Goal: Information Seeking & Learning: Understand process/instructions

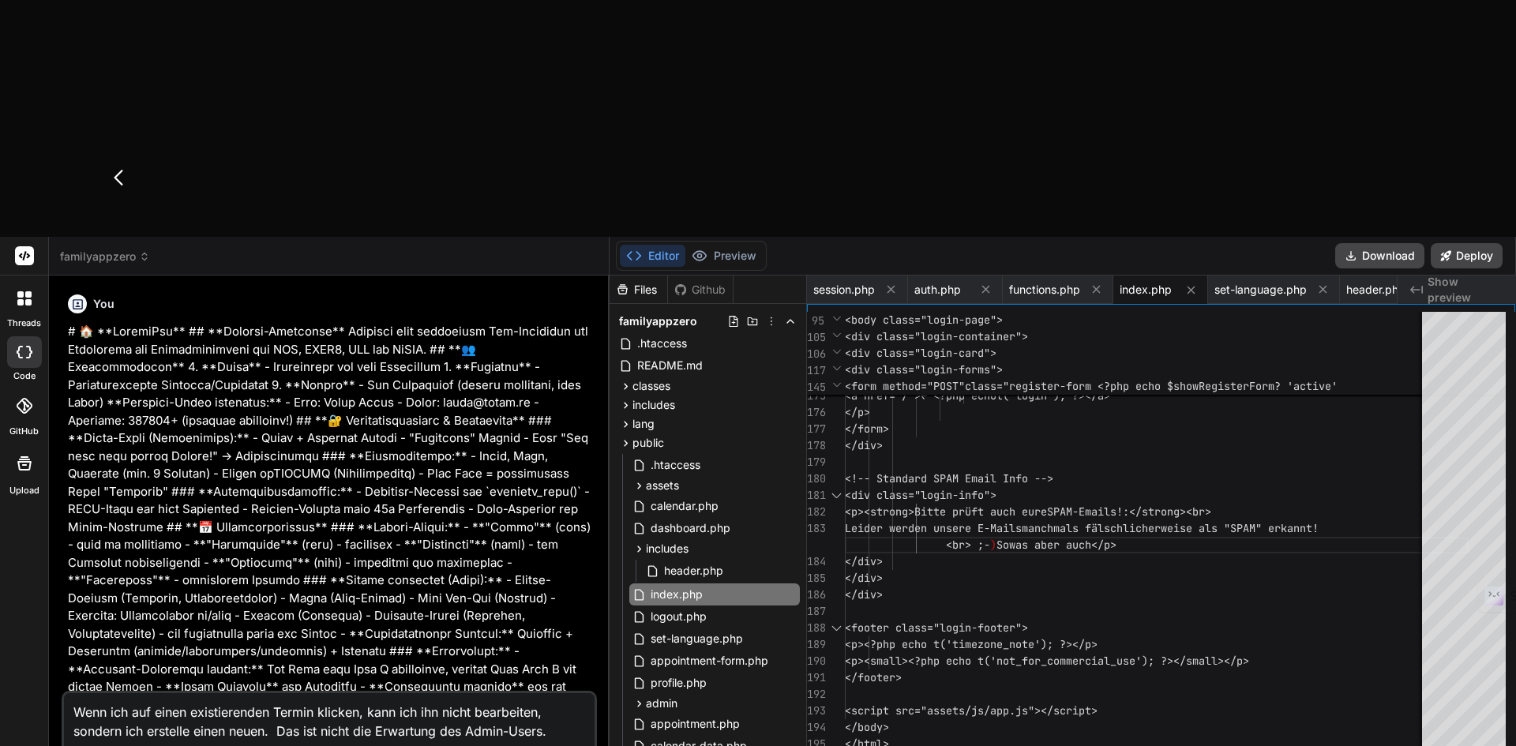
scroll to position [240, 0]
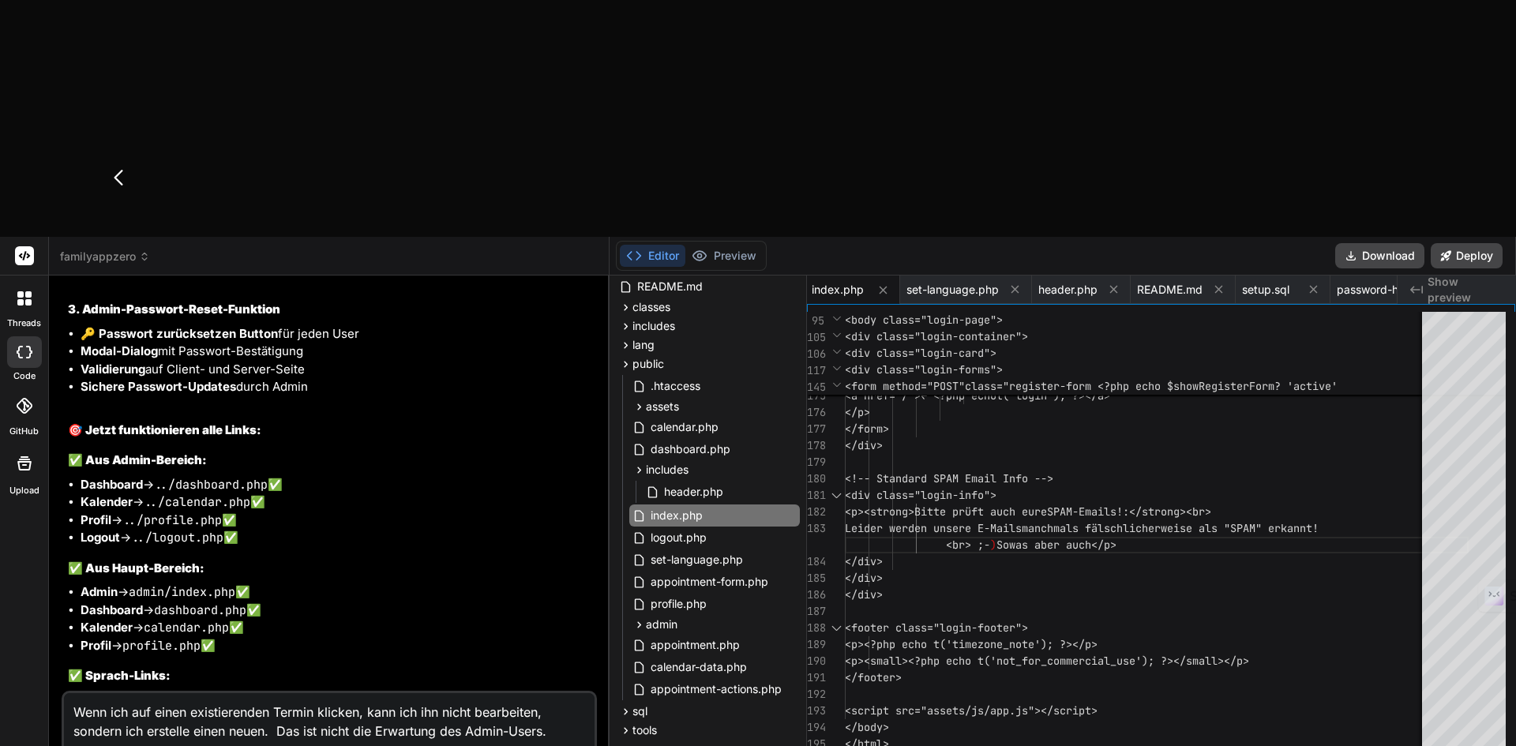
scroll to position [12169, 0]
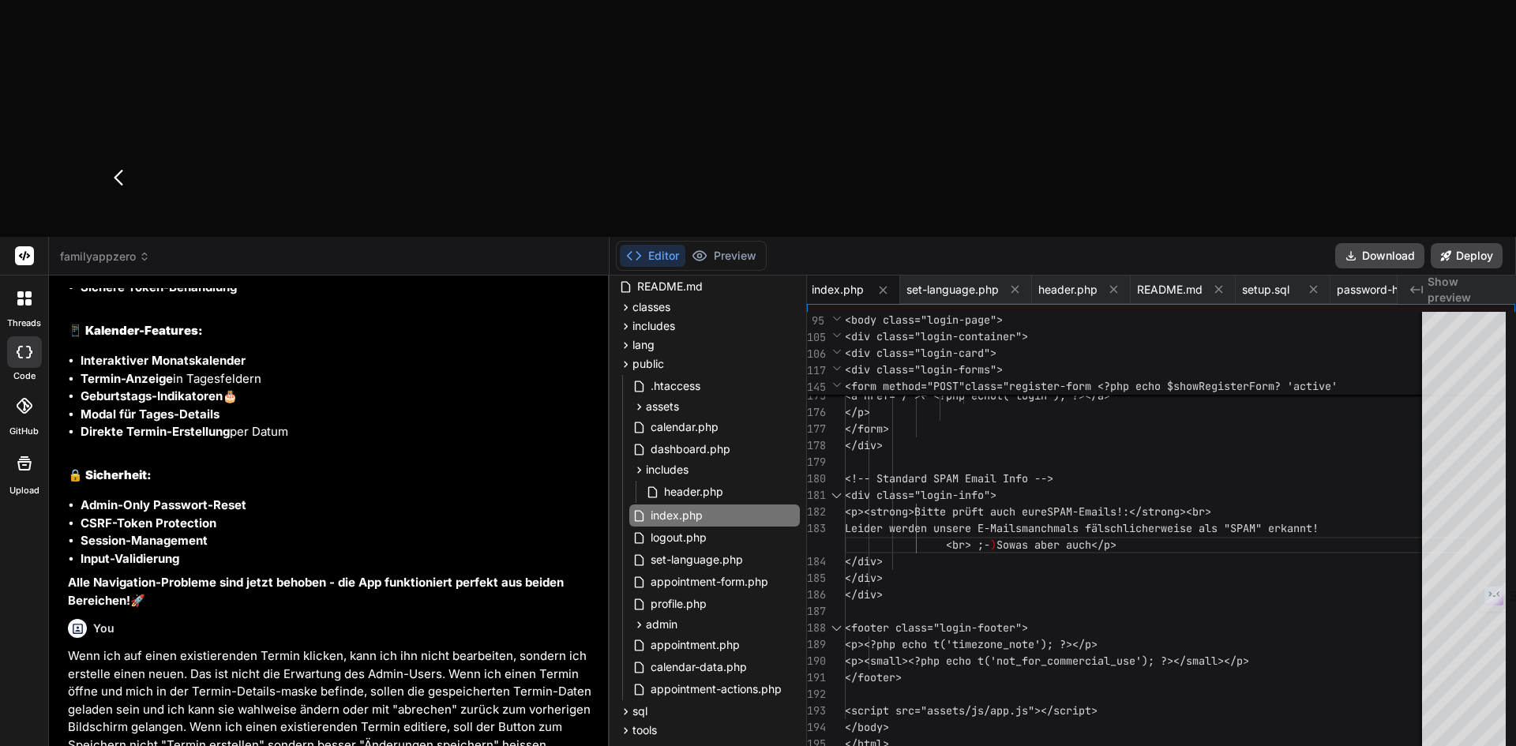
scroll to position [13053, 0]
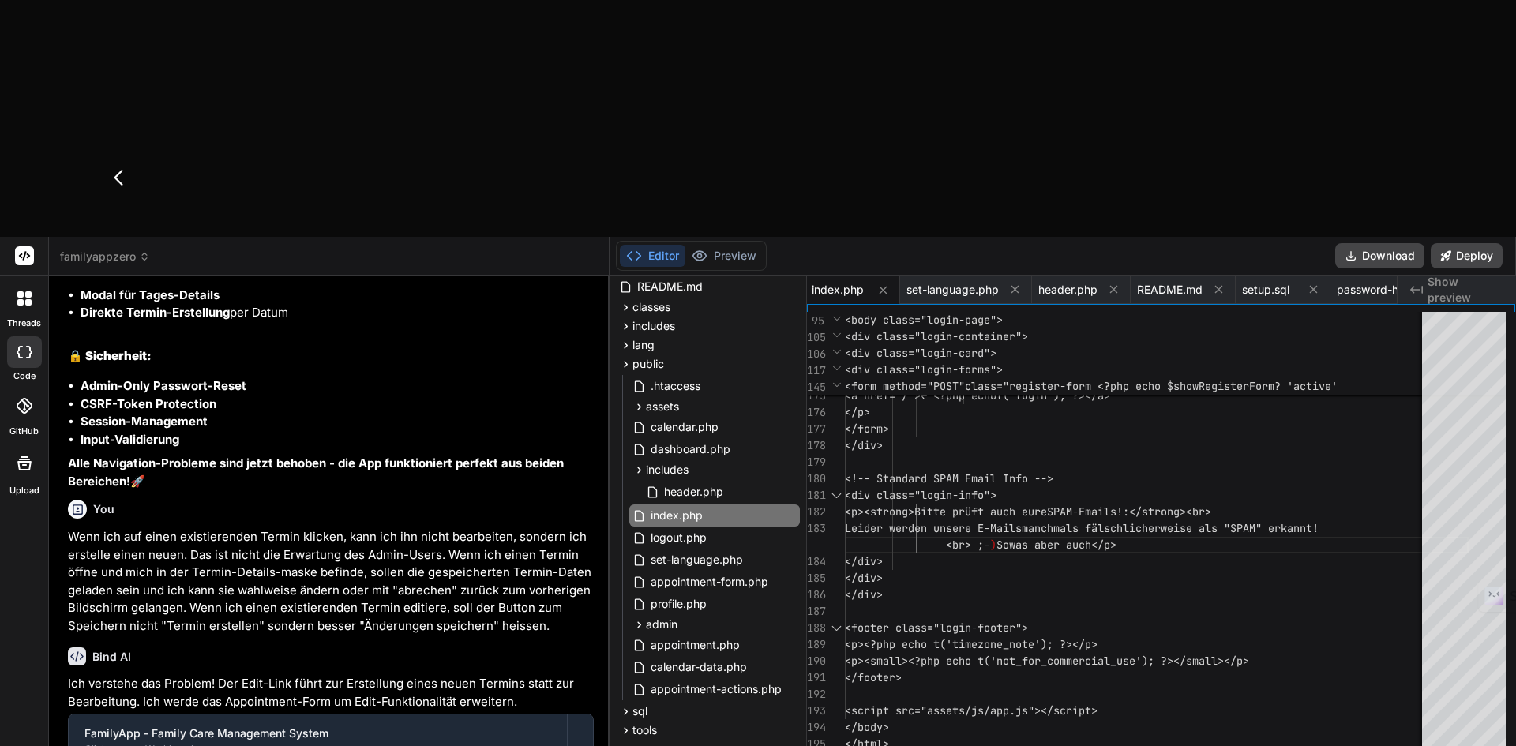
type textarea "x"
type textarea "toggleRecurringEnd(); }); </script> </body> </html>"
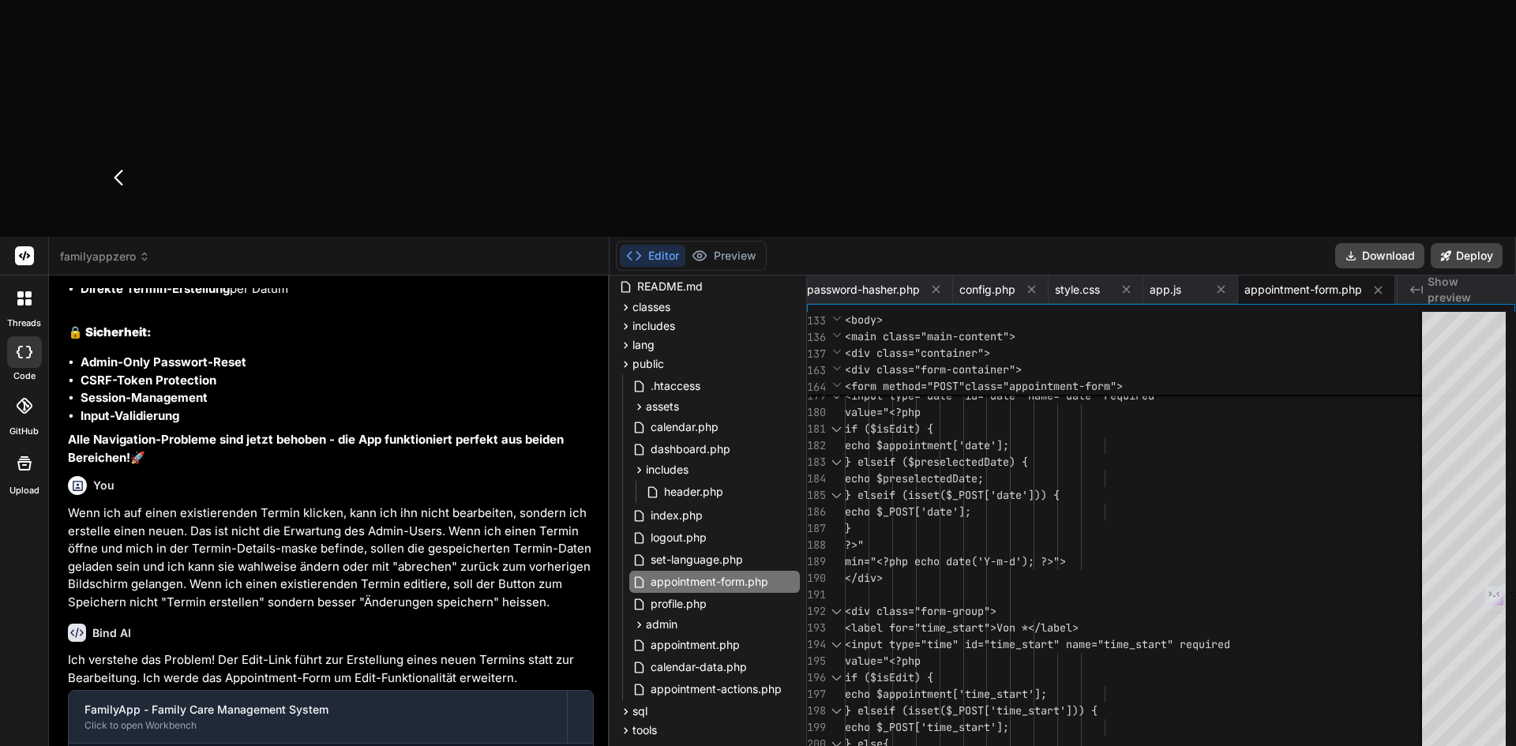
scroll to position [13202, 0]
type textarea "x"
type textarea "] ]); @file_get_contents($url, false, $context); } } ?>"
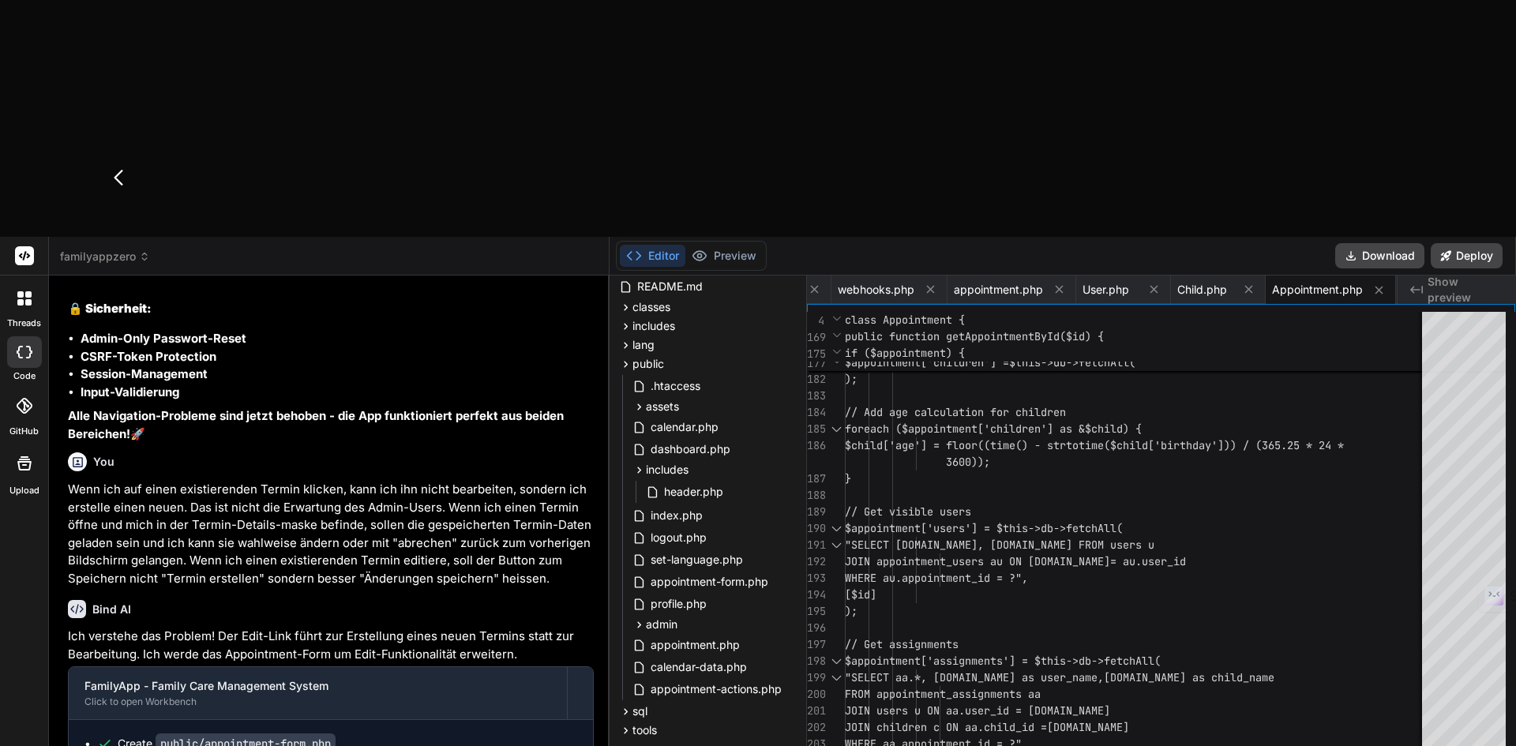
scroll to position [13226, 0]
type textarea "x"
type textarea "</main> <script src="assets/js/app.js"></script> </body> </html>"
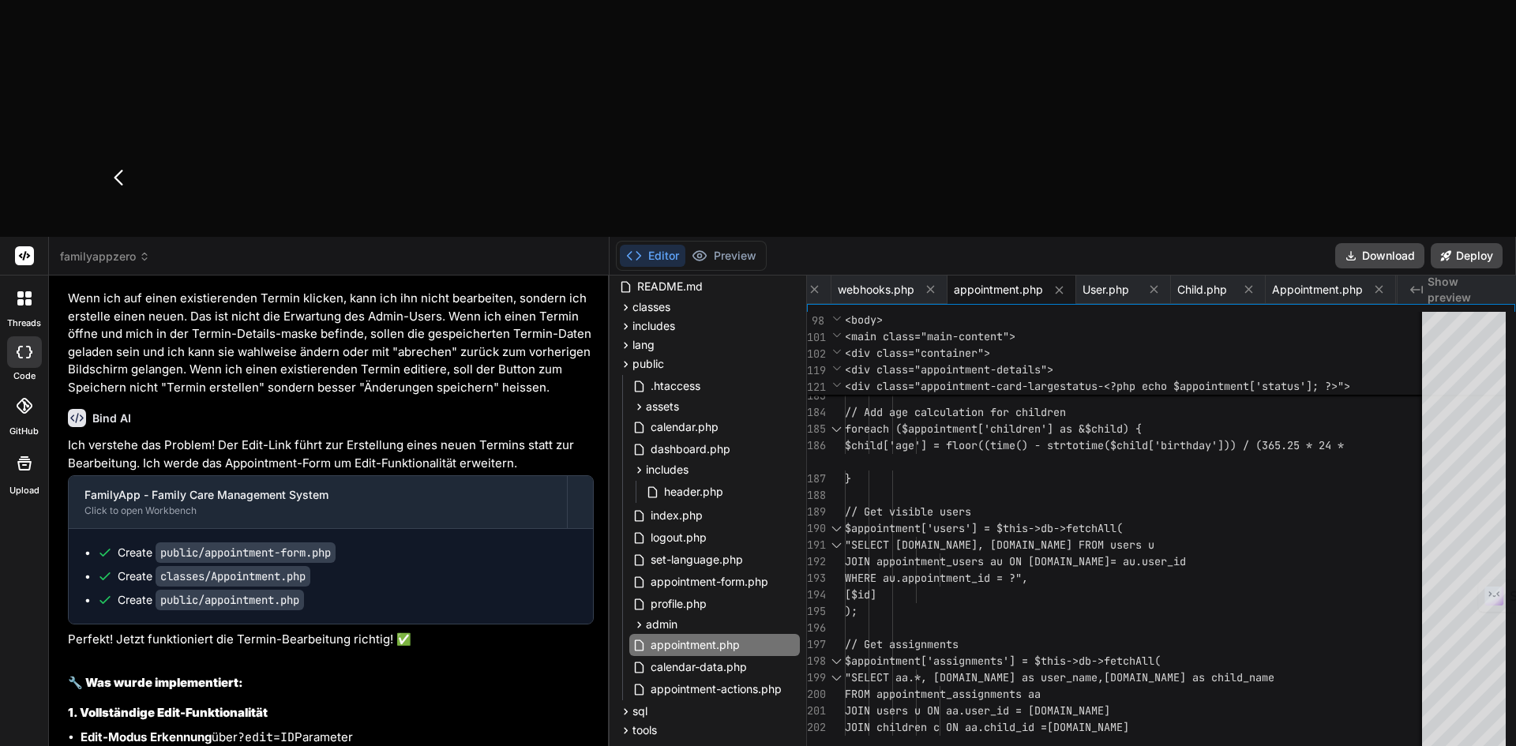
type textarea "x"
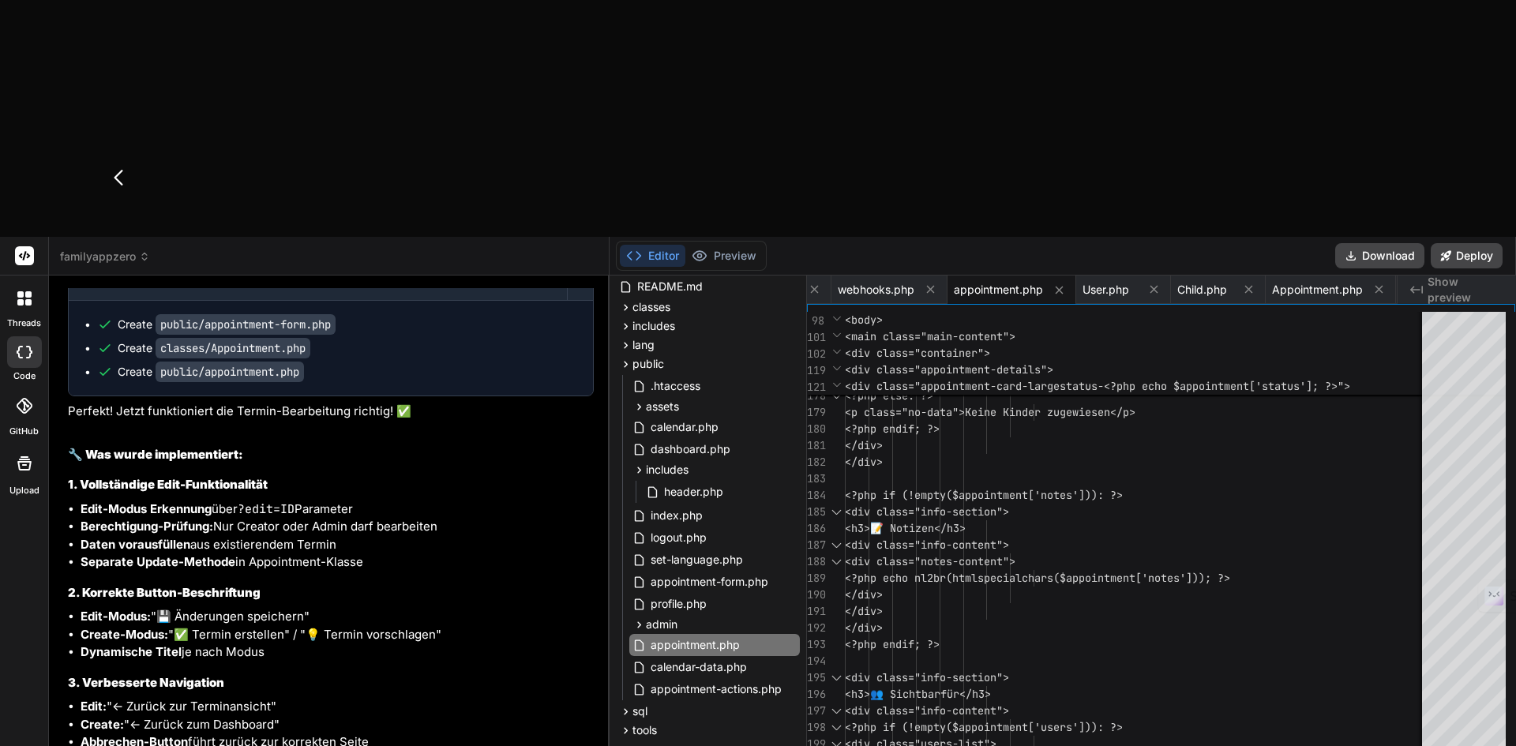
scroll to position [13462, 0]
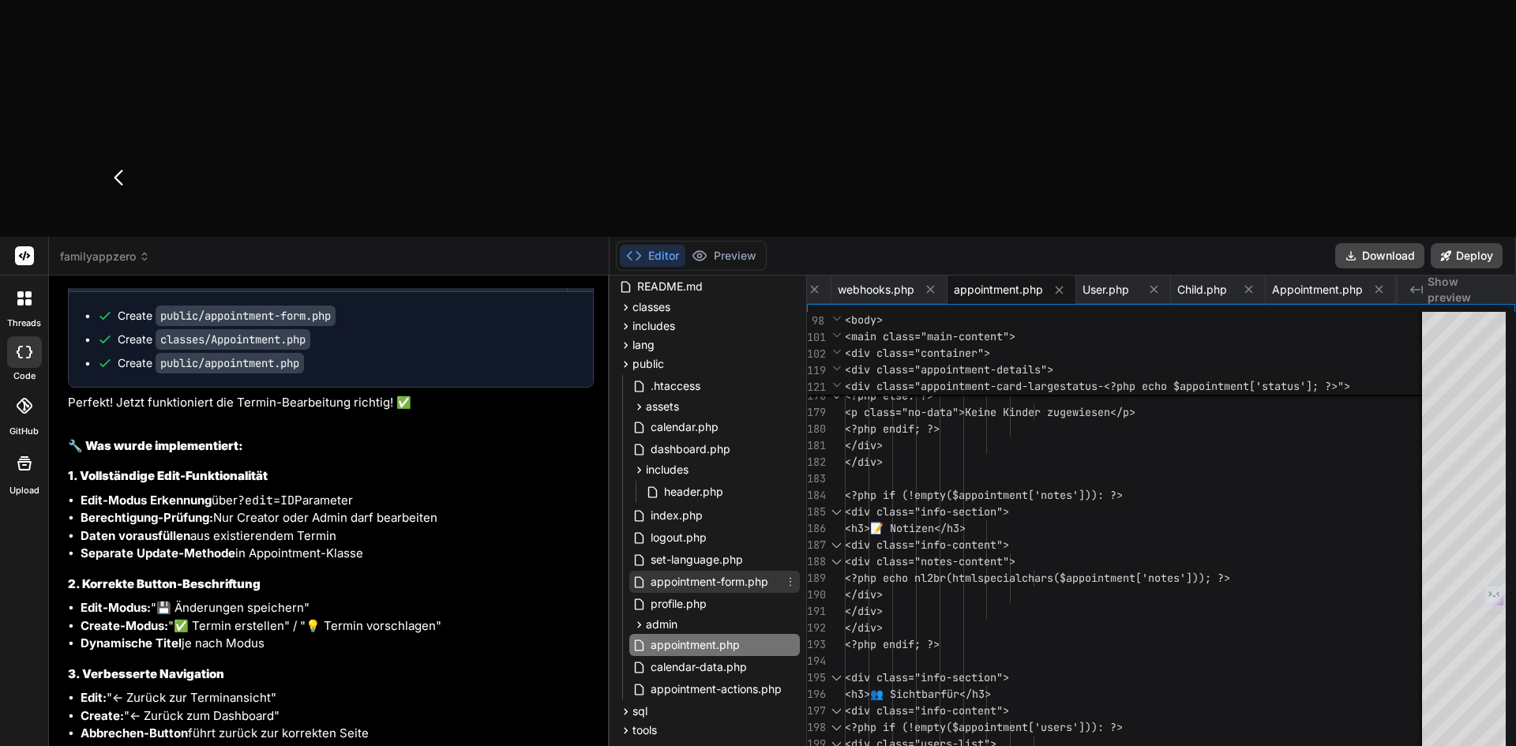
click at [693, 572] on span "appointment-form.php" at bounding box center [709, 581] width 121 height 19
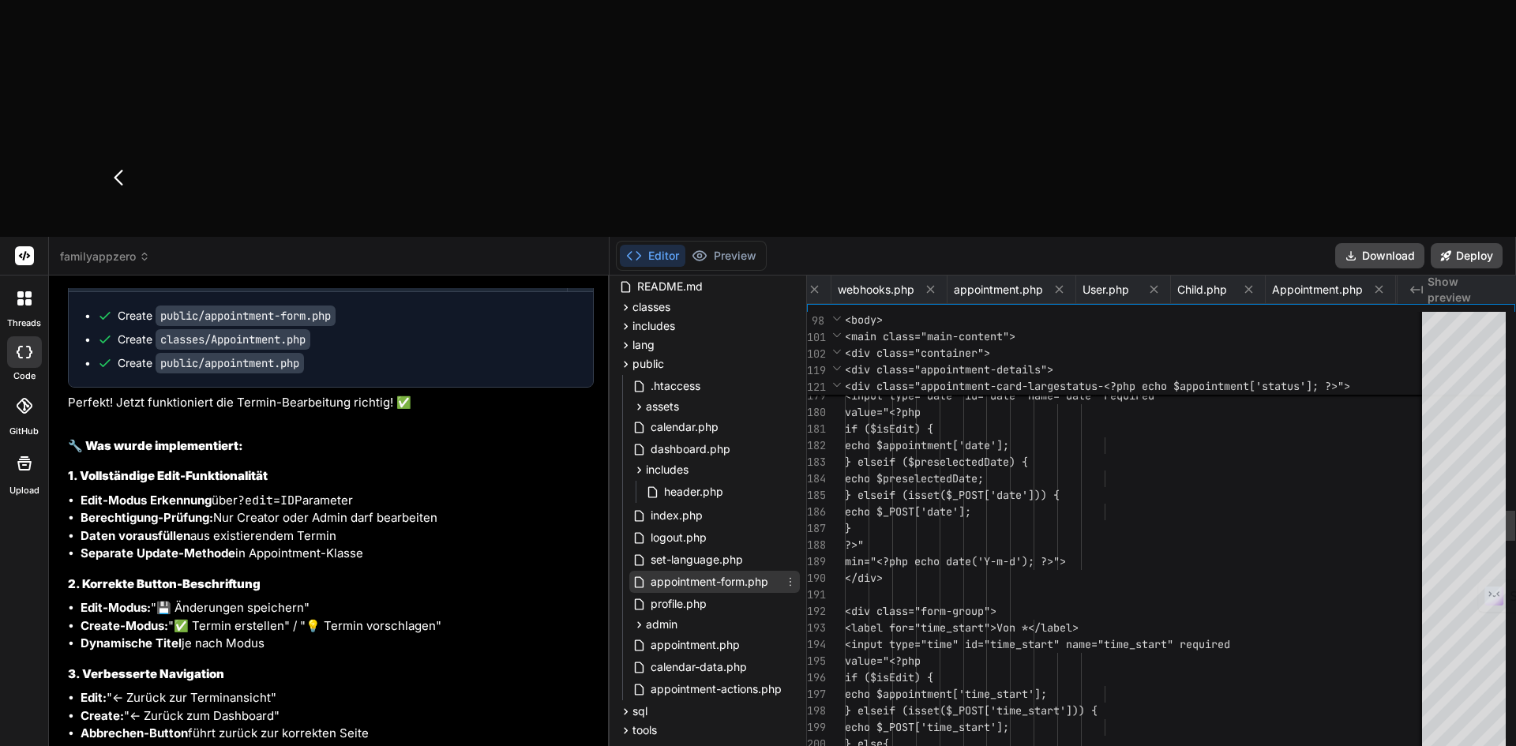
scroll to position [0, 1270]
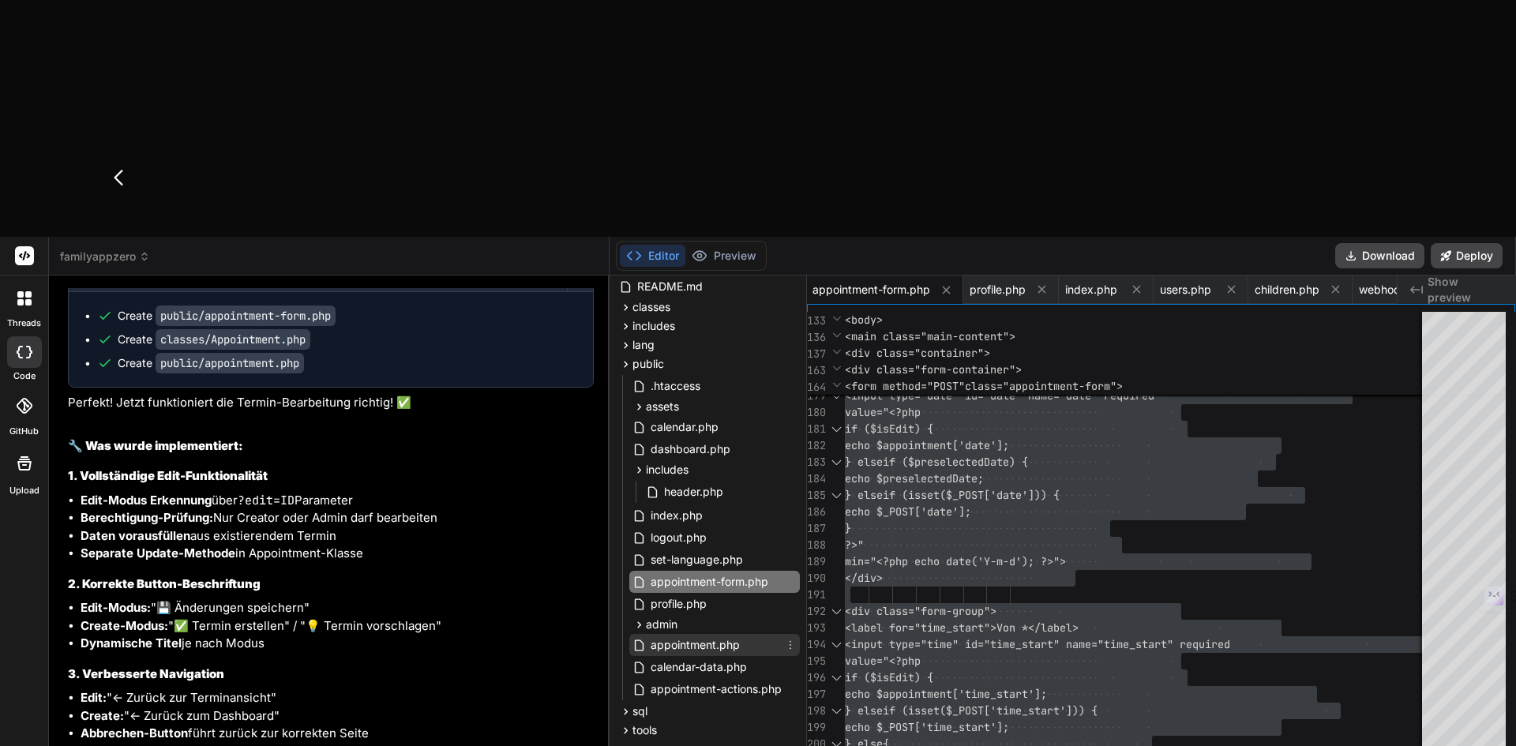
click at [726, 636] on span "appointment.php" at bounding box center [695, 645] width 92 height 19
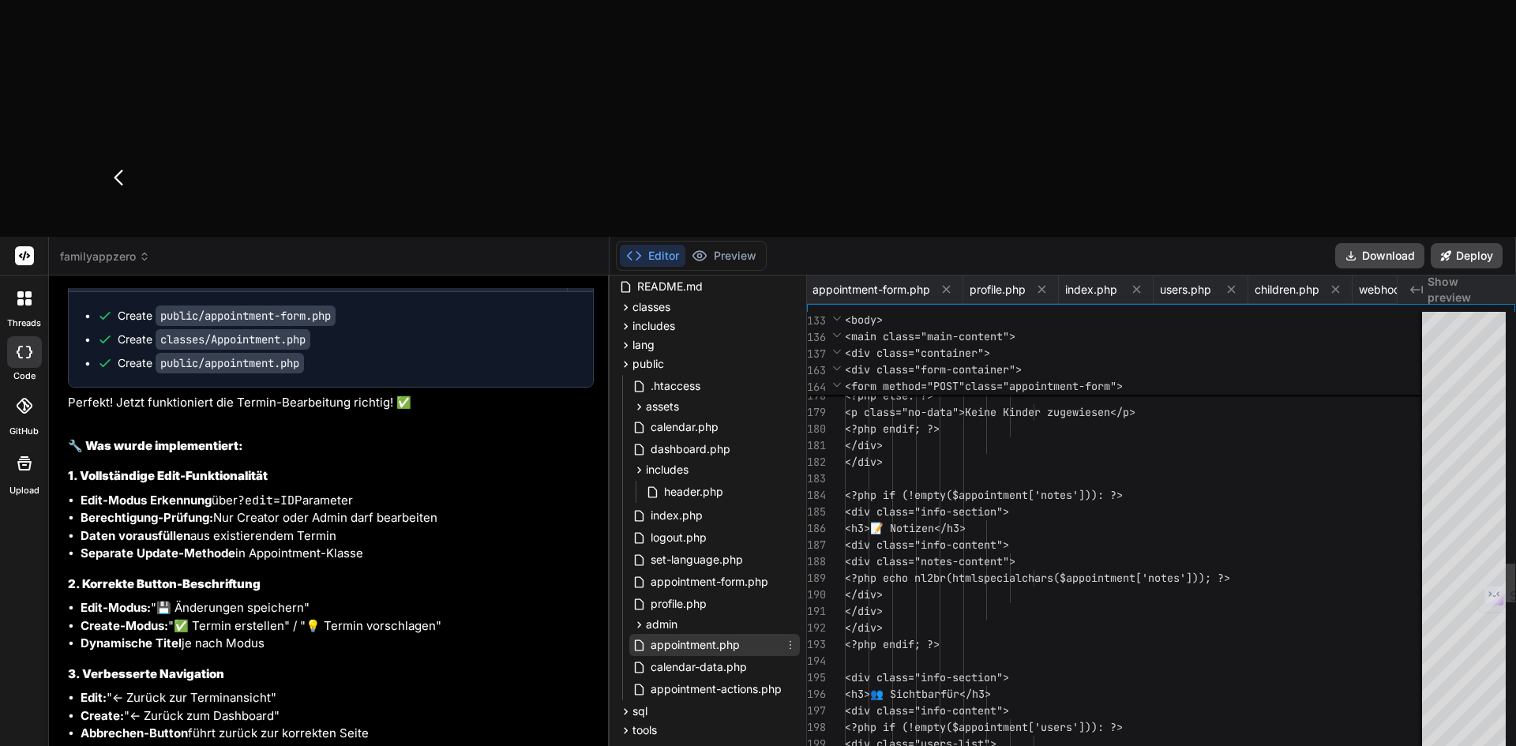
scroll to position [0, 1472]
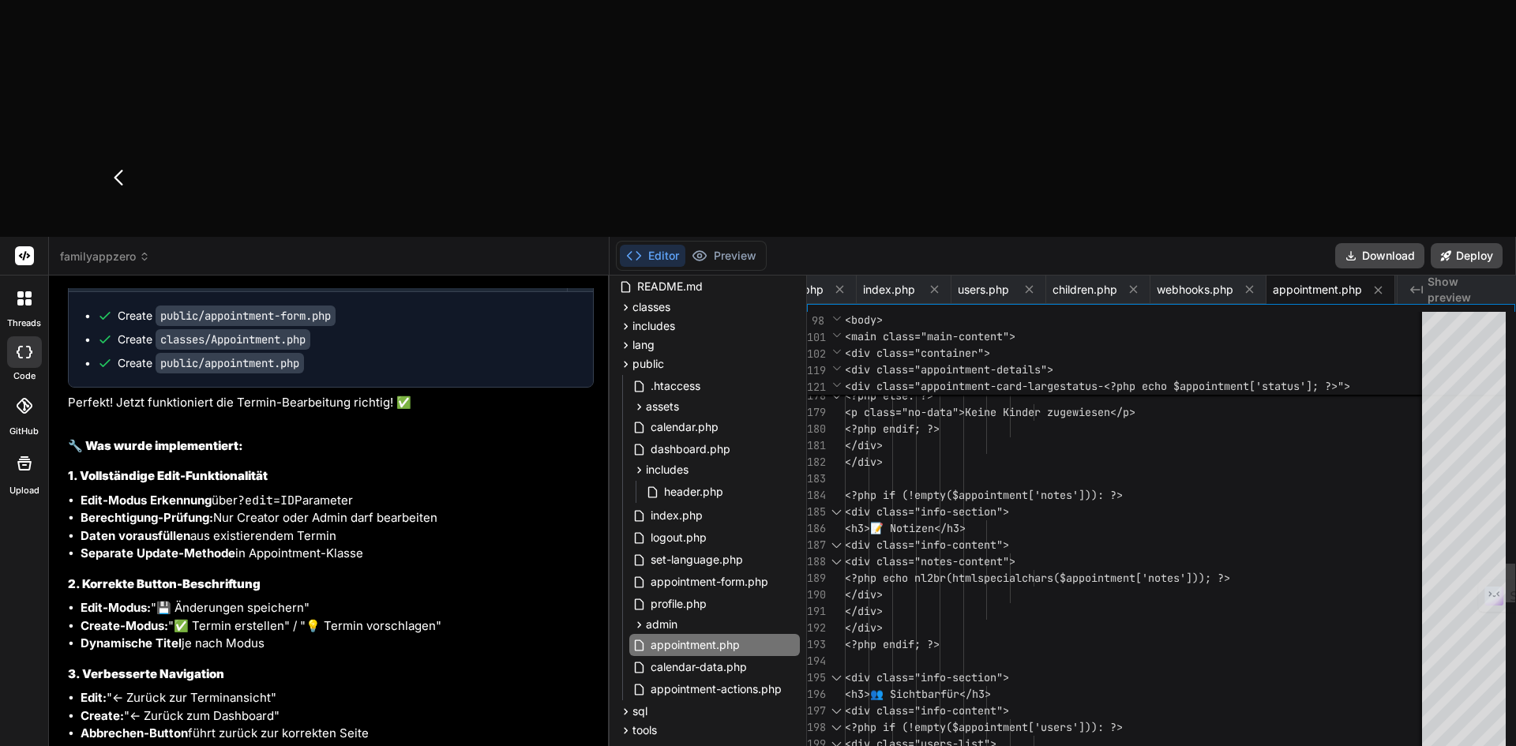
click at [1110, 242] on div "<?php else: ?> <p class="no-d ata">Keine Kinder zugewiesen</p> <?php endif; ?> …" at bounding box center [1157, 94] width 624 height 5580
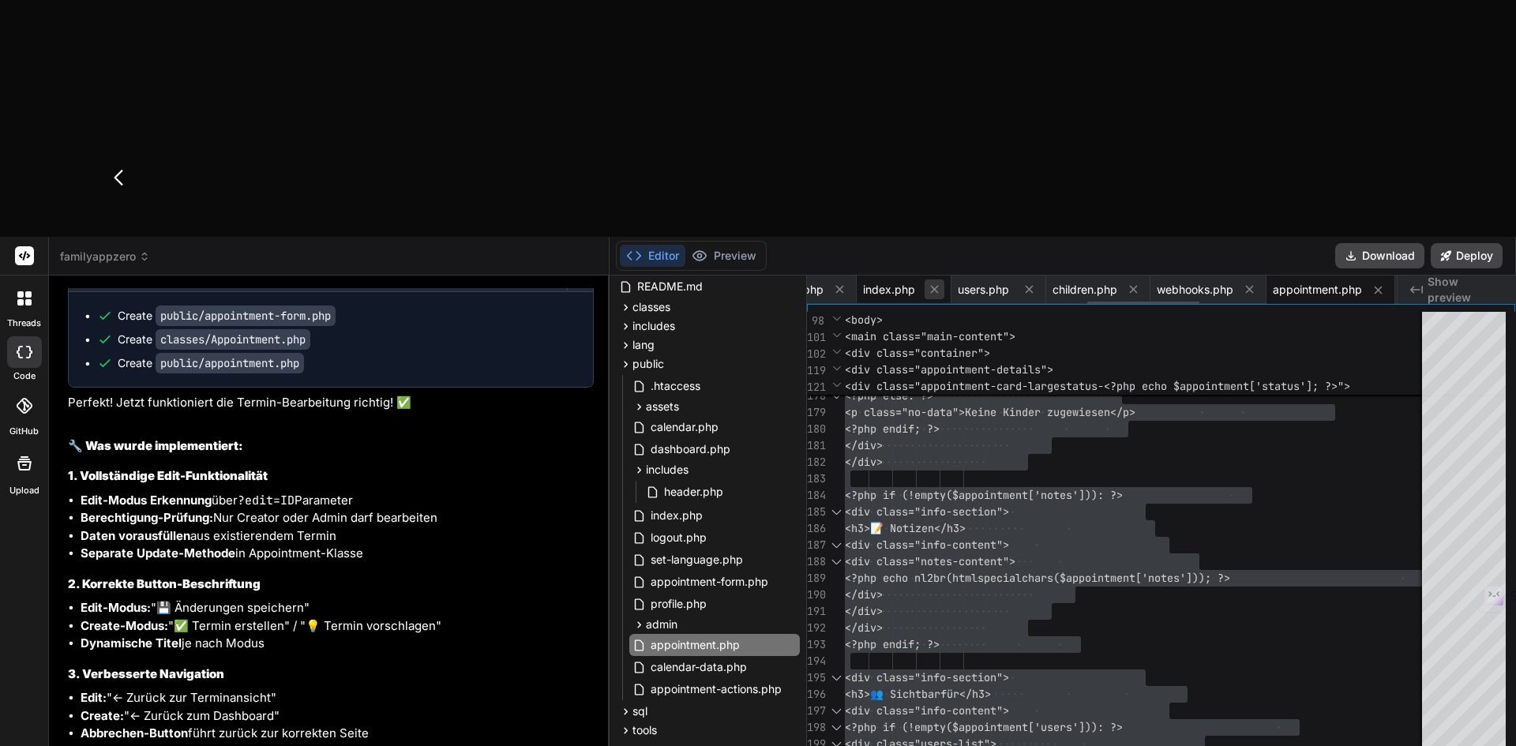
click at [935, 283] on icon at bounding box center [934, 289] width 13 height 13
click at [936, 286] on icon at bounding box center [935, 290] width 8 height 8
click at [936, 279] on button at bounding box center [944, 289] width 20 height 20
click at [936, 282] on span "webhooks.php" at bounding box center [901, 290] width 77 height 16
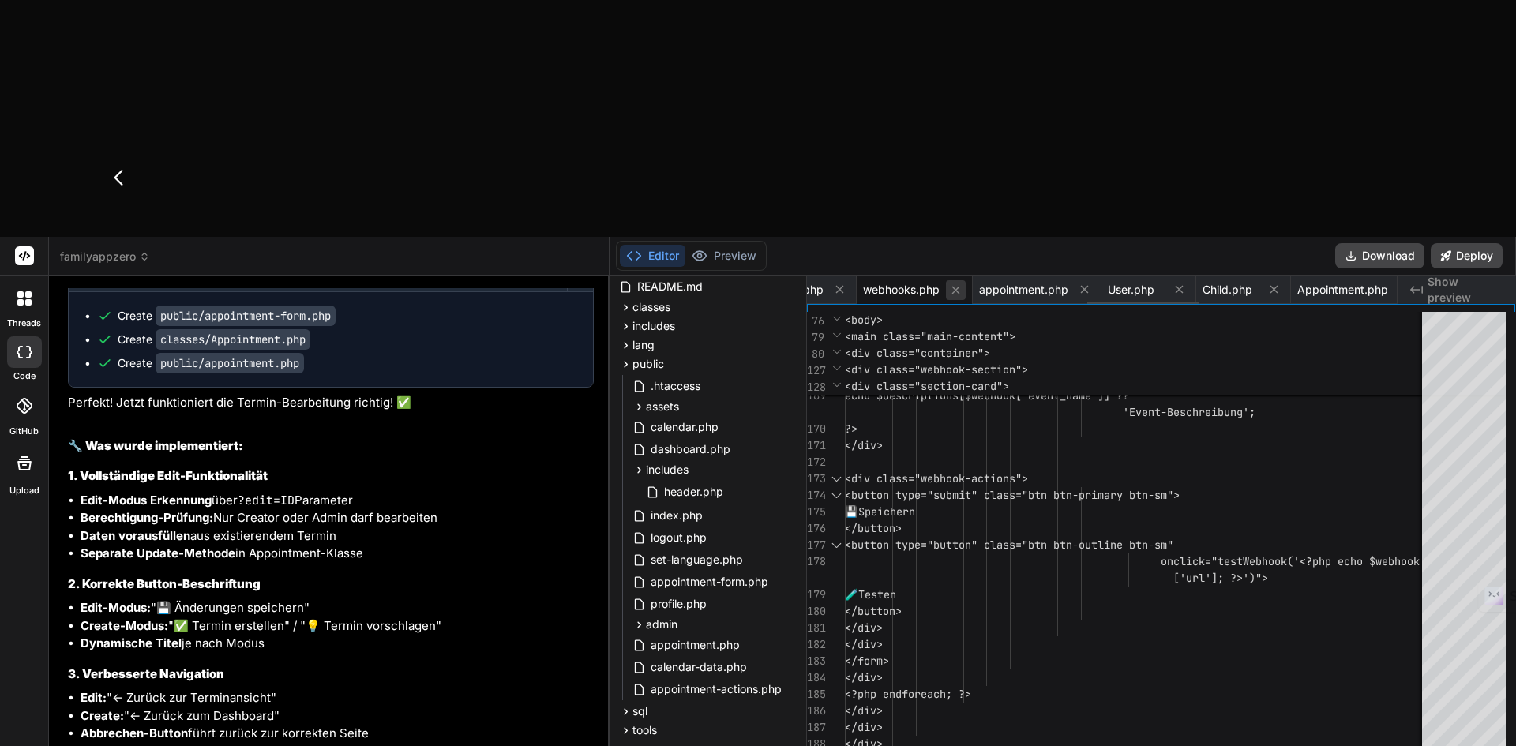
click at [957, 283] on icon at bounding box center [955, 289] width 13 height 13
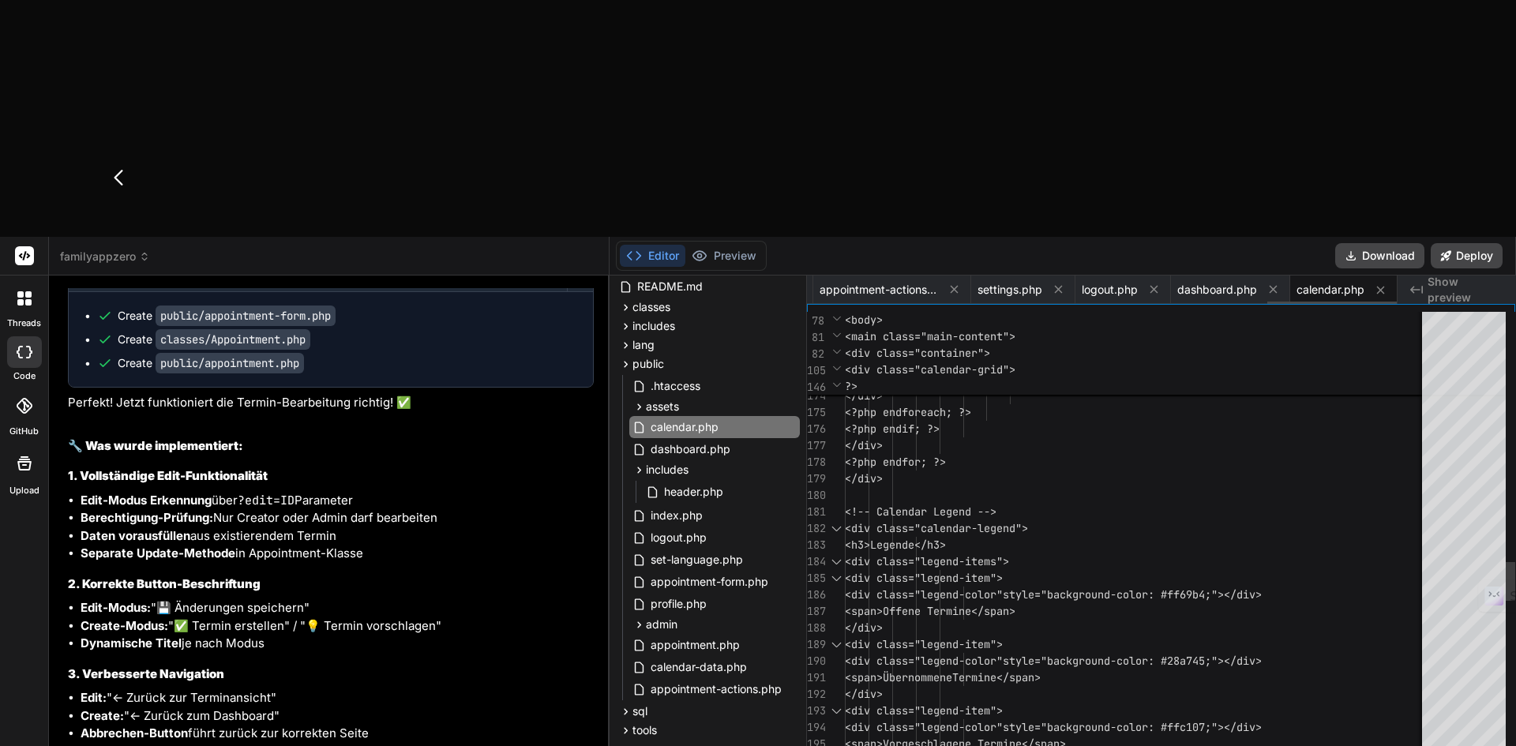
click at [957, 286] on icon at bounding box center [955, 290] width 8 height 8
click at [917, 282] on span "Appointment.php" at bounding box center [892, 290] width 91 height 16
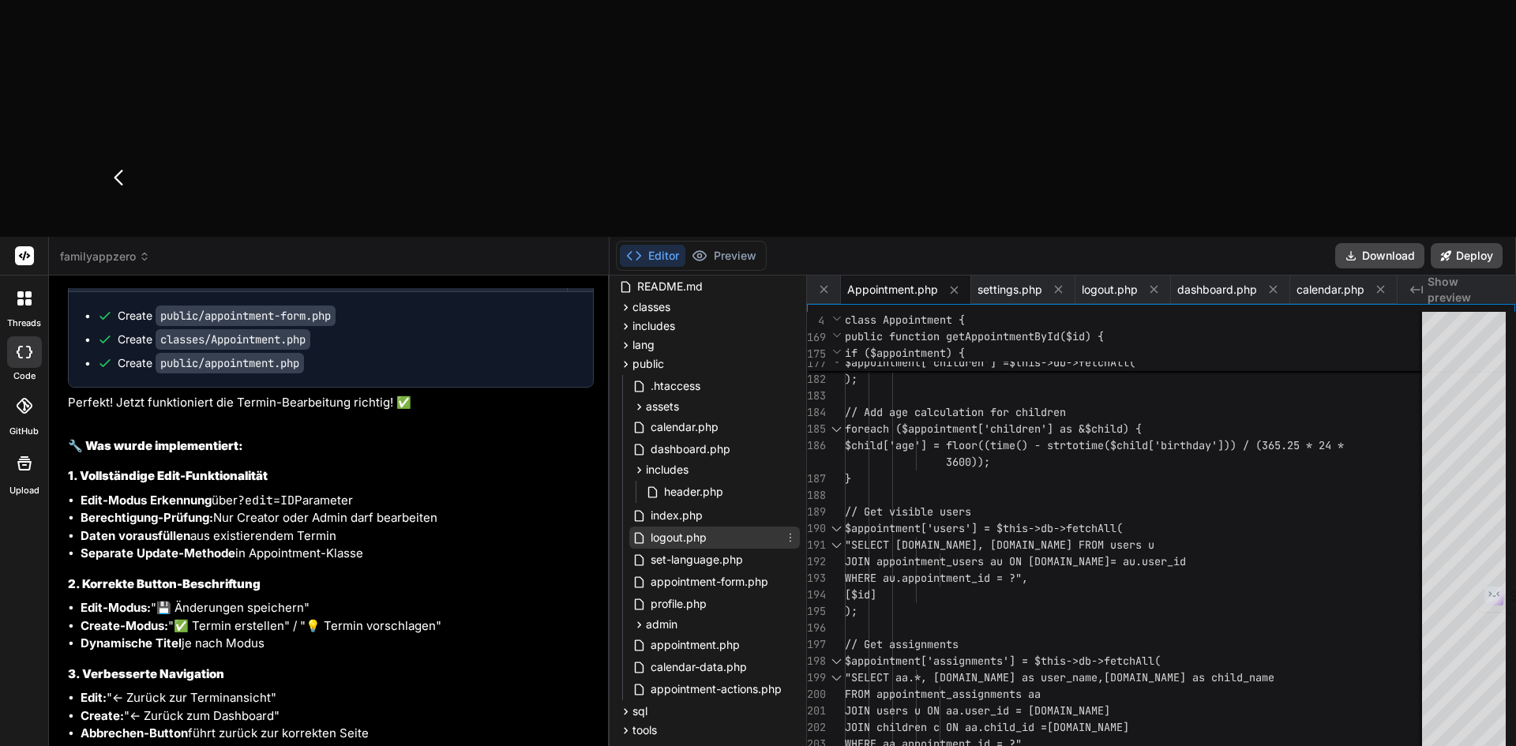
scroll to position [0, 0]
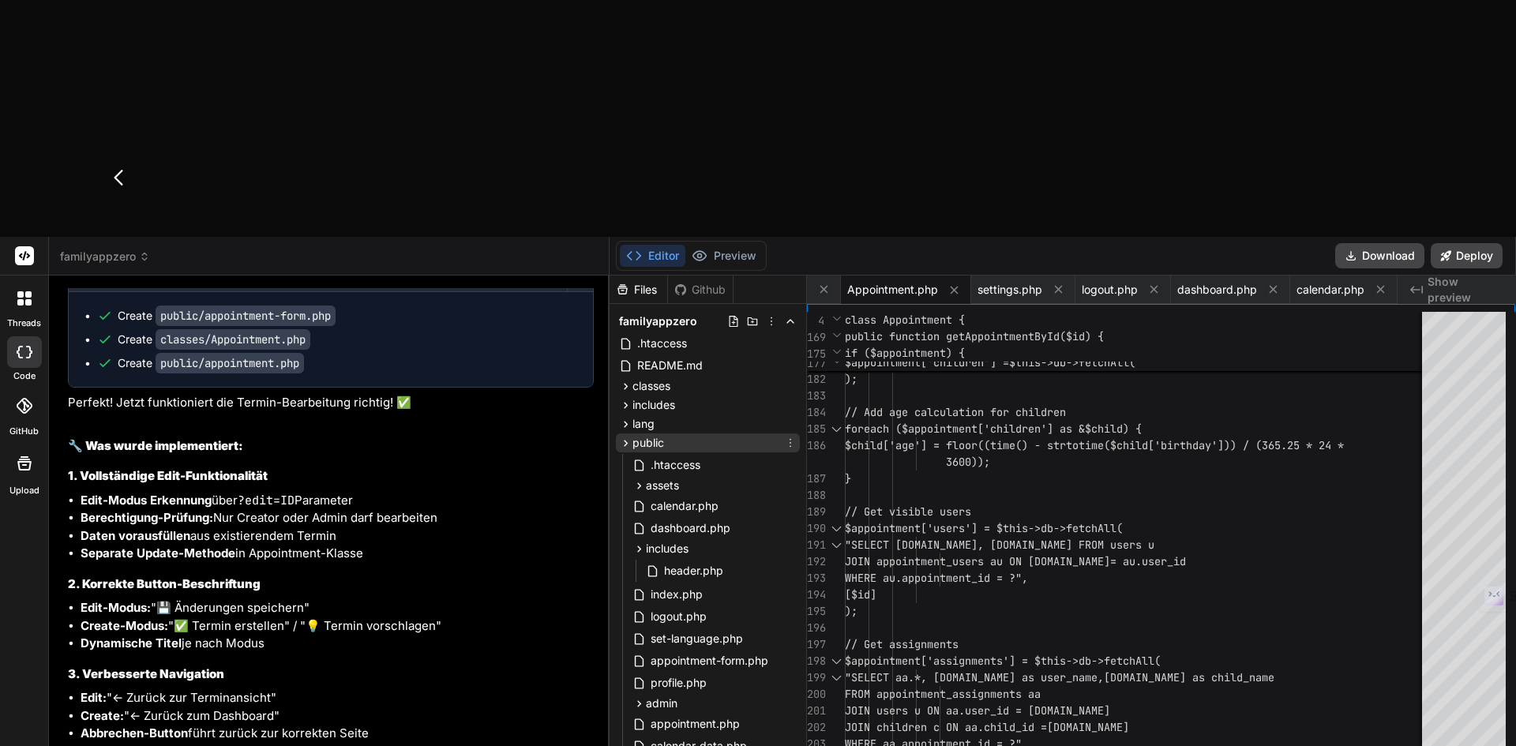
click at [628, 437] on icon at bounding box center [625, 443] width 13 height 13
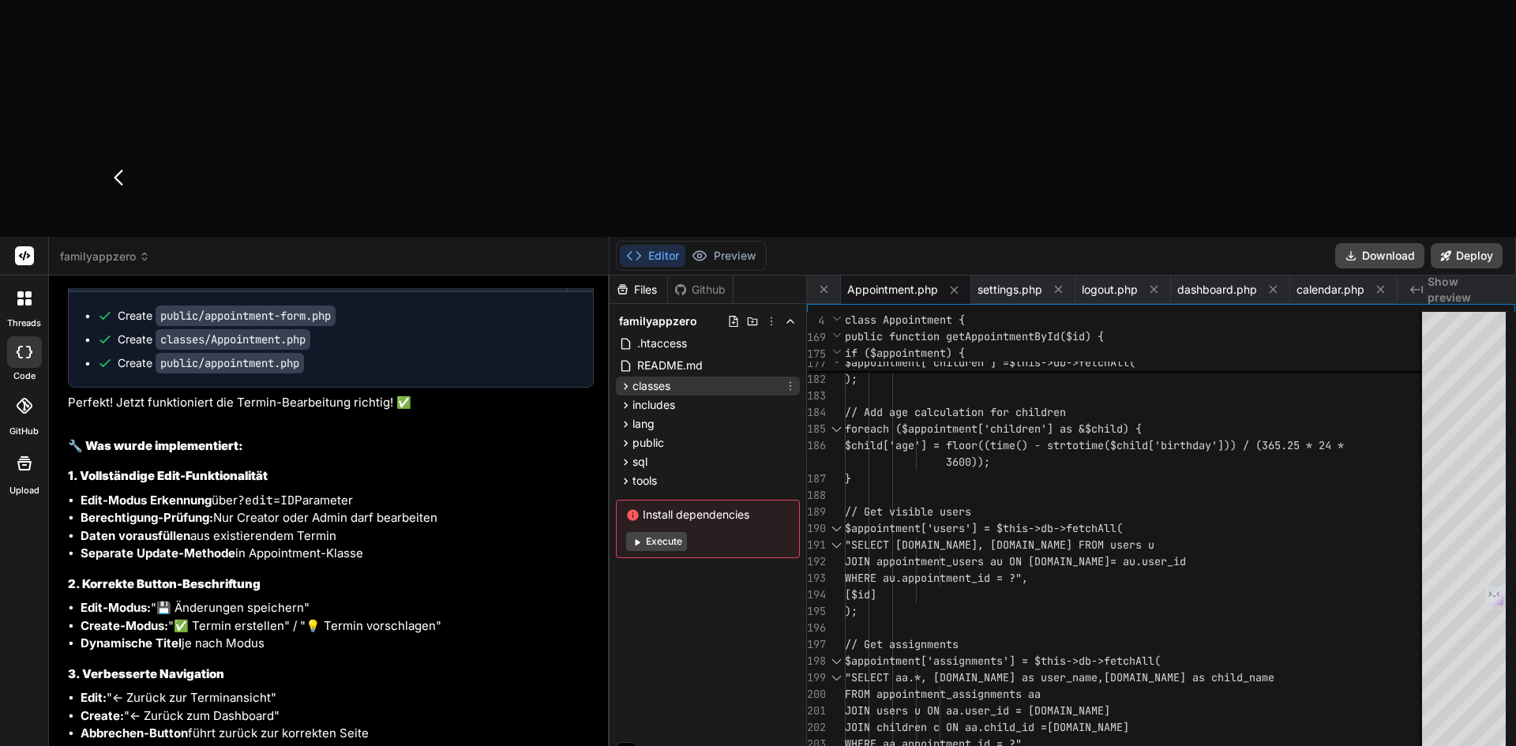
click at [622, 380] on icon at bounding box center [625, 386] width 13 height 13
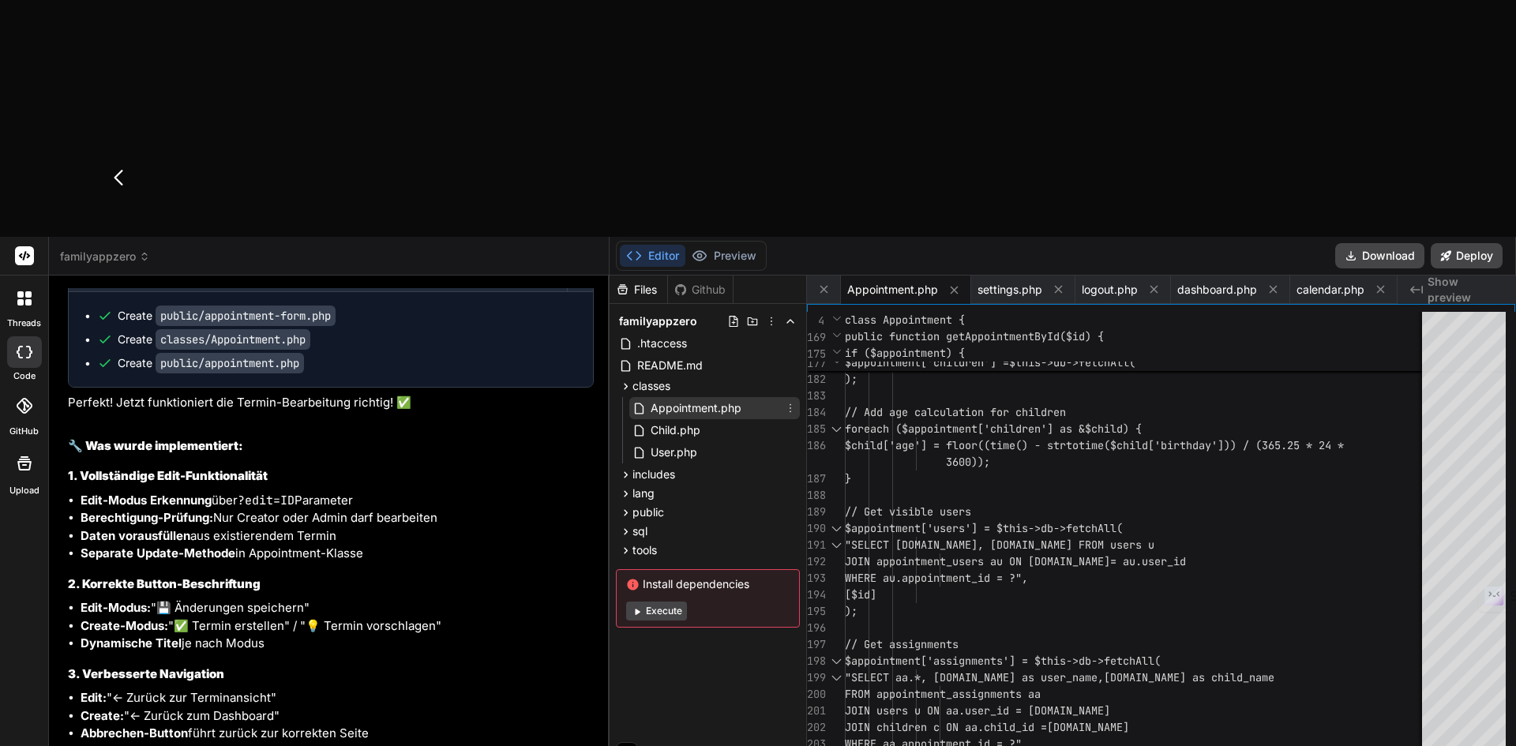
click at [670, 399] on span "Appointment.php" at bounding box center [696, 408] width 94 height 19
click at [1056, 226] on div ""SELECT c.* FROM children c JOIN appointment_children ac ON c .id = ac.child_id…" at bounding box center [1159, 442] width 628 height 6277
type textarea "<?php require_once __DIR__ . '/../includes/database.php'; class Appointment { p…"
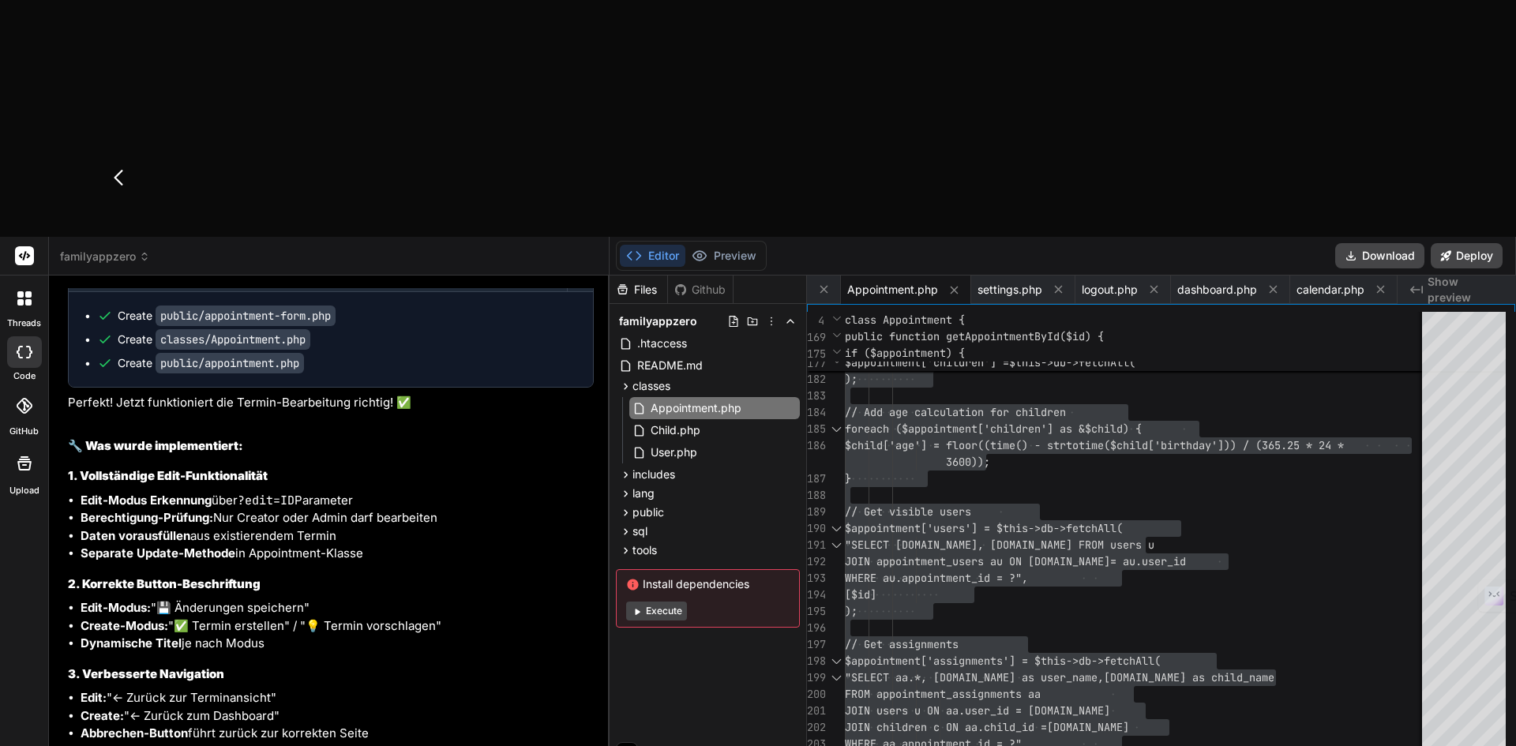
type textarea "A"
type textarea "x"
type textarea "Al"
type textarea "x"
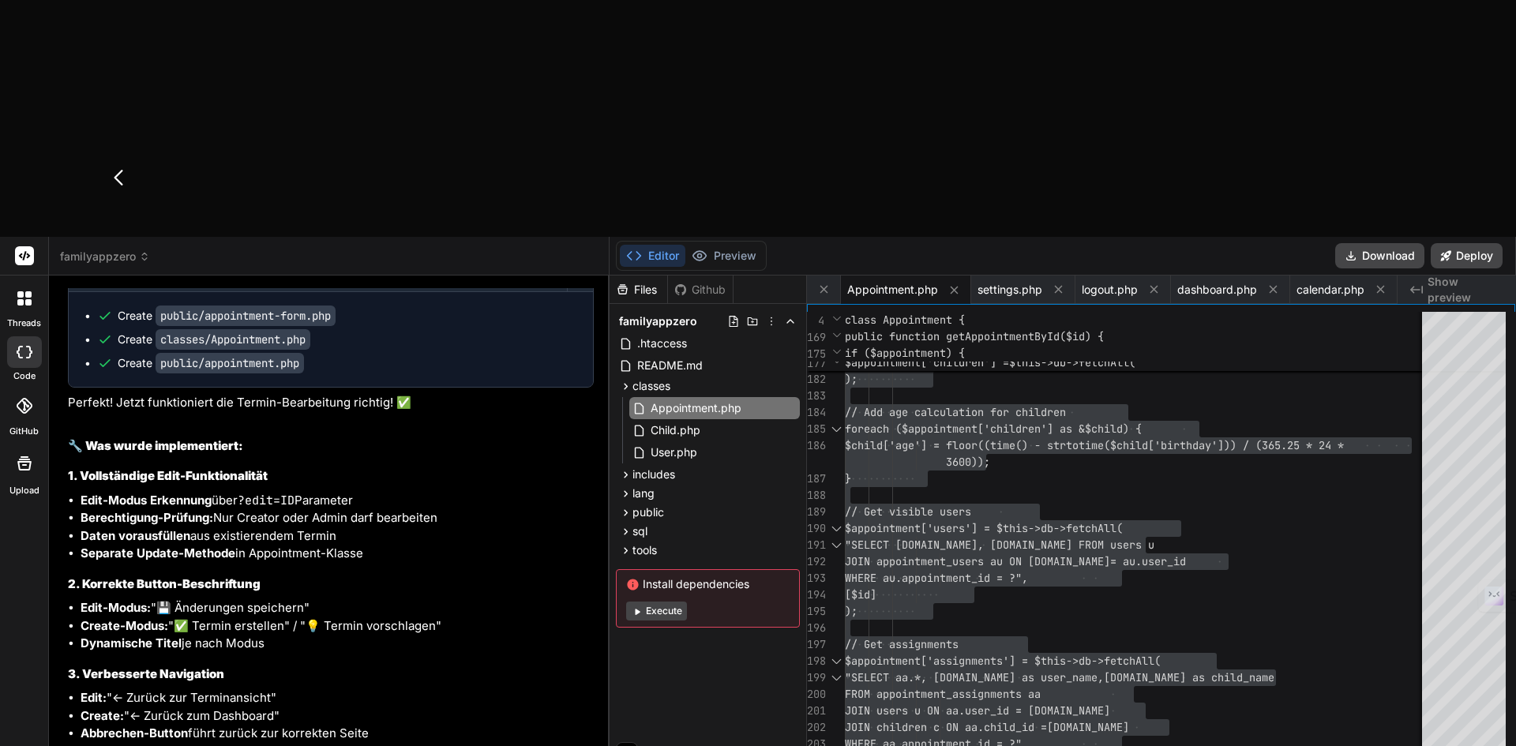
type textarea "A"
type textarea "x"
type textarea "-"
type textarea "x"
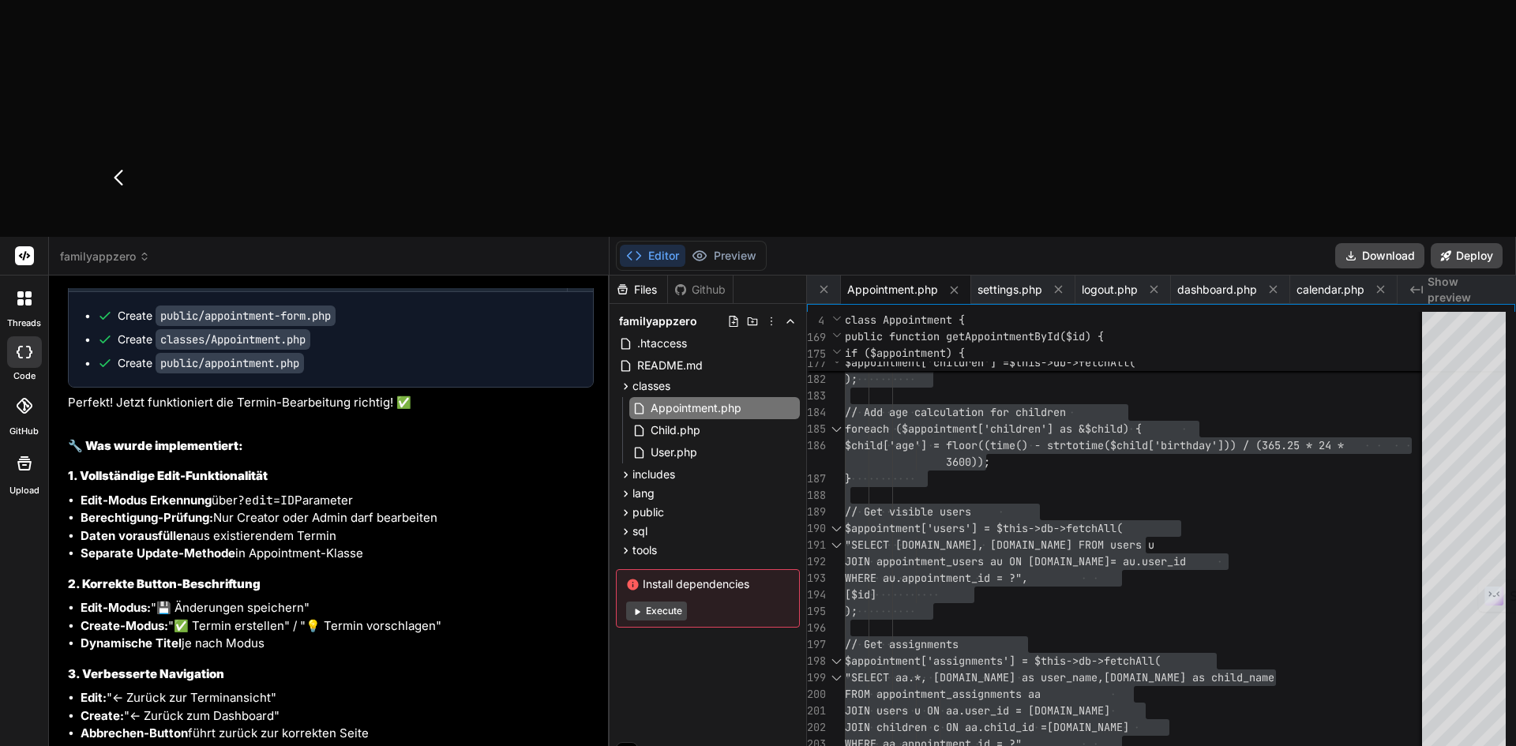
type textarea "-"
type textarea "x"
type textarea "- A"
type textarea "x"
type textarea "- Al"
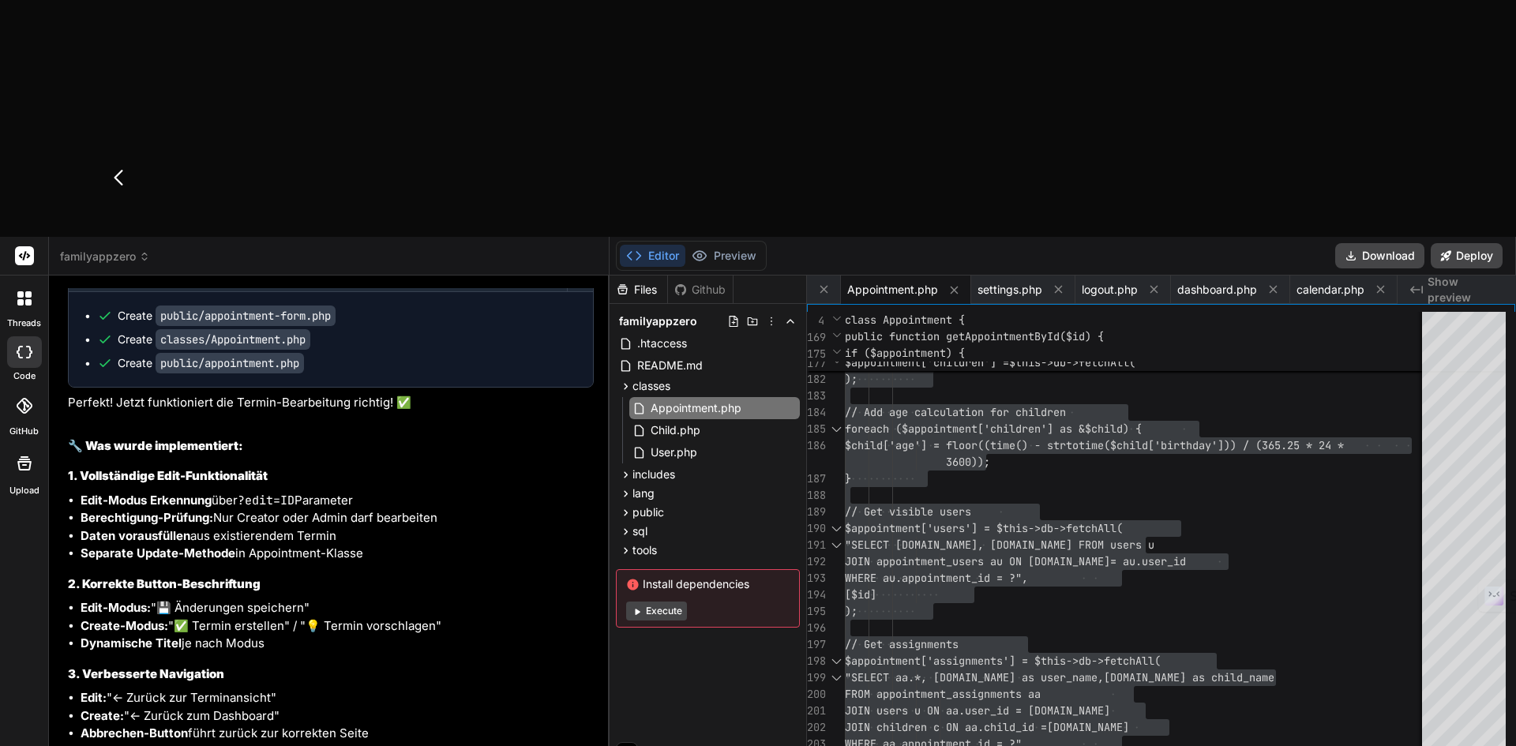
type textarea "x"
type textarea "- Als"
type textarea "x"
type textarea "- Als Ad"
type textarea "x"
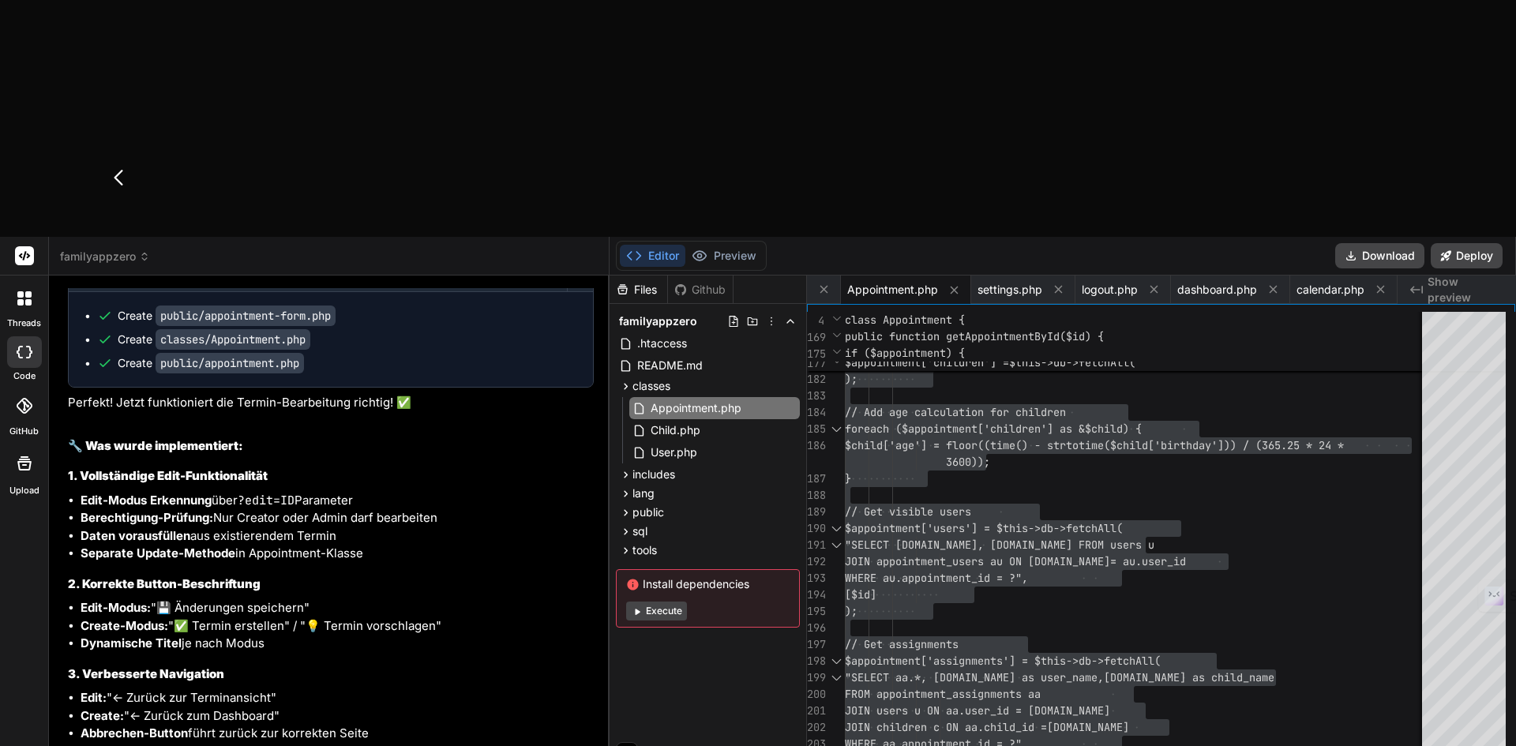
type textarea "- Als Admin"
type textarea "x"
type textarea "- Als Admin kan"
type textarea "x"
type textarea "- Als Admin kann ich einen"
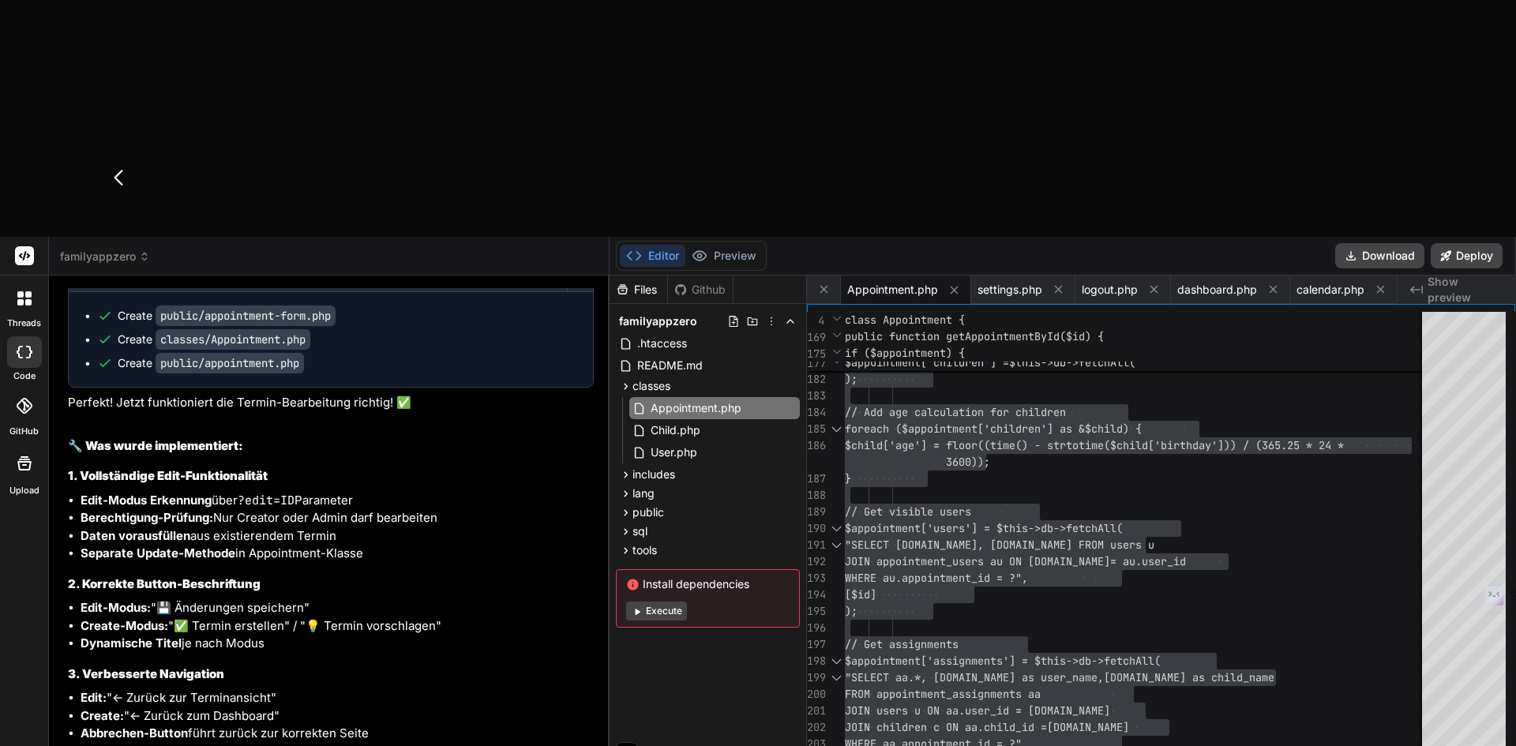
type textarea "x"
type textarea "- Als Admin kann ich einen Te"
type textarea "x"
type textarea "- Als Admin kann ich einen Termin im Status ""
type textarea "x"
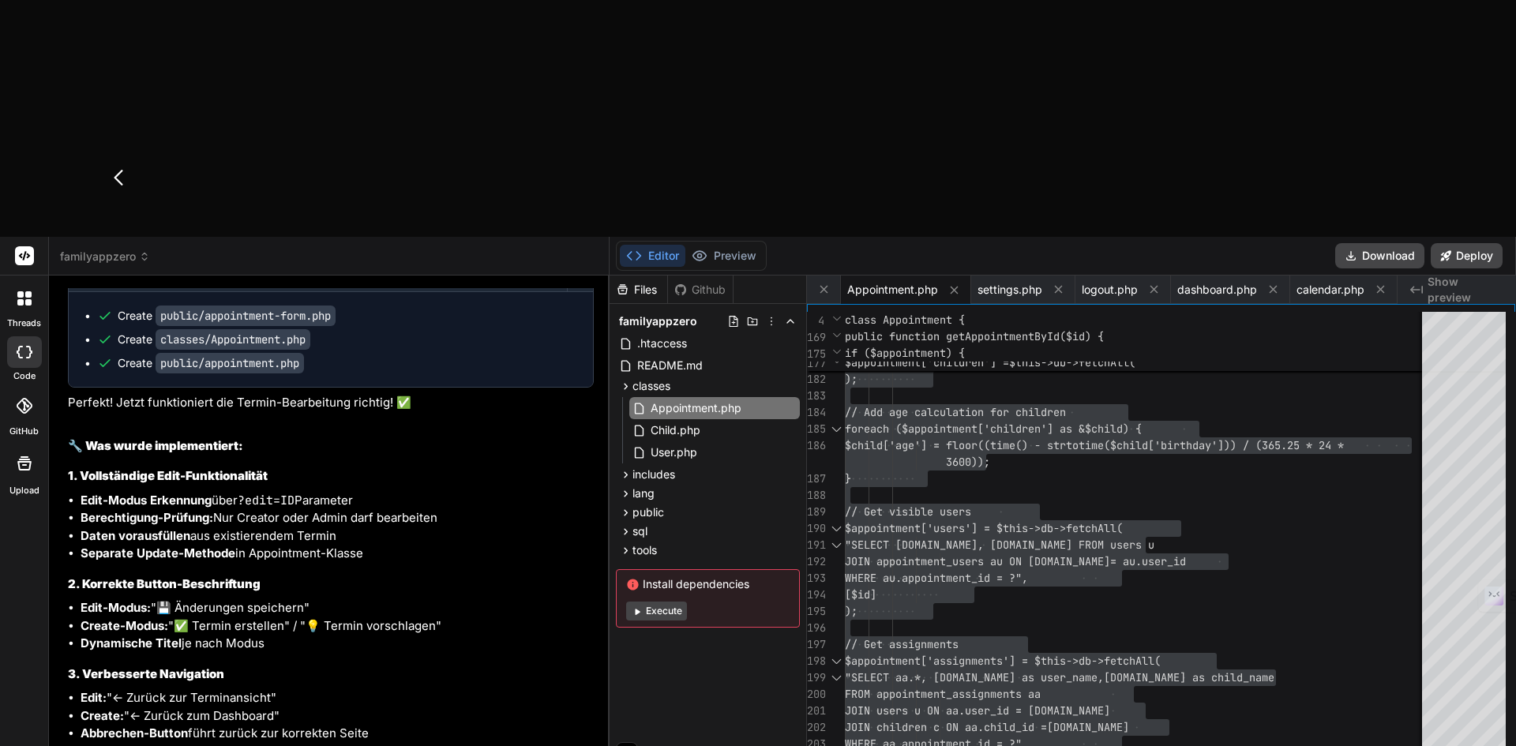
type textarea "- Als Admin kann ich einen Termin im Status "ab"
type textarea "x"
type textarea "- Als Admin kann ich einen Termin im Status "abgel"
type textarea "x"
type textarea "- Als Admin kann ich einen Termin im Status "abgelehnt"
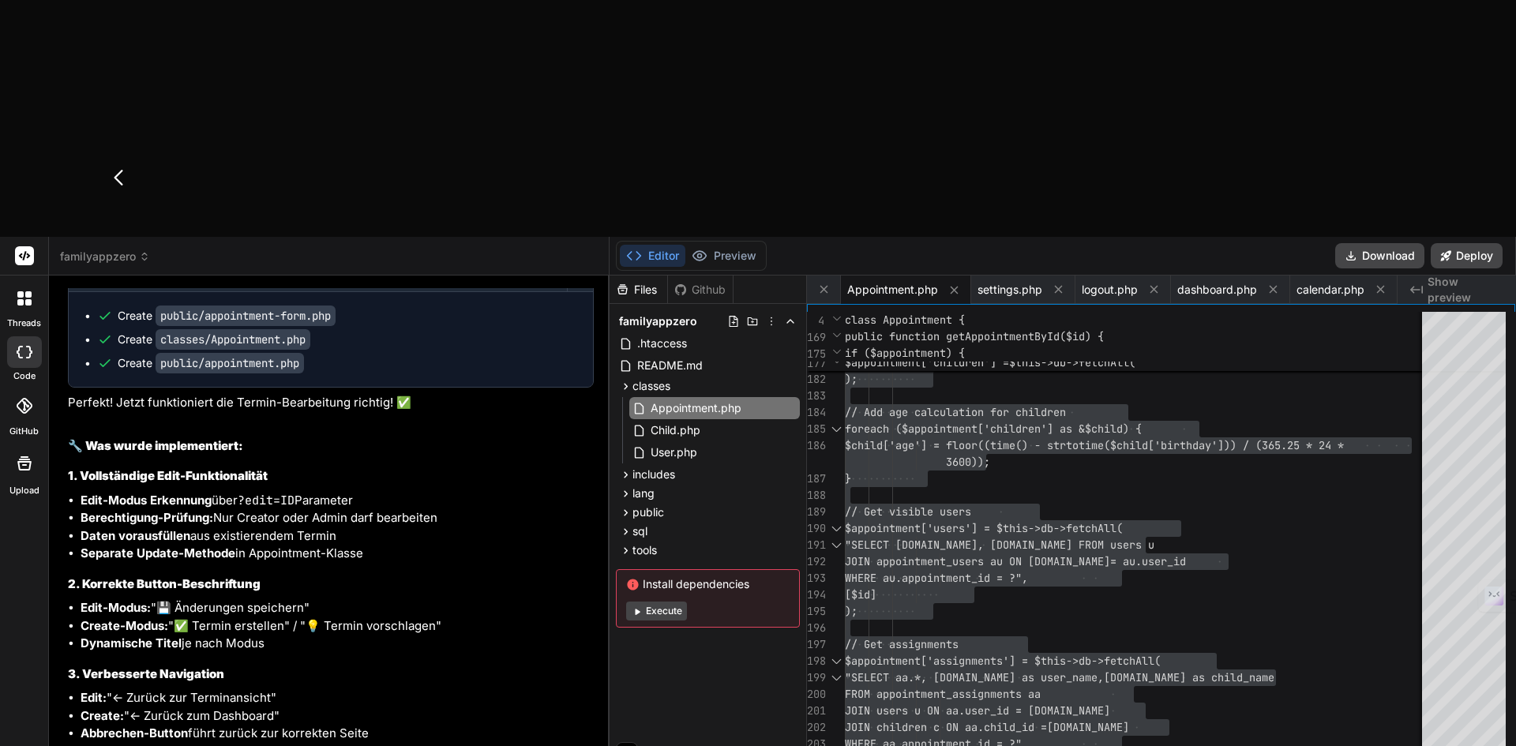
type textarea "x"
type textarea "- Als Admin kann ich einen Termin im Status "abgelehnt""
type textarea "x"
type textarea "- Als Admin kann ich einen Termin im Status "abgelehnt" auc"
type textarea "x"
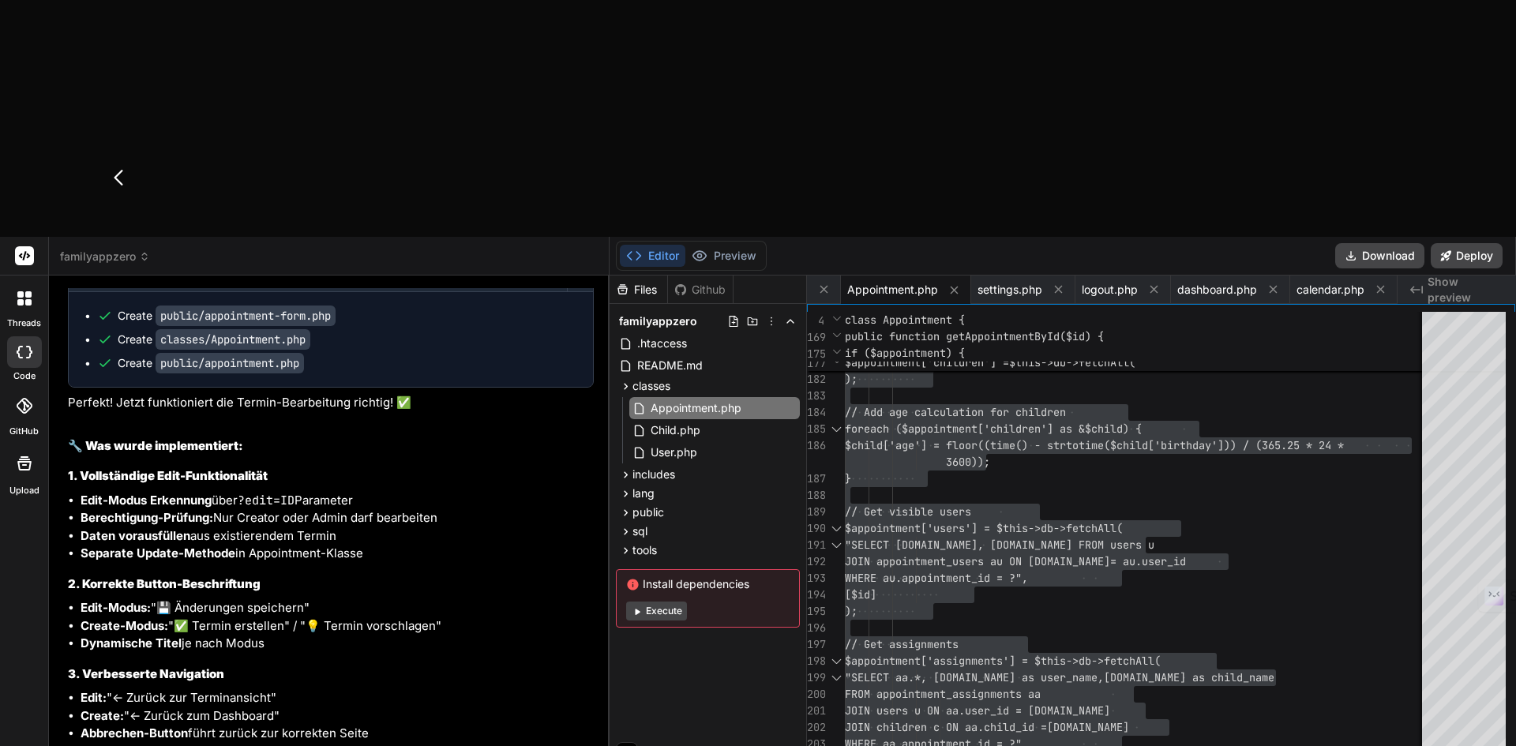
type textarea "- Als Admin kann ich einen Termin im Status "abgelehnt" auch"
type textarea "x"
type textarea "- Als Admin kann ich einen Termin im Status "abgelehnt" auch w"
type textarea "x"
type textarea "- Als Admin kann ich einen Termin im Status "abgelehnt" auch wie"
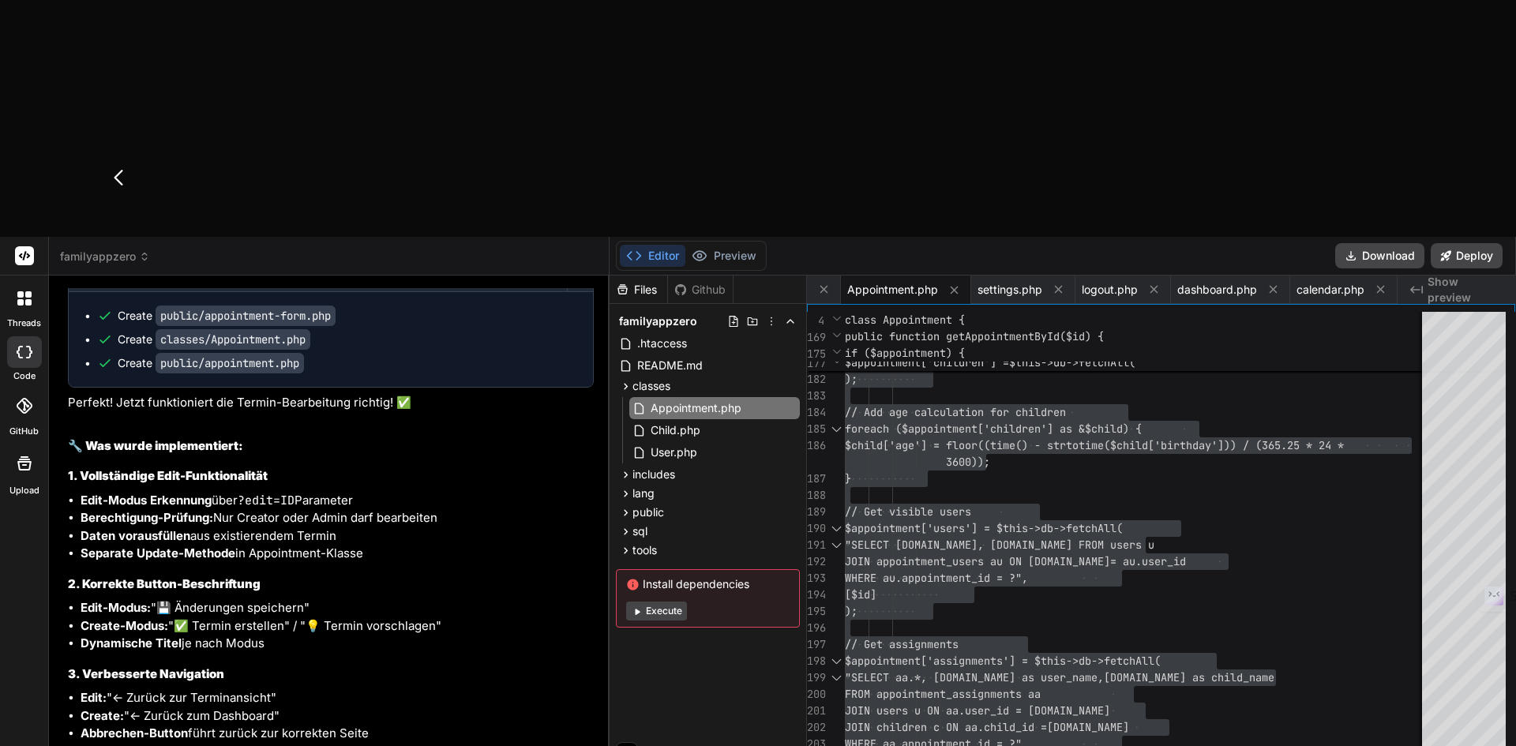
type textarea "x"
type textarea "- Als Admin kann ich einen Termin im Status "abgelehnt" auch wieder"
type textarea "x"
type textarea "- Als Admin kann ich einen Termin im Status "abgelehnt" auch wieder ""
type textarea "x"
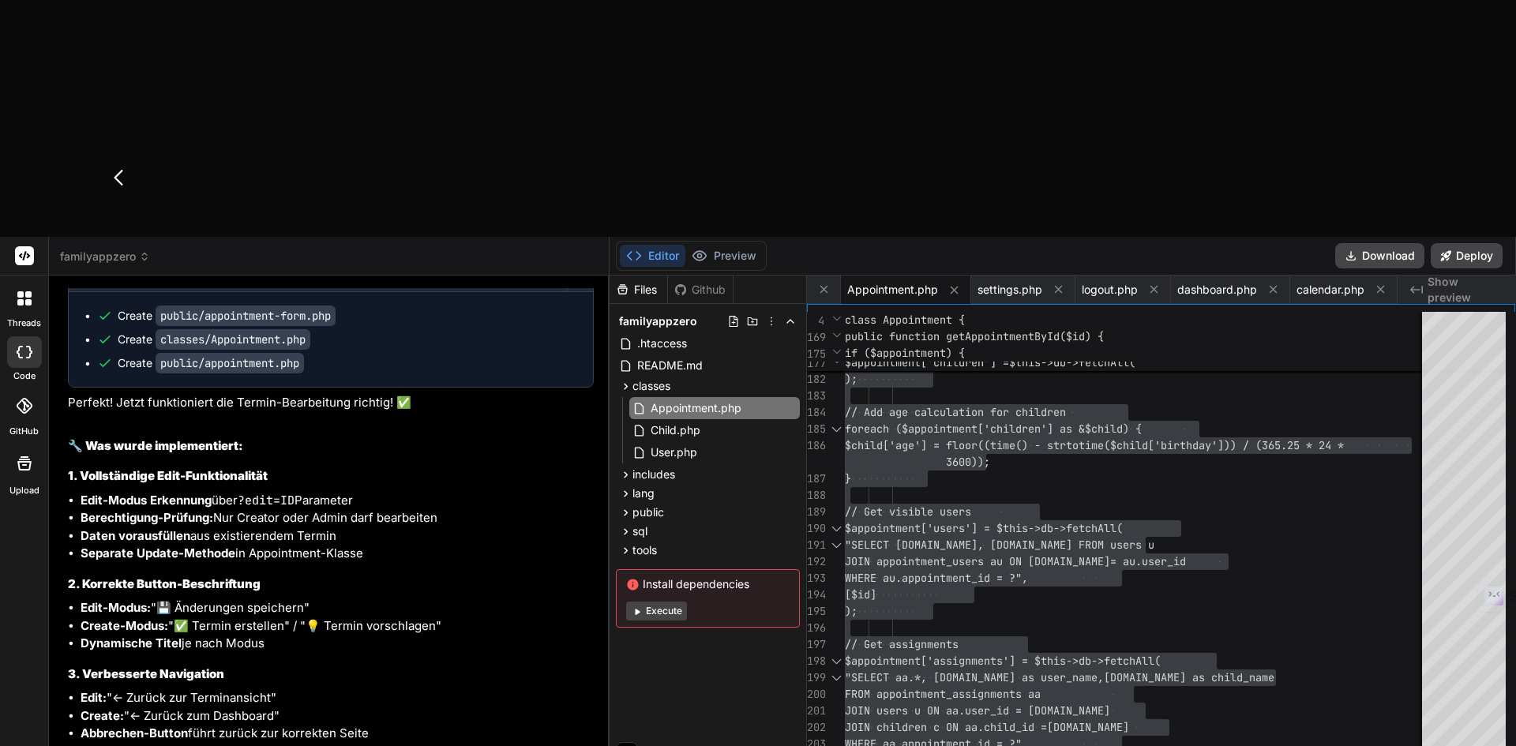
type textarea "- Als Admin kann ich einen Termin im Status "abgelehnt" auch wieder "ö"
type textarea "x"
type textarea "- Als Admin kann ich einen Termin im Status "abgelehnt" auch wieder "öf"
type textarea "x"
type textarea "- Als Admin kann ich einen Termin im Status "abgelehnt" auch wieder "öff"
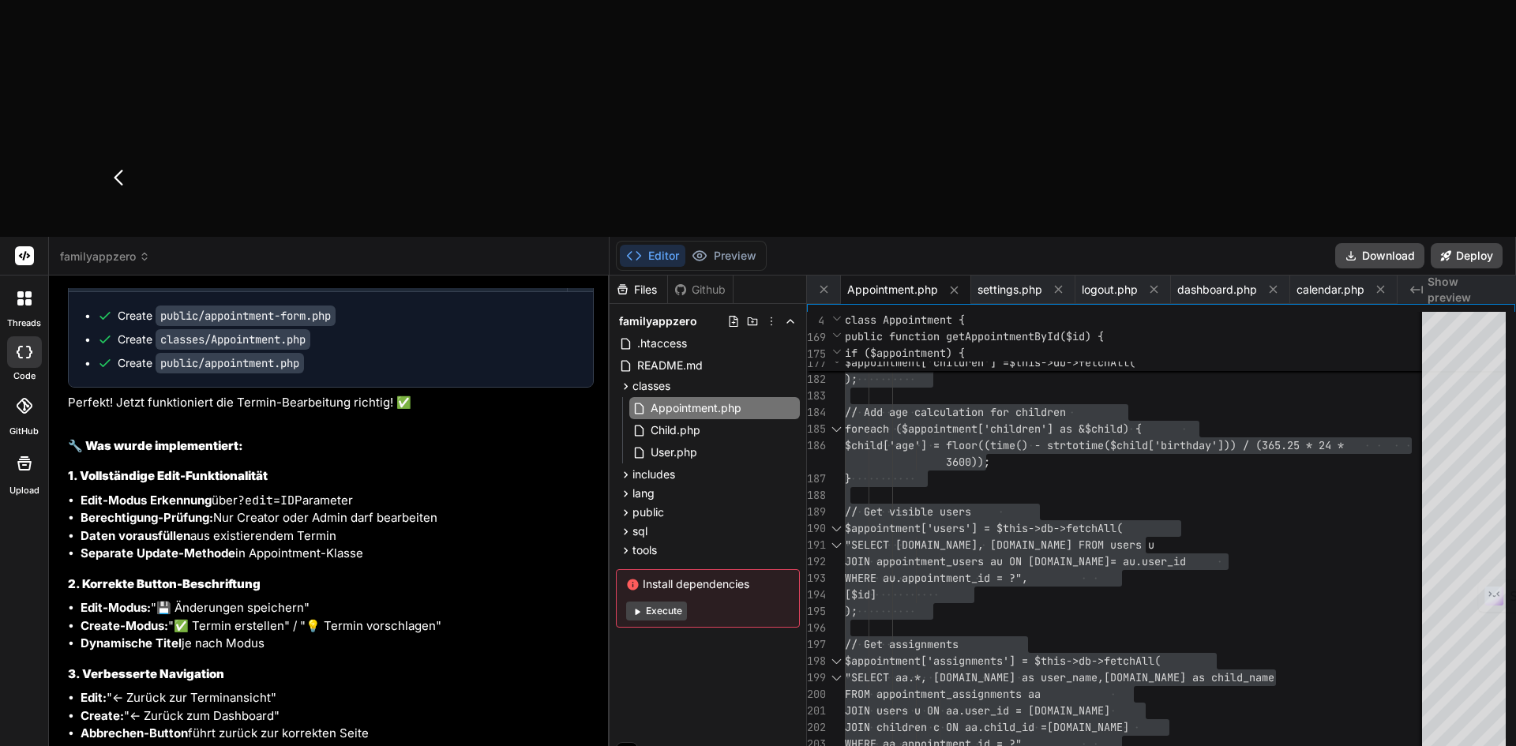
type textarea "x"
type textarea "- Als Admin kann ich einen Termin im Status "abgelehnt" auch wieder "öffnen"
type textarea "x"
type textarea "- Als Admin kann ich einen Termin im Status "abgelehnt" auch wieder "öffnen""
type textarea "x"
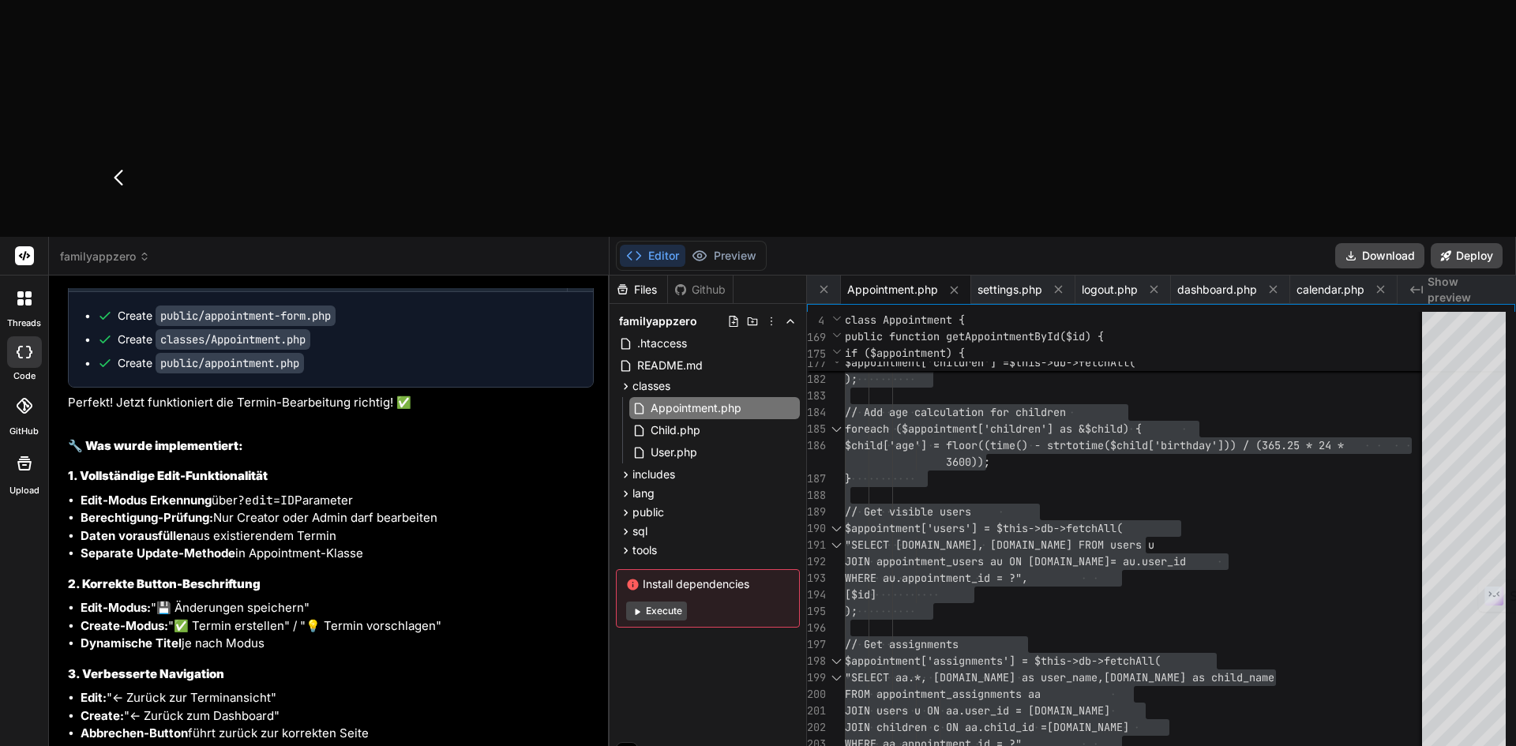
type textarea "- Als Admin kann ich einen Termin im Status "abgelehnt" auch wieder "öffnen"."
type textarea "x"
type textarea "- Als Admin kann ich einen Termin im Status "abgelehnt" auch wieder "öffnen"."
type textarea "x"
type textarea "- Als Admin kann ich einen Termin im Status "abgelehnt" auch wieder "öffnen"."
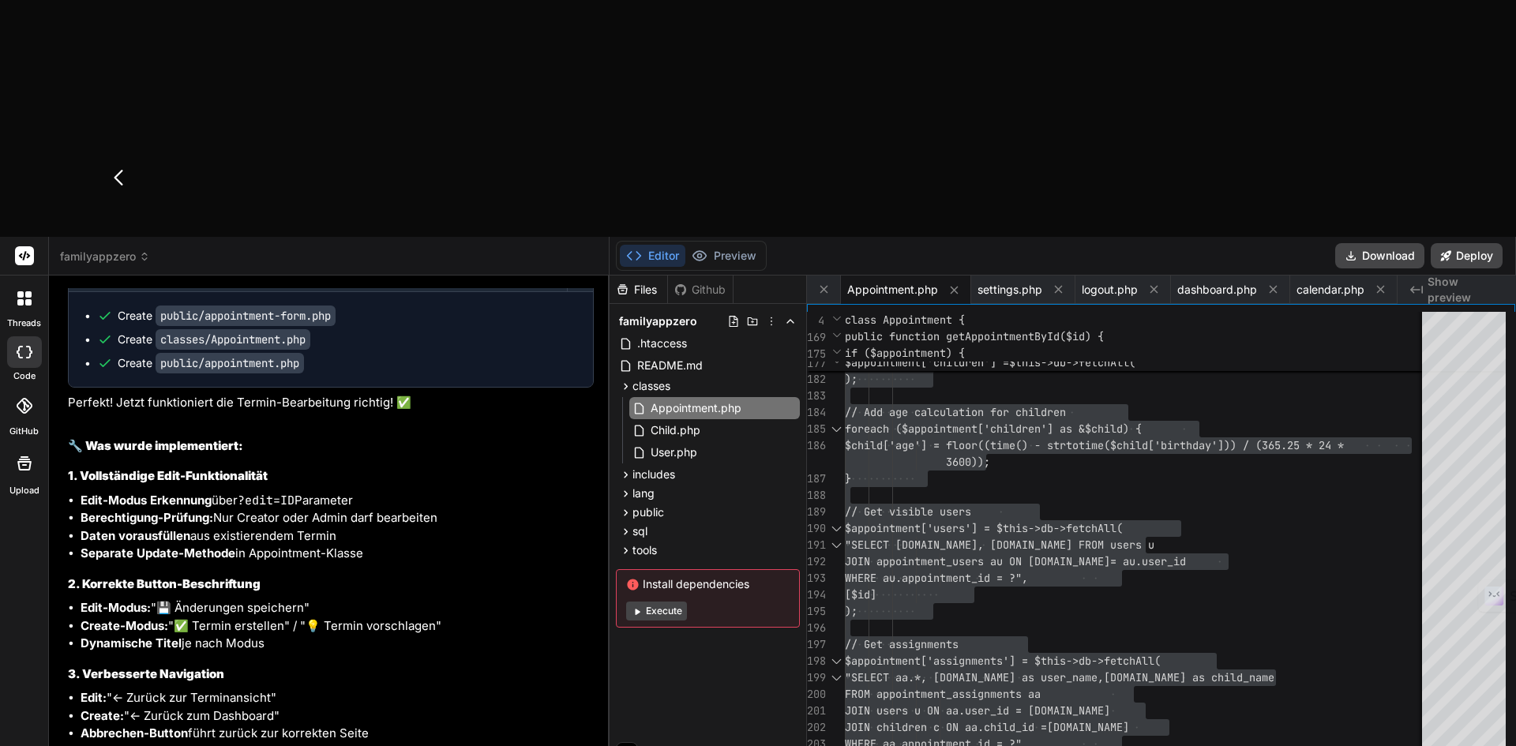
type textarea "x"
type textarea "- Als Admin kann ich einen Termin im Status "abgelehnt" auch wieder "öffnen". -"
type textarea "x"
type textarea "- Als Admin kann ich einen Termin im Status "abgelehnt" auch wieder "öffnen". -"
type textarea "x"
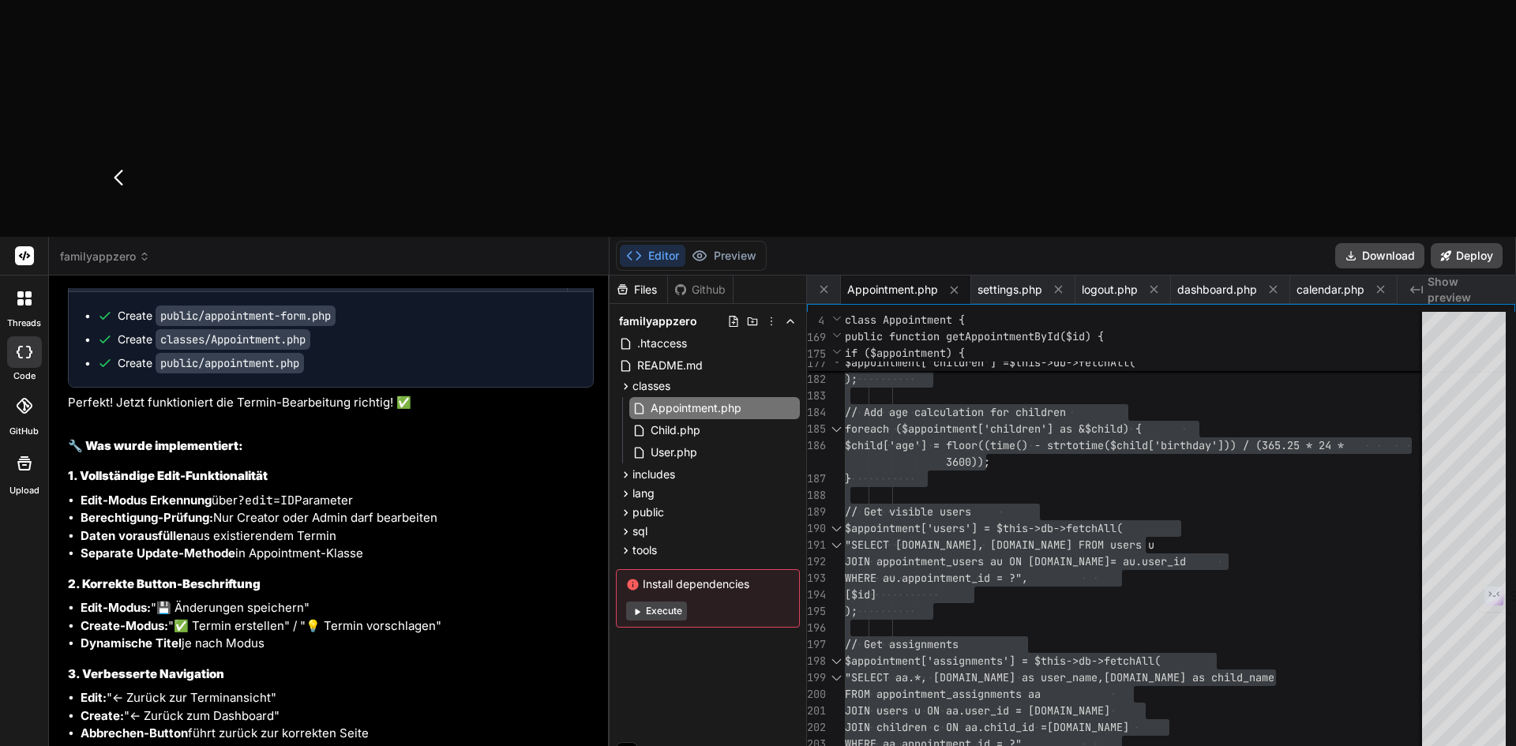
type textarea "- Als Admin kann ich einen Termin im Status "abgelehnt" auch wieder "öffnen". -…"
type textarea "x"
type textarea "- Als Admin kann ich einen Termin im Status "abgelehnt" auch wieder "öffnen". -…"
type textarea "x"
type textarea "- Als Admin kann ich einen Termin im Status "abgelehnt" auch wieder "öffnen". -…"
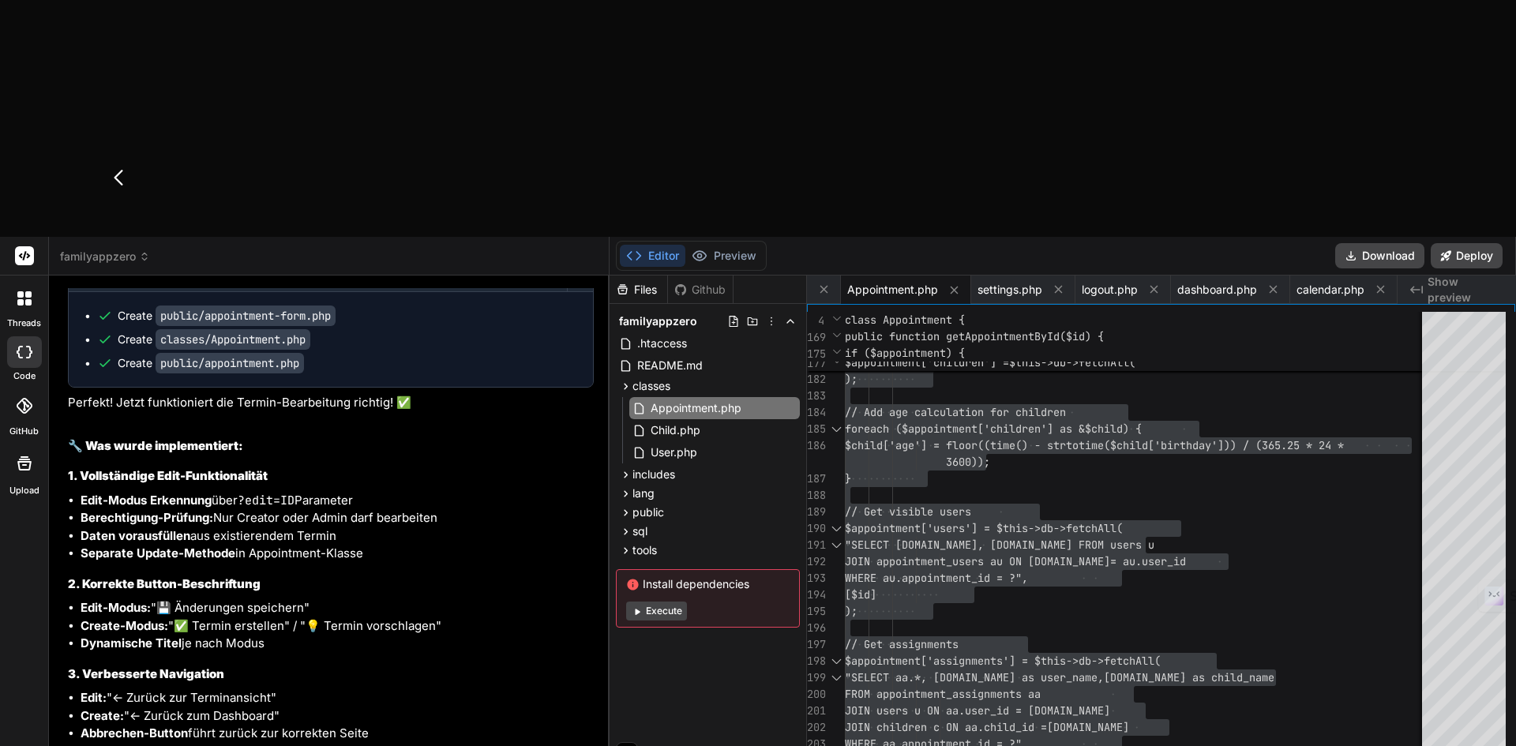
type textarea "x"
type textarea "- Als Admin kann ich einen Termin im Status "abgelehnt" auch wieder "öffnen". -…"
type textarea "x"
type textarea "- Als Admin kann ich einen Termin im Status "abgelehnt" auch wieder "öffnen". -…"
type textarea "x"
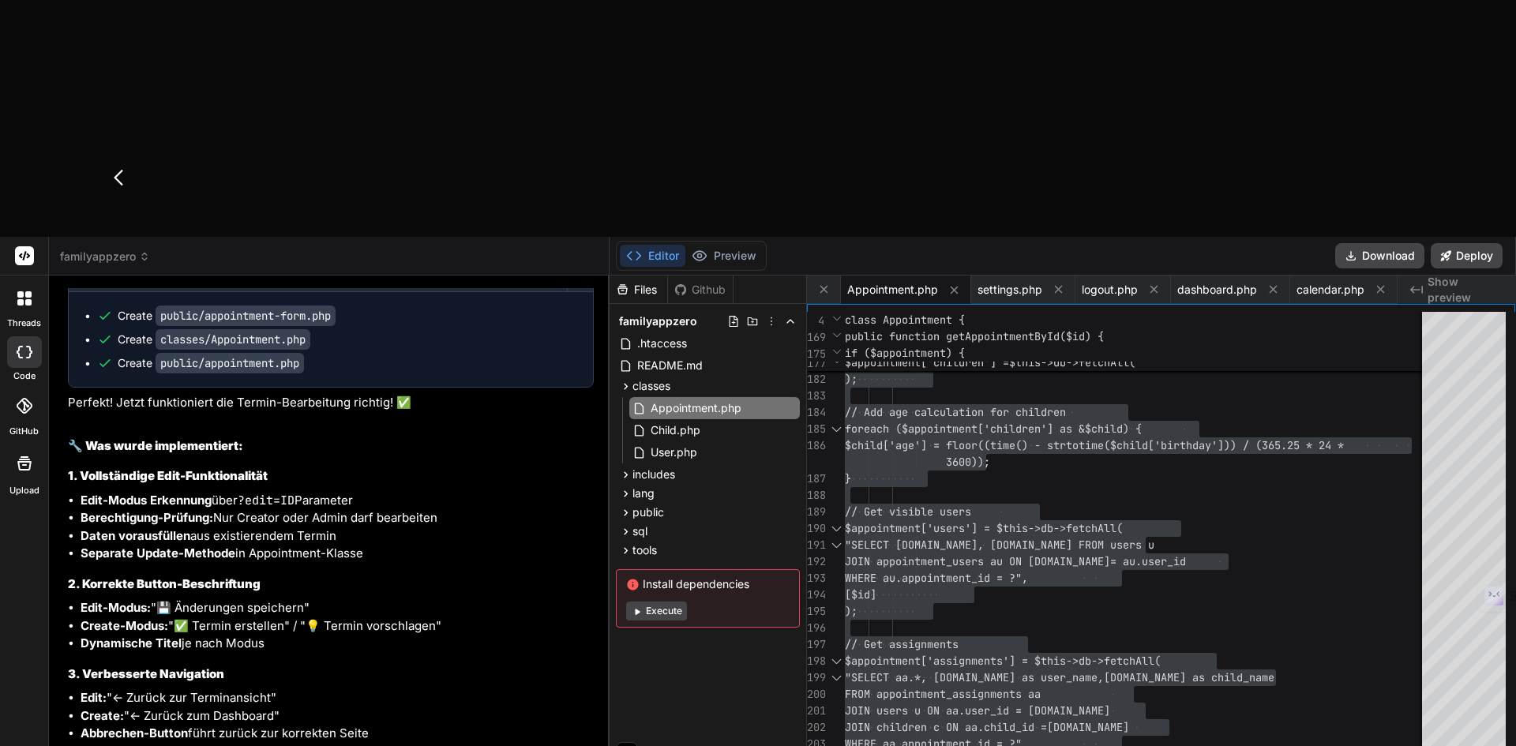
type textarea "- Als Admin kann ich einen Termin im Status "abgelehnt" auch wieder "öffnen". -…"
type textarea "x"
type textarea "- Als Admin kann ich einen Termin im Status "abgelehnt" auch wieder "öffnen". -…"
type textarea "x"
type textarea "- Als Admin kann ich einen Termin im Status "abgelehnt" auch wieder "öffnen". -…"
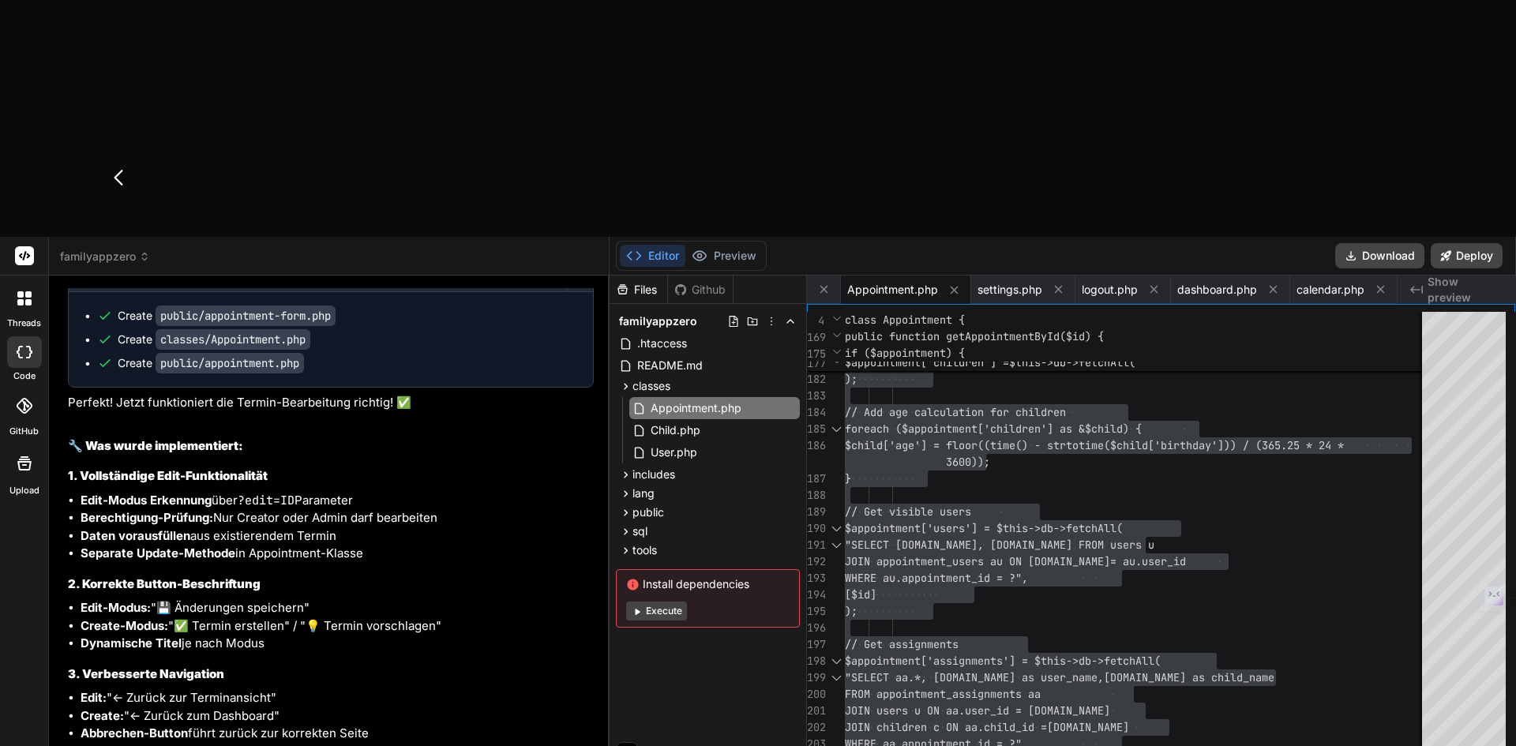
type textarea "x"
type textarea "- Als Admin kann ich einen Termin im Status "abgelehnt" auch wieder "öffnen". -…"
type textarea "x"
type textarea "- Als Admin kann ich einen Termin im Status "abgelehnt" auch wieder "öffnen". -…"
type textarea "x"
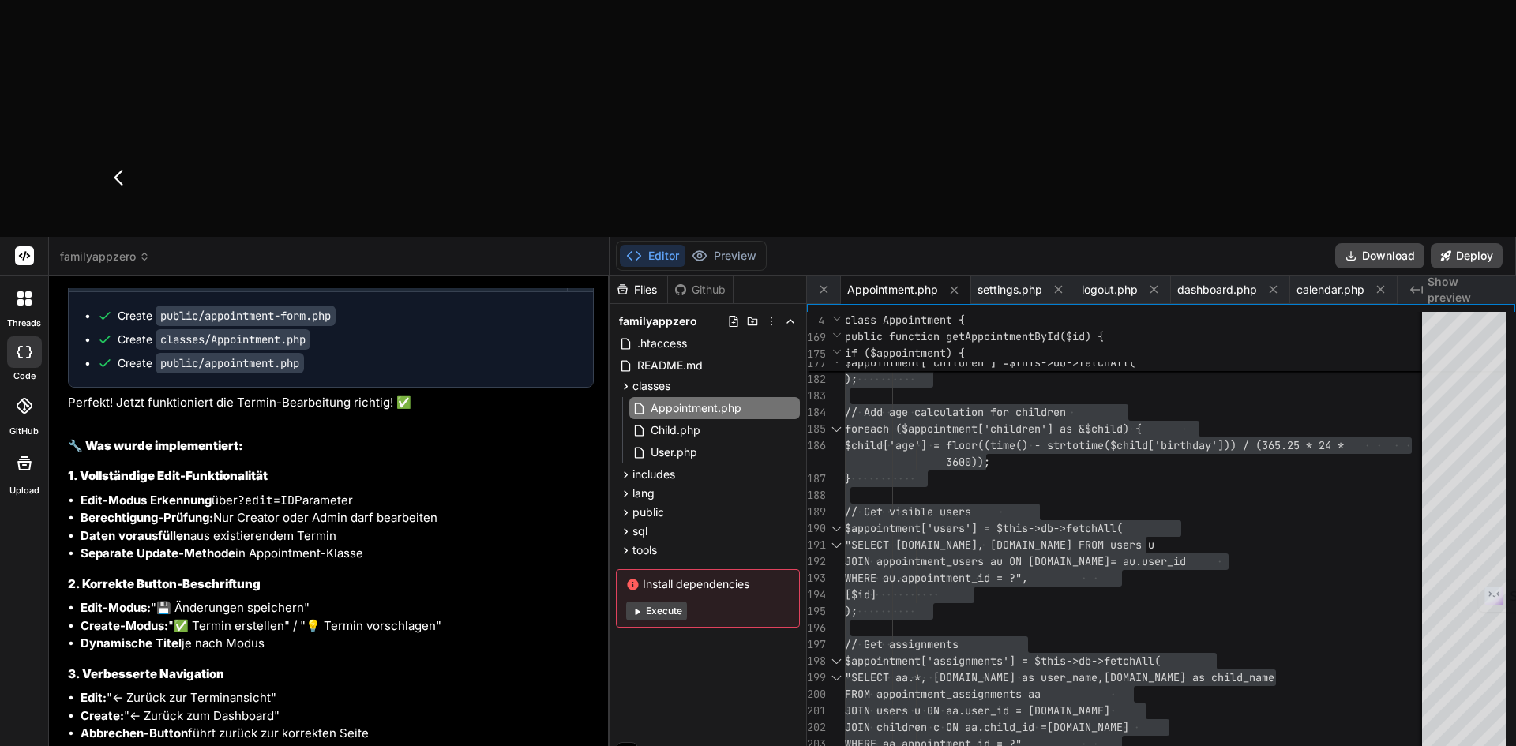
type textarea "- Als Admin kann ich einen Termin im Status "abgelehnt" auch wieder "öffnen". -"
type textarea "x"
type textarea "- Als Admin kann ich einen Termin im Status "abgelehnt" auch wieder "öffnen". -…"
type textarea "x"
type textarea "- Als Admin kann ich einen Termin im Status "abgelehnt" auch wieder "öffnen". -…"
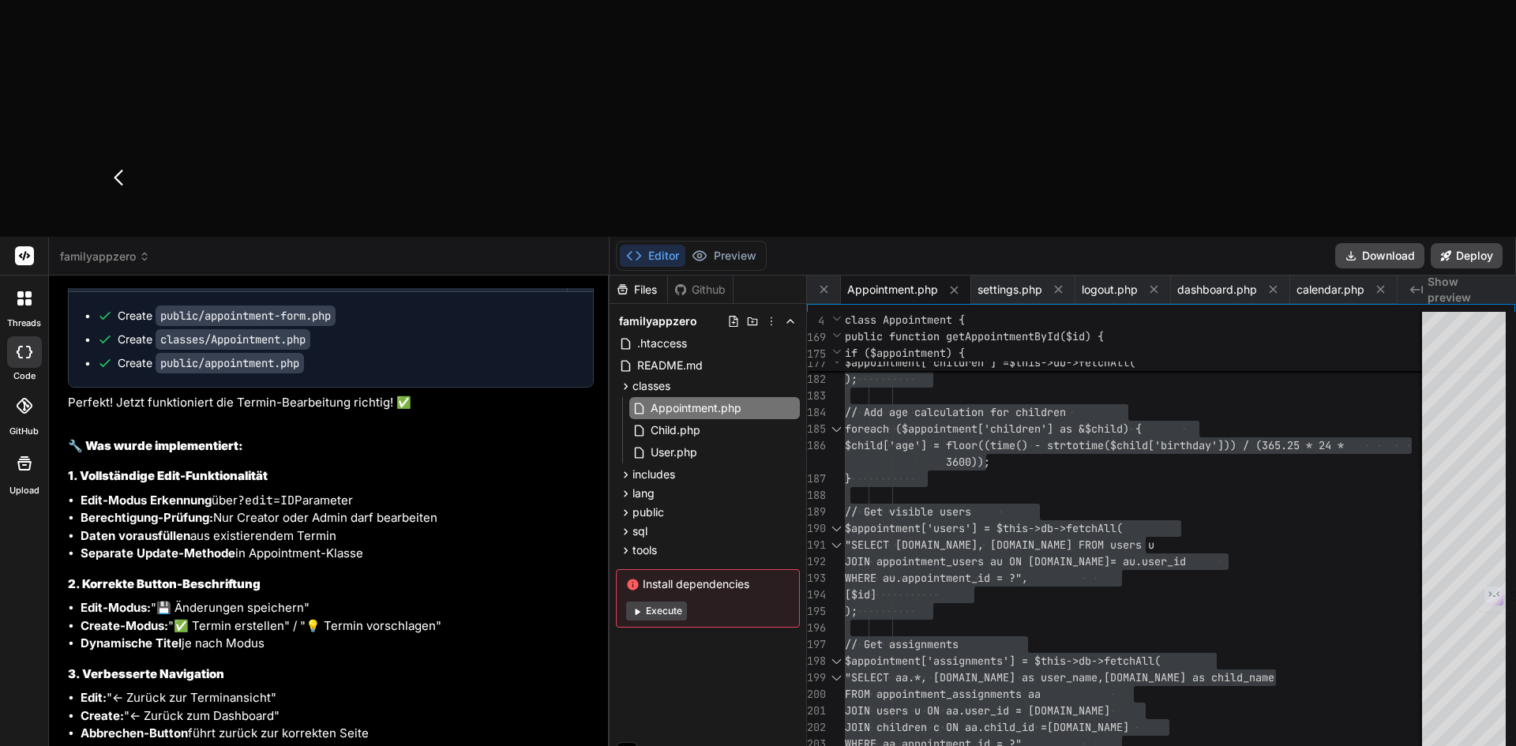
type textarea "x"
type textarea "- Als Admin kann ich einen Termin im Status "abgelehnt" auch wieder "öffnen". -…"
type textarea "x"
type textarea "- Als Admin kann ich einen Termin im Status "abgelehnt" auch wieder "öffnen". -…"
type textarea "x"
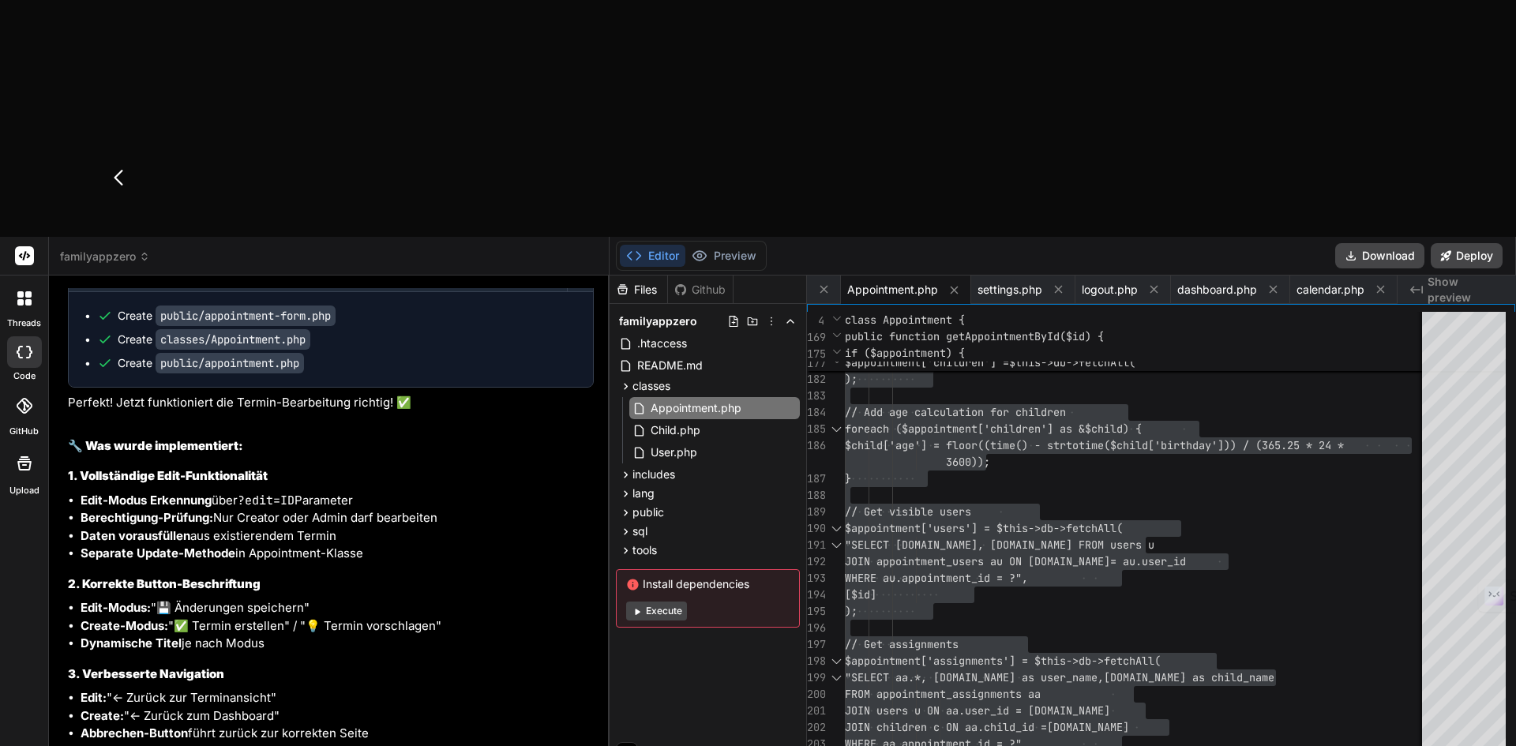
type textarea "- Als Admin kann ich einen Termin im Status "abgelehnt" auch wieder "öffnen". -…"
type textarea "x"
type textarea "- Als Admin kann ich einen Termin im Status "abgelehnt" auch wieder "öffnen". -…"
type textarea "x"
type textarea "- Als Admin kann ich einen Termin im Status "abgelehnt" auch wieder "öffnen". -…"
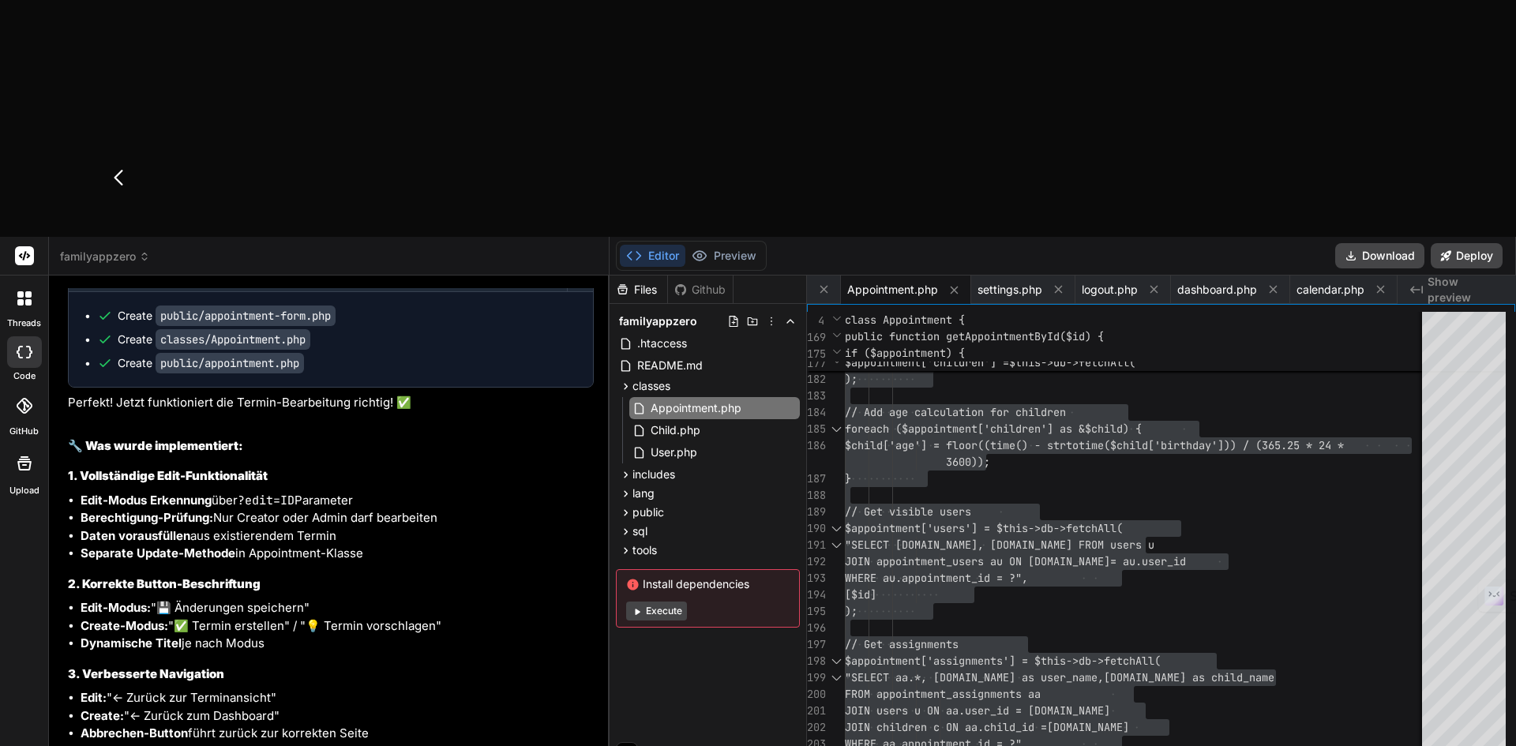
type textarea "x"
type textarea "- Als Admin kann ich einen Termin im Status "abgelehnt" auch wieder "öffnen". -…"
type textarea "x"
type textarea "- Als Admin kann ich einen Termin im Status "abgelehnt" auch wieder "öffnen". -…"
type textarea "x"
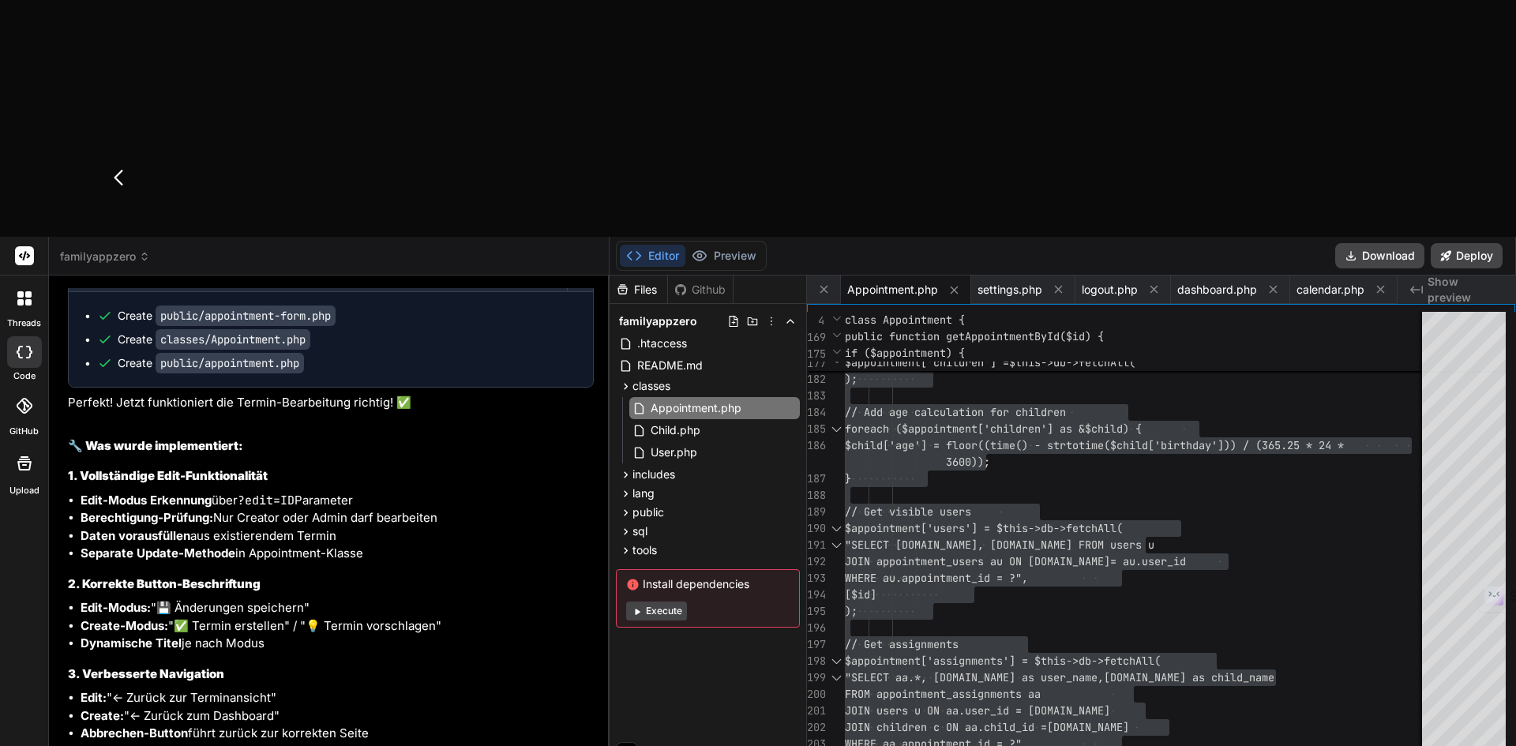
type textarea "- Als Admin kann ich einen Termin im Status "abgelehnt" auch wieder "öffnen". -…"
type textarea "x"
type textarea "- Als Admin kann ich einen Termin im Status "abgelehnt" auch wieder "öffnen". -…"
type textarea "x"
type textarea "- Als Admin kann ich einen Termin im Status "abgelehnt" auch wieder "öffnen". -…"
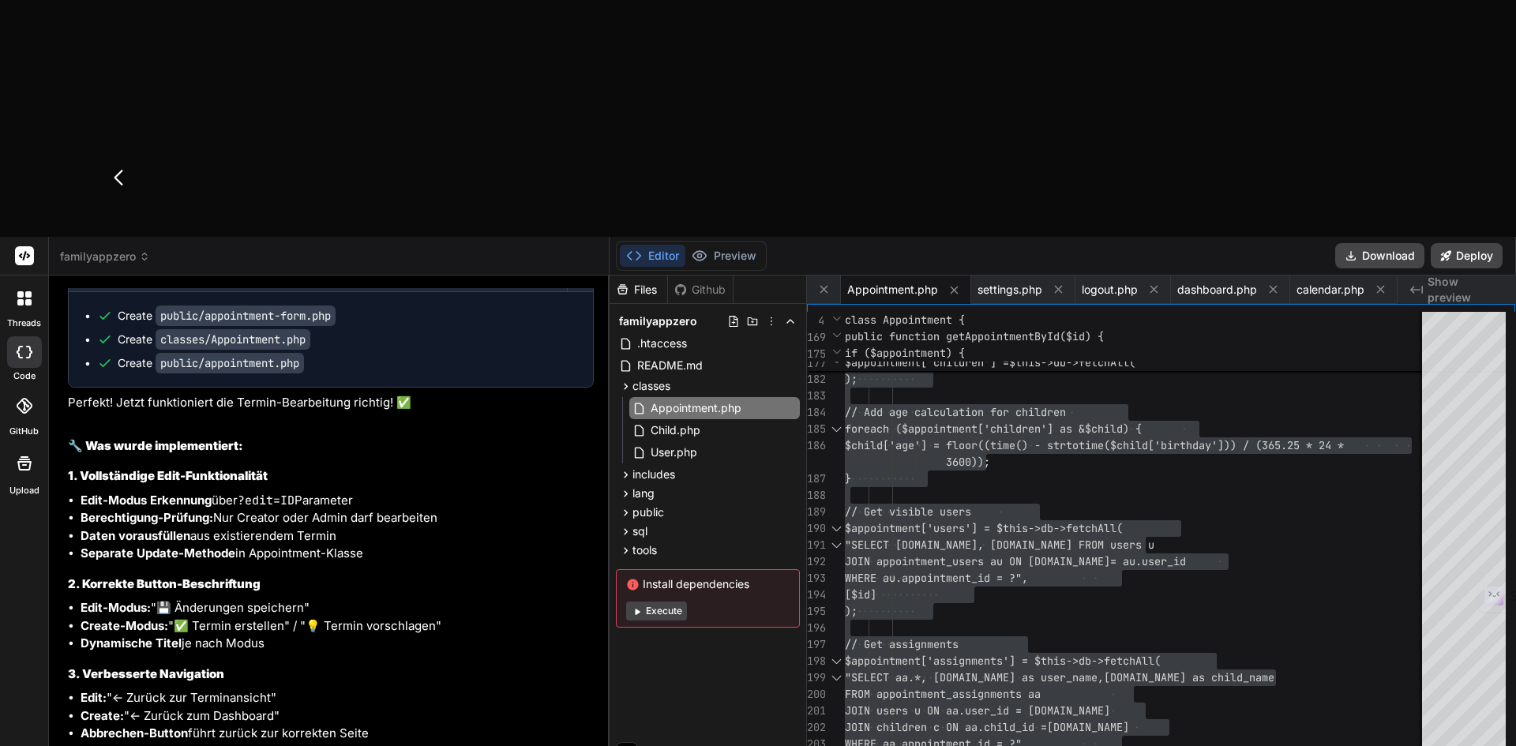
type textarea "x"
type textarea "- Als Admin kann ich einen Termin im Status "abgelehnt" auch wieder "öffnen". -…"
type textarea "x"
type textarea "- Als Admin kann ich einen Termin im Status "abgelehnt" auch wieder "öffnen". -…"
type textarea "x"
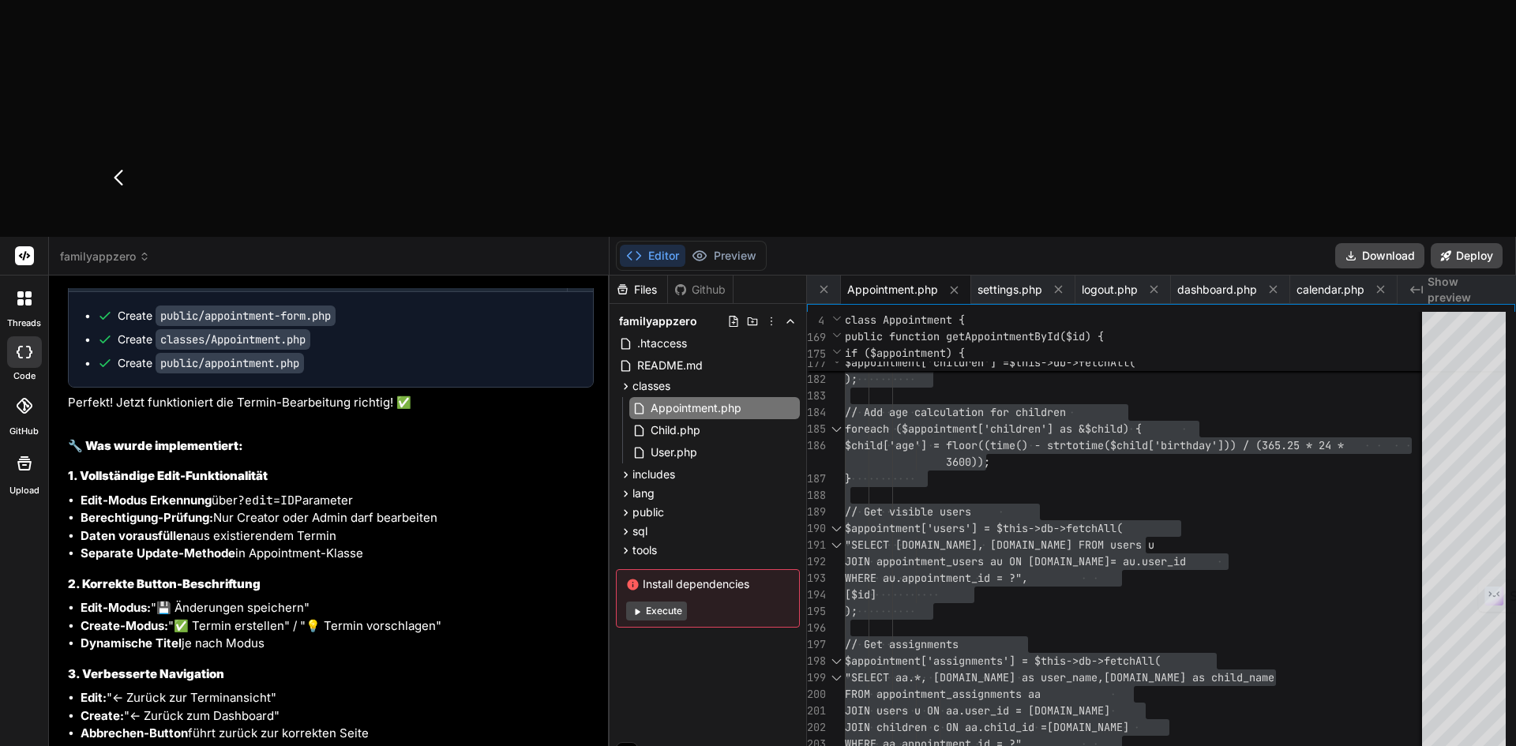
type textarea "- Als Admin kann ich einen Termin im Status "abgelehnt" auch wieder "öffnen". -…"
type textarea "x"
type textarea "- Als Admin kann ich einen Termin im Status "abgelehnt" auch wieder "öffnen". -…"
type textarea "x"
type textarea "- Als Admin kann ich einen Termin im Status "abgelehnt" auch wieder "öffnen". -…"
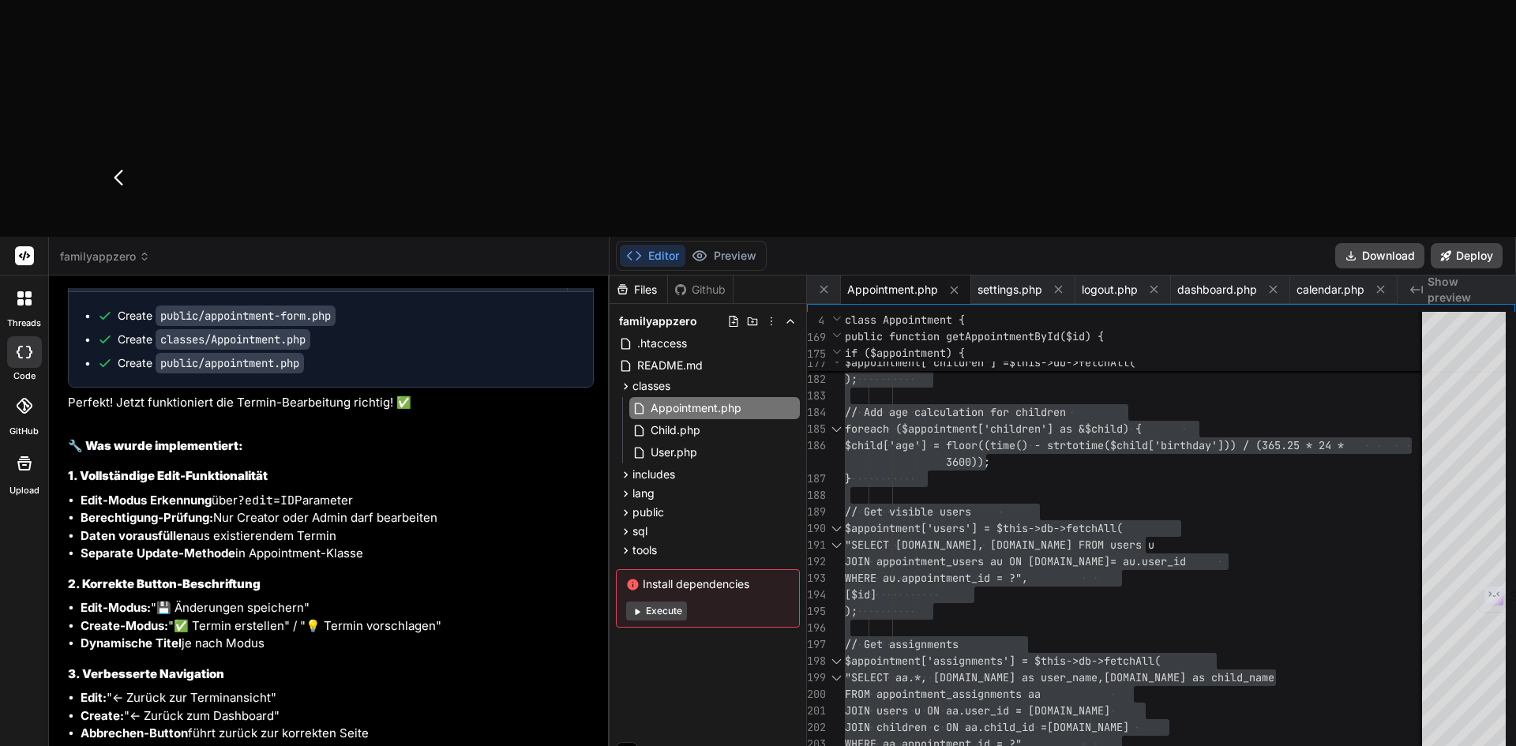
type textarea "x"
type textarea "- Als Admin kann ich einen Termin im Status "abgelehnt" auch wieder "öffnen". -…"
type textarea "x"
type textarea "- Als Admin kann ich einen Termin im Status "abgelehnt" auch wieder "öffnen". -…"
type textarea "x"
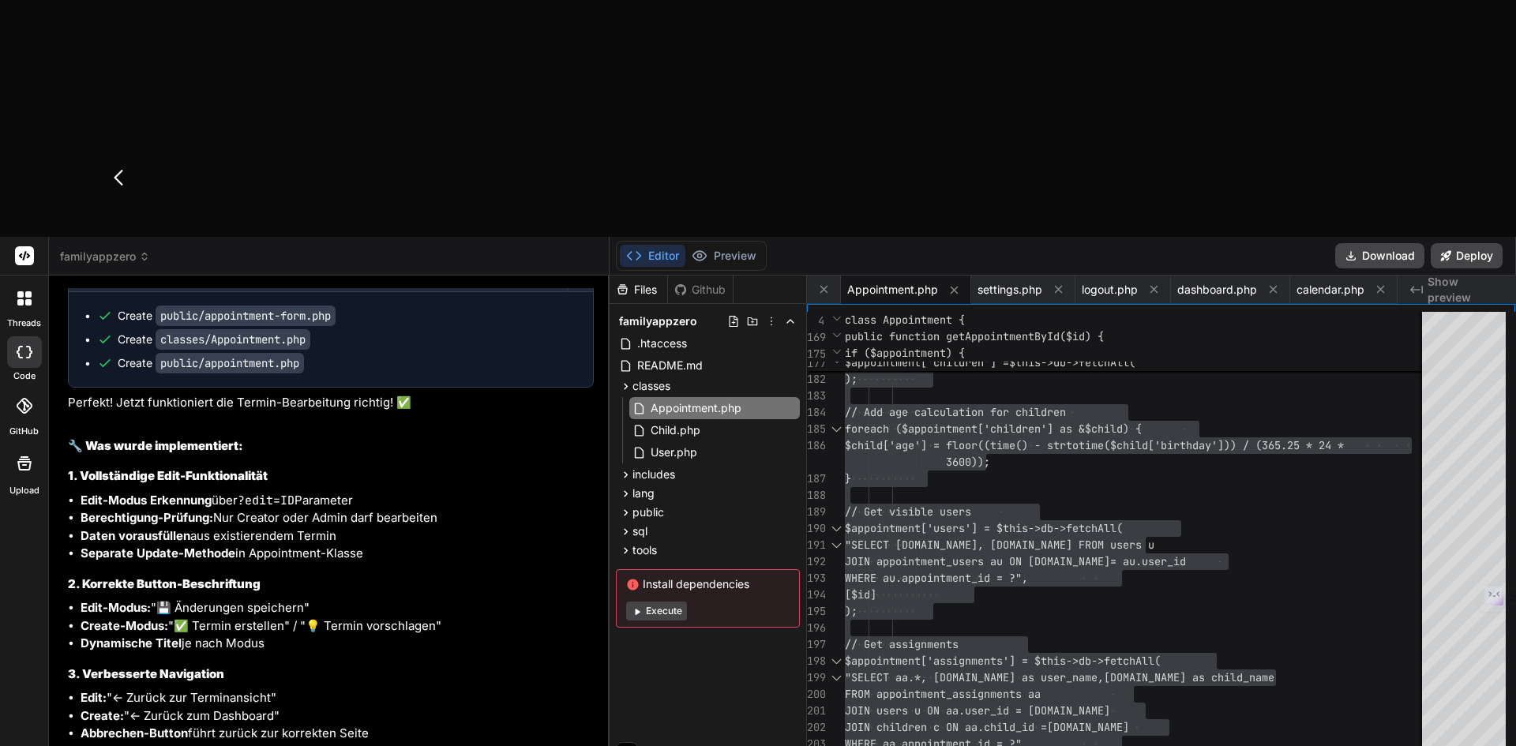
type textarea "- Als Admin kann ich einen Termin im Status "abgelehnt" auch wieder "öffnen". -…"
type textarea "x"
type textarea "- Als Admin kann ich einen Termin im Status "abgelehnt" auch wieder "öffnen". -…"
type textarea "x"
type textarea "- Als Admin kann ich einen Termin im Status "abgelehnt" auch wieder "öffnen". -…"
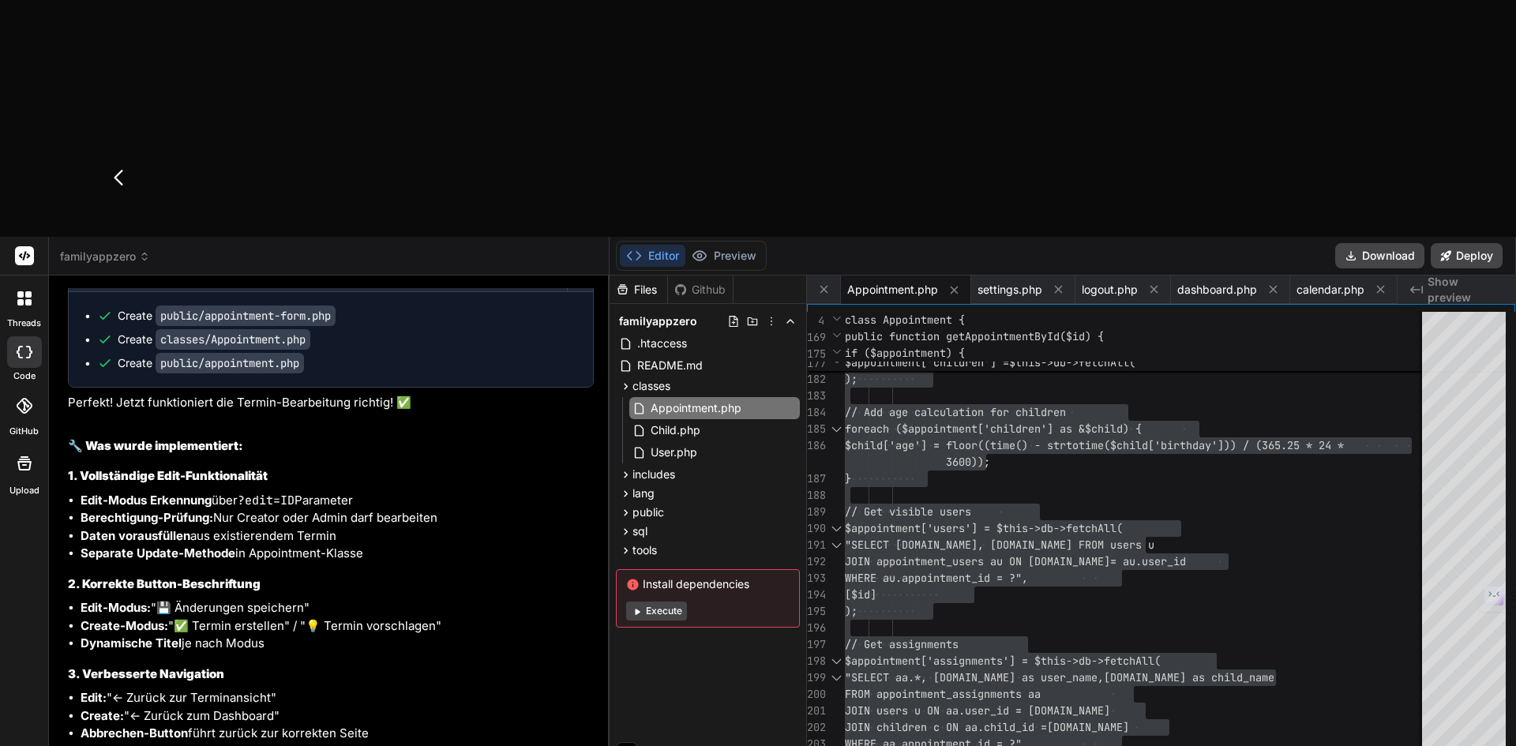
type textarea "x"
type textarea "- Als Admin kann ich einen Termin im Status "abgelehnt" auch wieder "öffnen". -…"
type textarea "x"
type textarea "- Als Admin kann ich einen Termin im Status "abgelehnt" auch wieder "öffnen". -…"
type textarea "x"
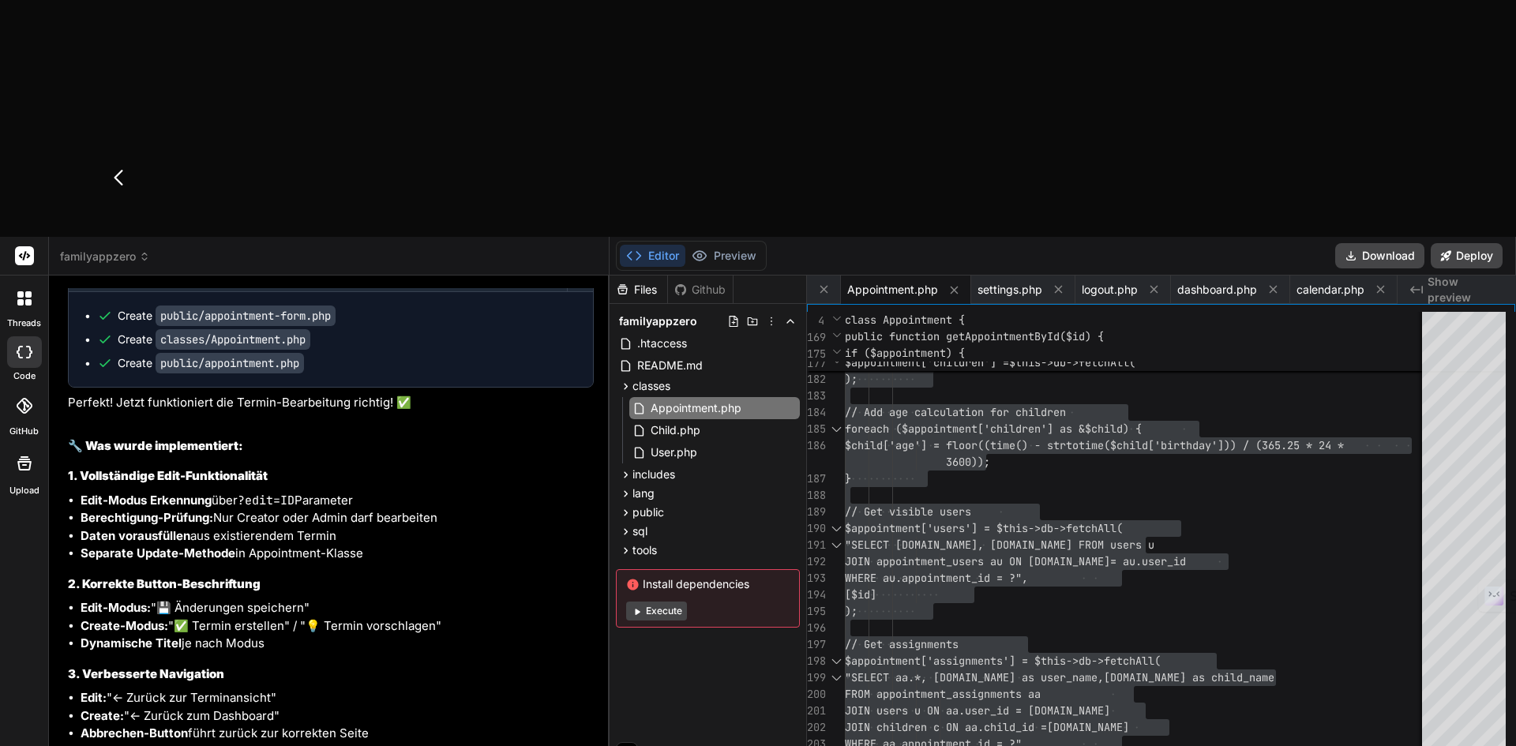
type textarea "- Als Admin kann ich einen Termin im Status "abgelehnt" auch wieder "öffnen". -…"
type textarea "x"
type textarea "- Als Admin kann ich einen Termin im Status "abgelehnt" auch wieder "öffnen". -…"
type textarea "x"
type textarea "- Als Admin kann ich einen Termin im Status "abgelehnt" auch wieder "öffnen". -…"
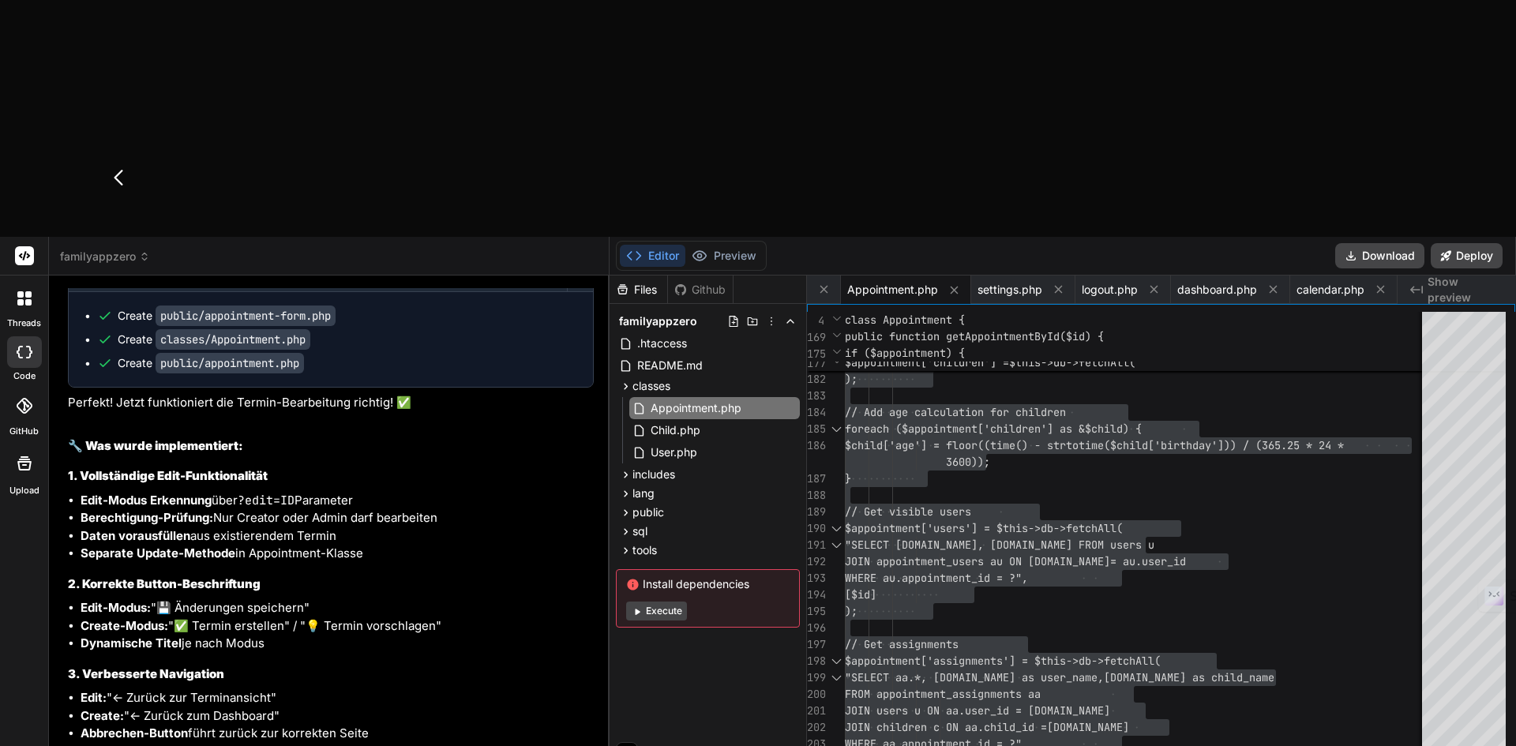
type textarea "x"
type textarea "- Als Admin kann ich einen Termin im Status "abgelehnt" auch wieder "öffnen". -…"
type textarea "x"
type textarea "- Als Admin kann ich einen Termin im Status "abgelehnt" auch wieder "öffnen". -…"
type textarea "x"
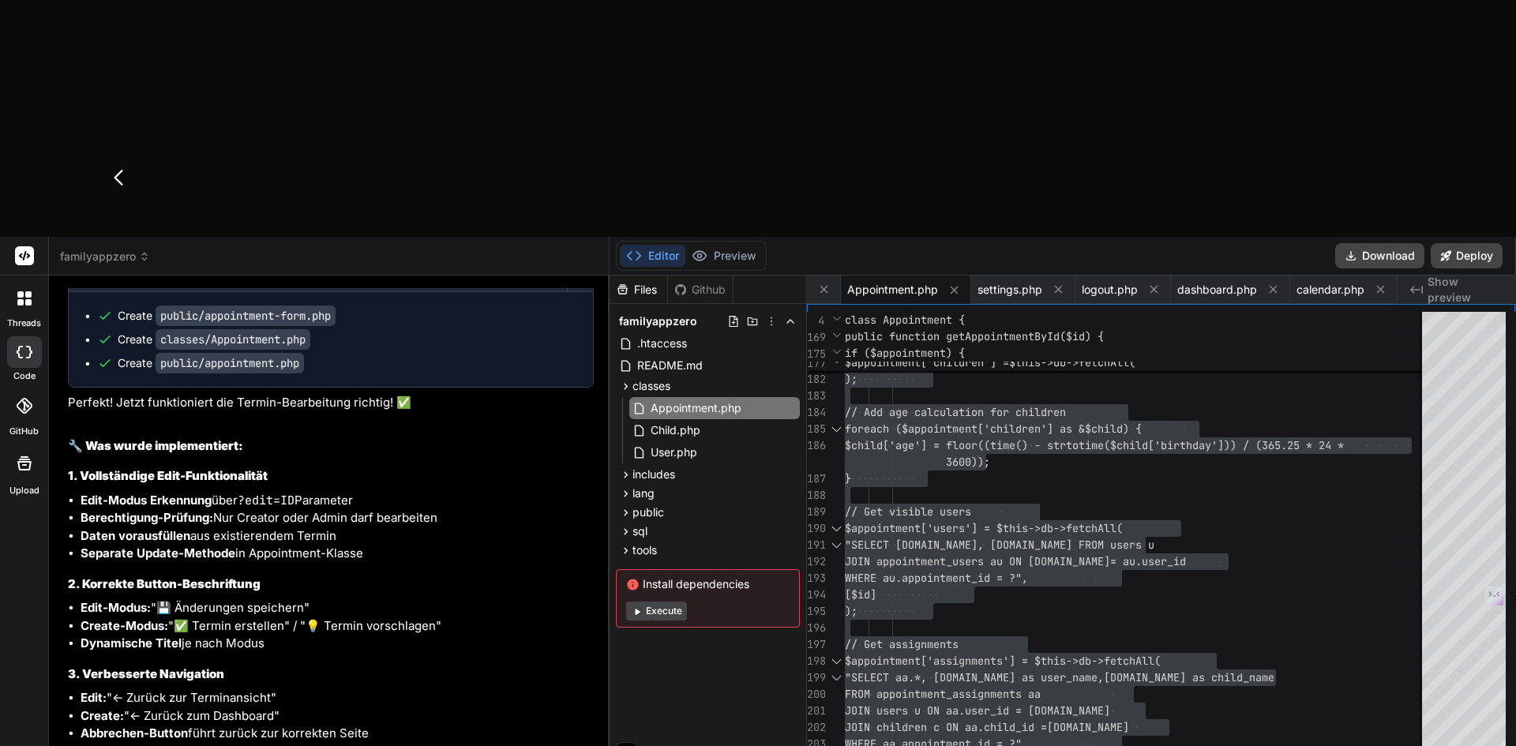
type textarea "- Als Admin kann ich einen Termin im Status "abgelehnt" auch wieder "öffnen". -…"
type textarea "x"
type textarea "- Als Admin kann ich einen Termin im Status "abgelehnt" auch wieder "öffnen". -…"
type textarea "x"
type textarea "- Als Admin kann ich einen Termin im Status "abgelehnt" auch wieder "öffnen". -…"
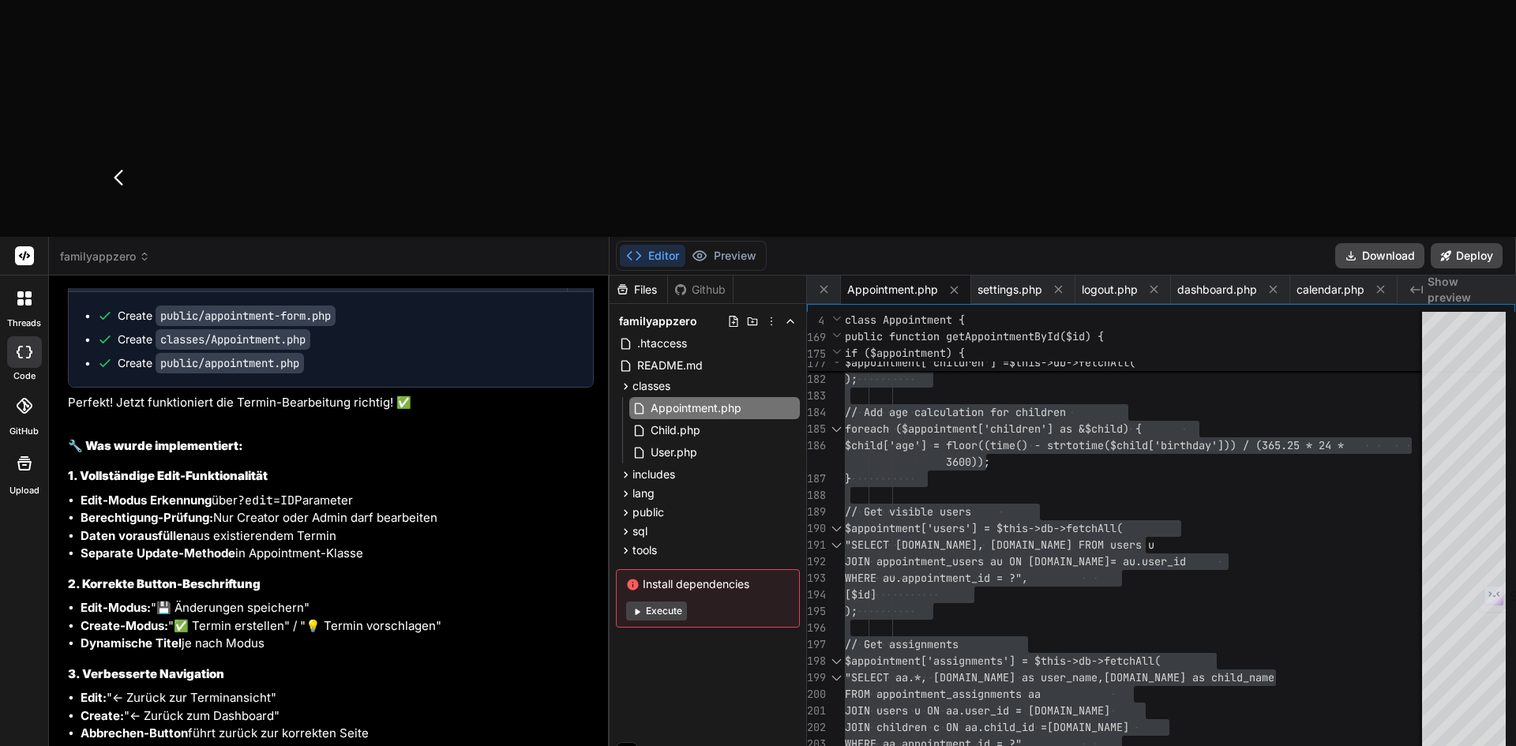
type textarea "x"
type textarea "- Als Admin kann ich einen Termin im Status "abgelehnt" auch wieder "öffnen". -…"
type textarea "x"
type textarea "- Als Admin kann ich einen Termin im Status "abgelehnt" auch wieder "öffnen". -…"
type textarea "x"
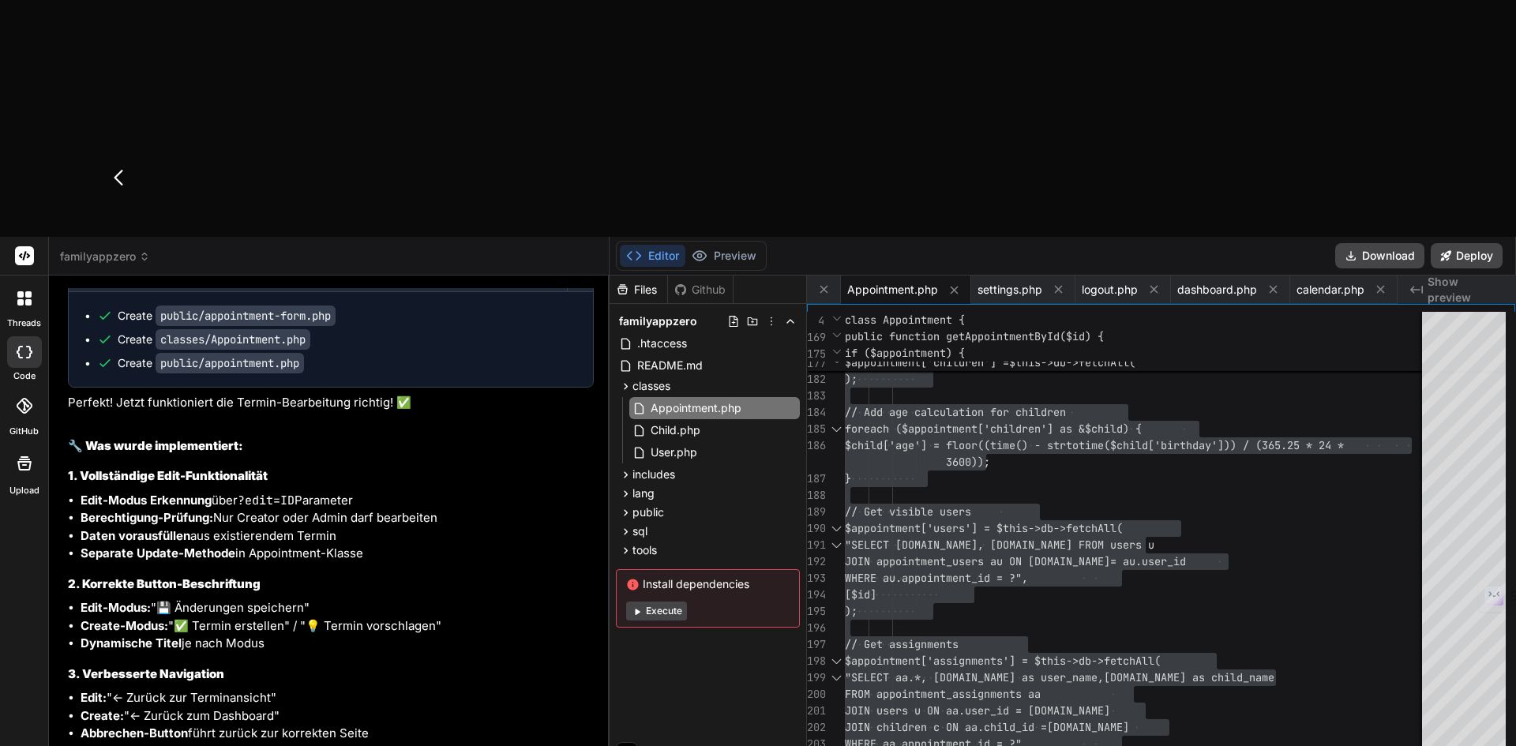
type textarea "- Als Admin kann ich einen Termin im Status "abgelehnt" auch wieder "öffnen". -…"
type textarea "x"
type textarea "- Als Admin kann ich einen Termin im Status "abgelehnt" auch wieder "öffnen". -…"
type textarea "x"
type textarea "- Als Admin kann ich einen Termin im Status "abgelehnt" auch wieder "öffnen". -…"
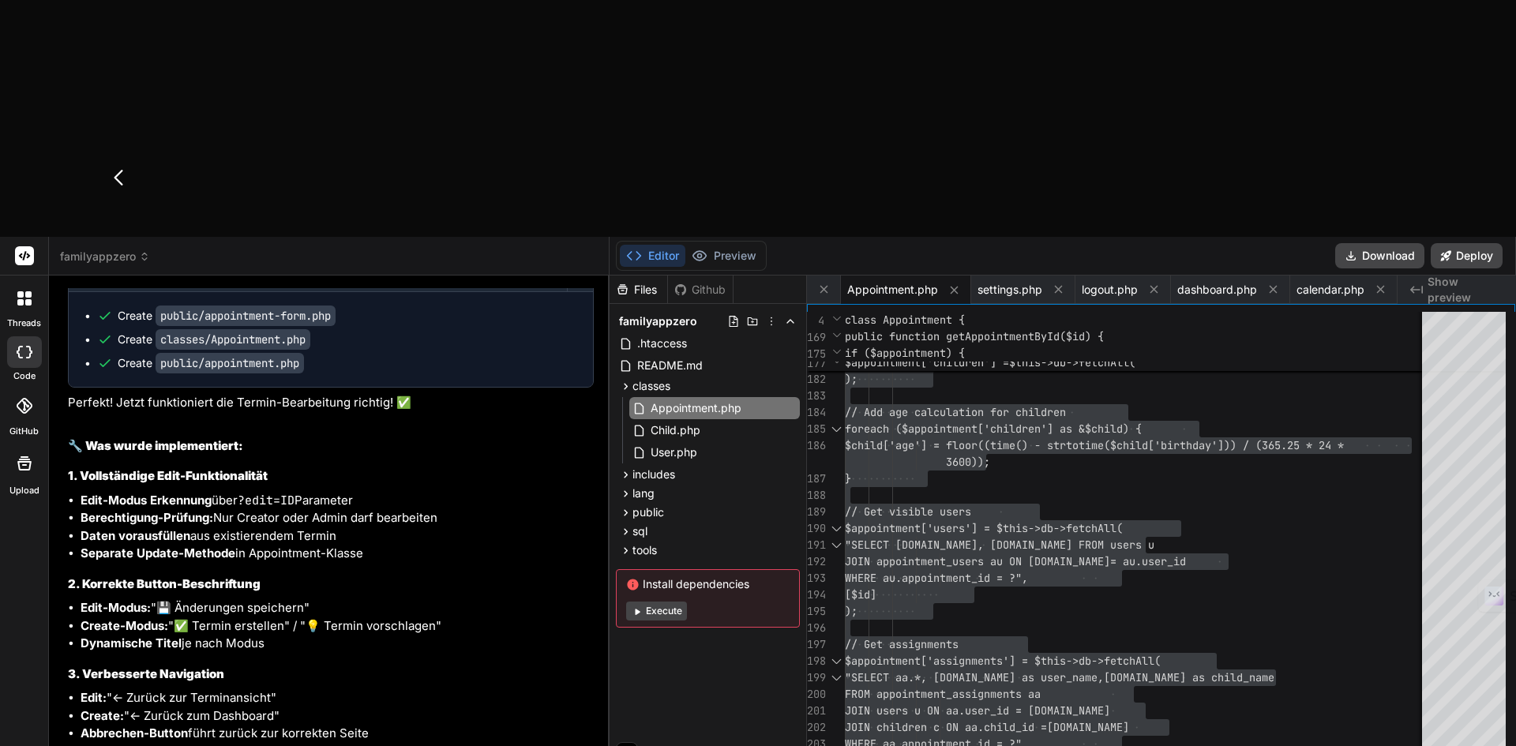
type textarea "x"
type textarea "- Als Admin kann ich einen Termin im Status "abgelehnt" auch wieder "öffnen". -…"
type textarea "x"
type textarea "- Als Admin kann ich einen Termin im Status "abgelehnt" auch wieder "öffnen". -…"
type textarea "x"
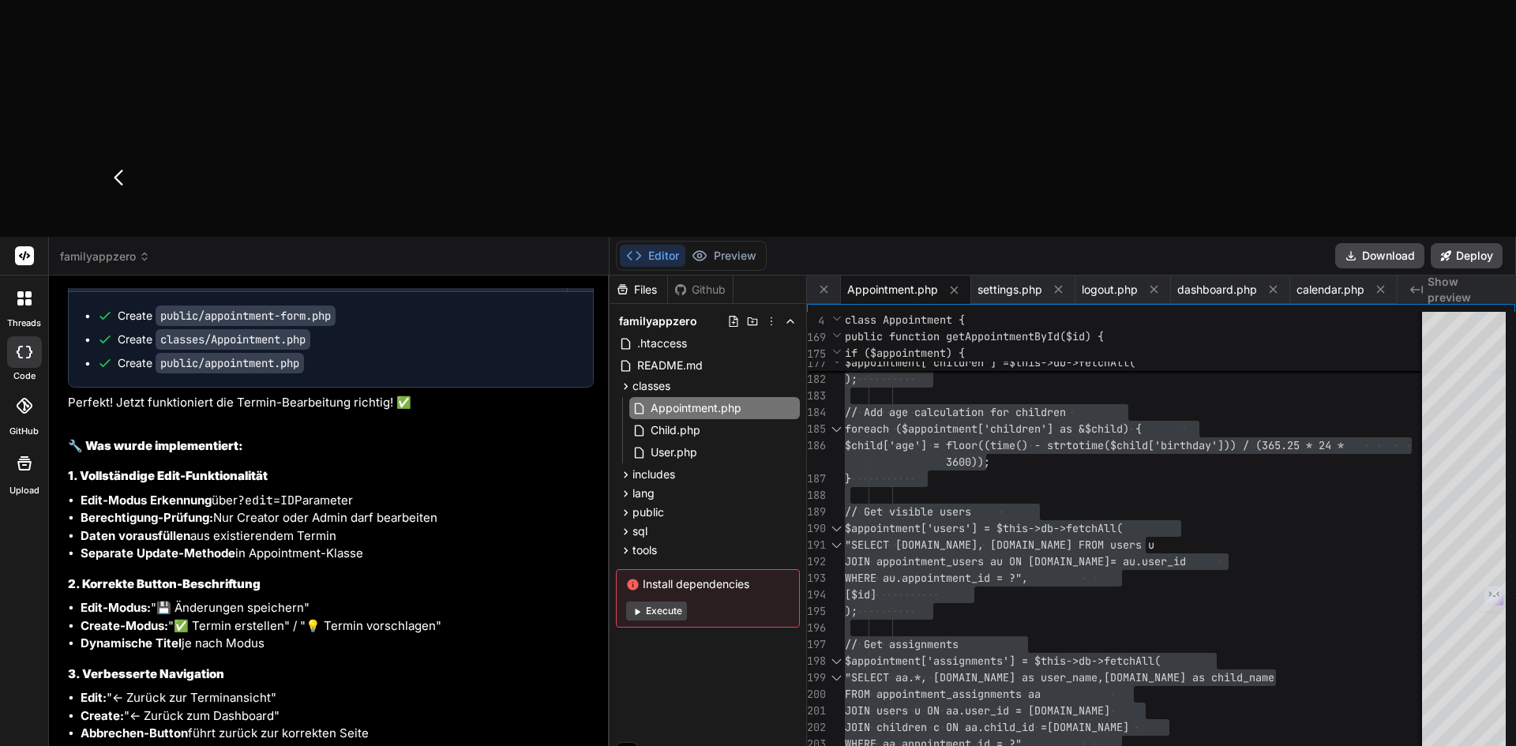
type textarea "- Als Admin kann ich einen Termin im Status "abgelehnt" auch wieder "öffnen". -…"
type textarea "x"
type textarea "- Als Admin kann ich einen Termin im Status "abgelehnt" auch wieder "öffnen". -…"
type textarea "x"
type textarea "- Als Admin kann ich einen Termin im Status "abgelehnt" auch wieder "öffnen". -…"
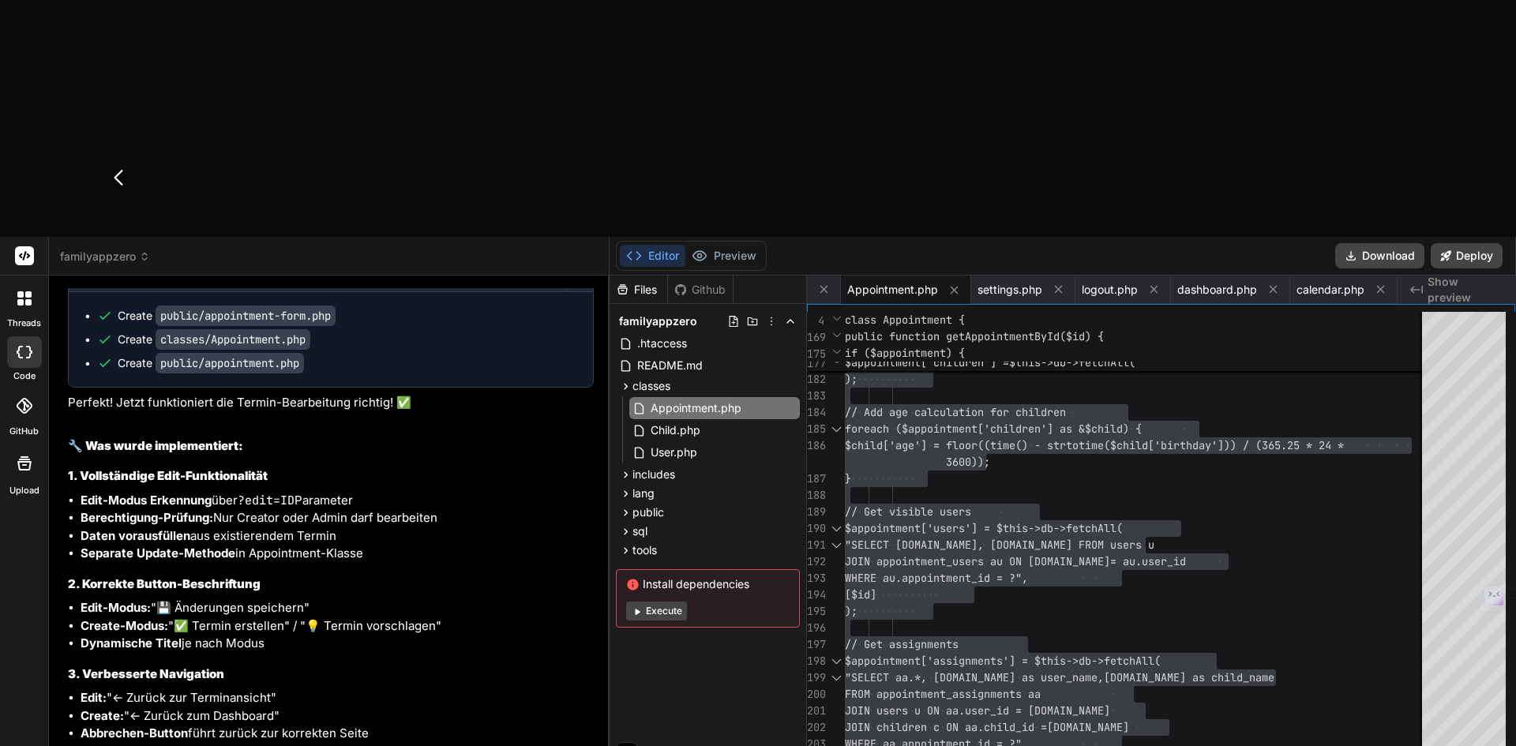
type textarea "x"
type textarea "- Als Admin kann ich einen Termin im Status "abgelehnt" auch wieder "öffnen". -…"
type textarea "x"
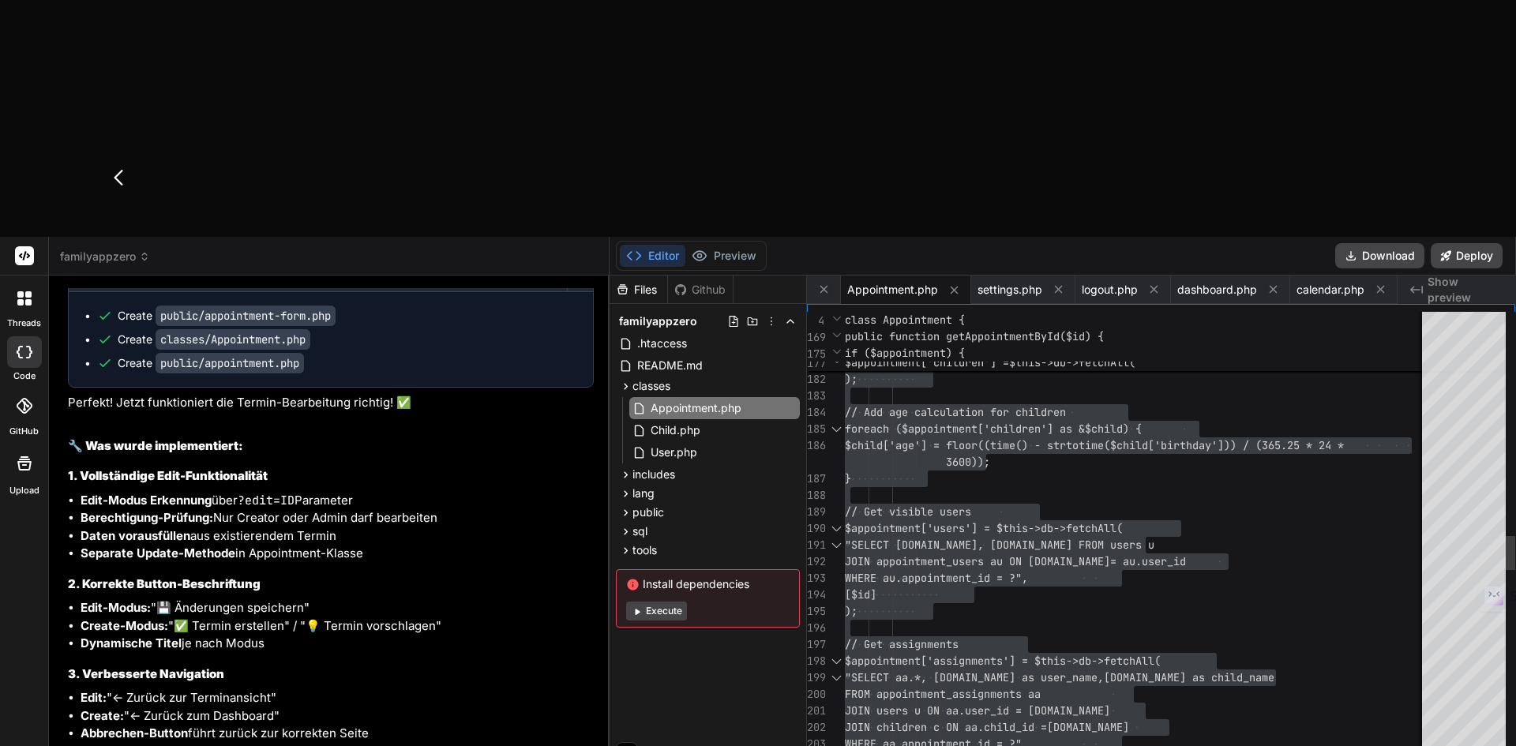
type textarea "- Als Admin kann ich einen Termin im Status "abgelehnt" auch wieder "öffnen". -…"
type textarea "x"
type textarea "- Als Admin kann ich einen Termin im Status "abgelehnt" auch wieder "öffnen". -…"
type textarea "x"
type textarea "- Als Admin kann ich einen Termin im Status "abgelehnt" auch wieder "öffnen". -…"
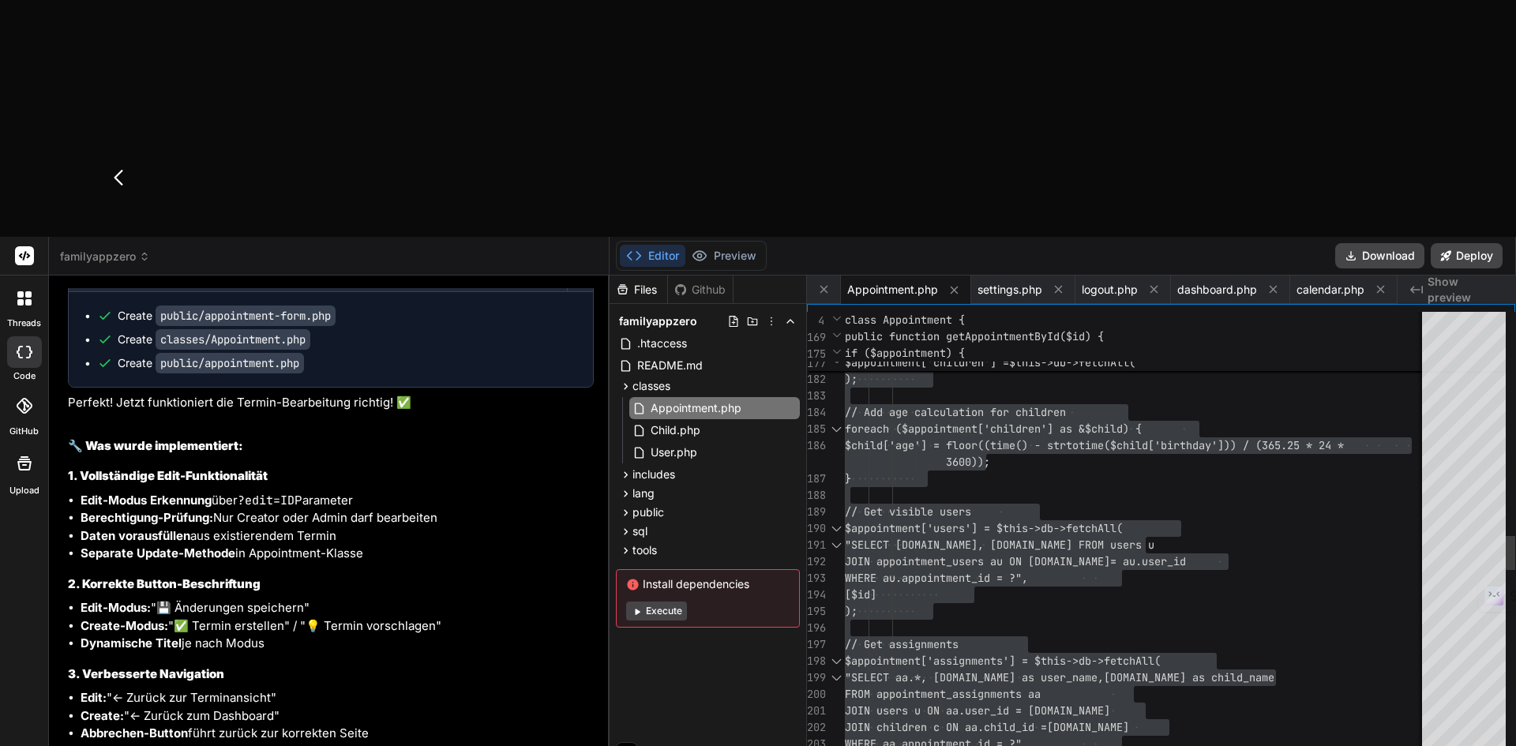
type textarea "x"
type textarea "- Als Admin kann ich einen Termin im Status "abgelehnt" auch wieder "öffnen". -…"
type textarea "x"
type textarea "- Als Admin kann ich einen Termin im Status "abgelehnt" auch wieder "öffnen". -…"
type textarea "x"
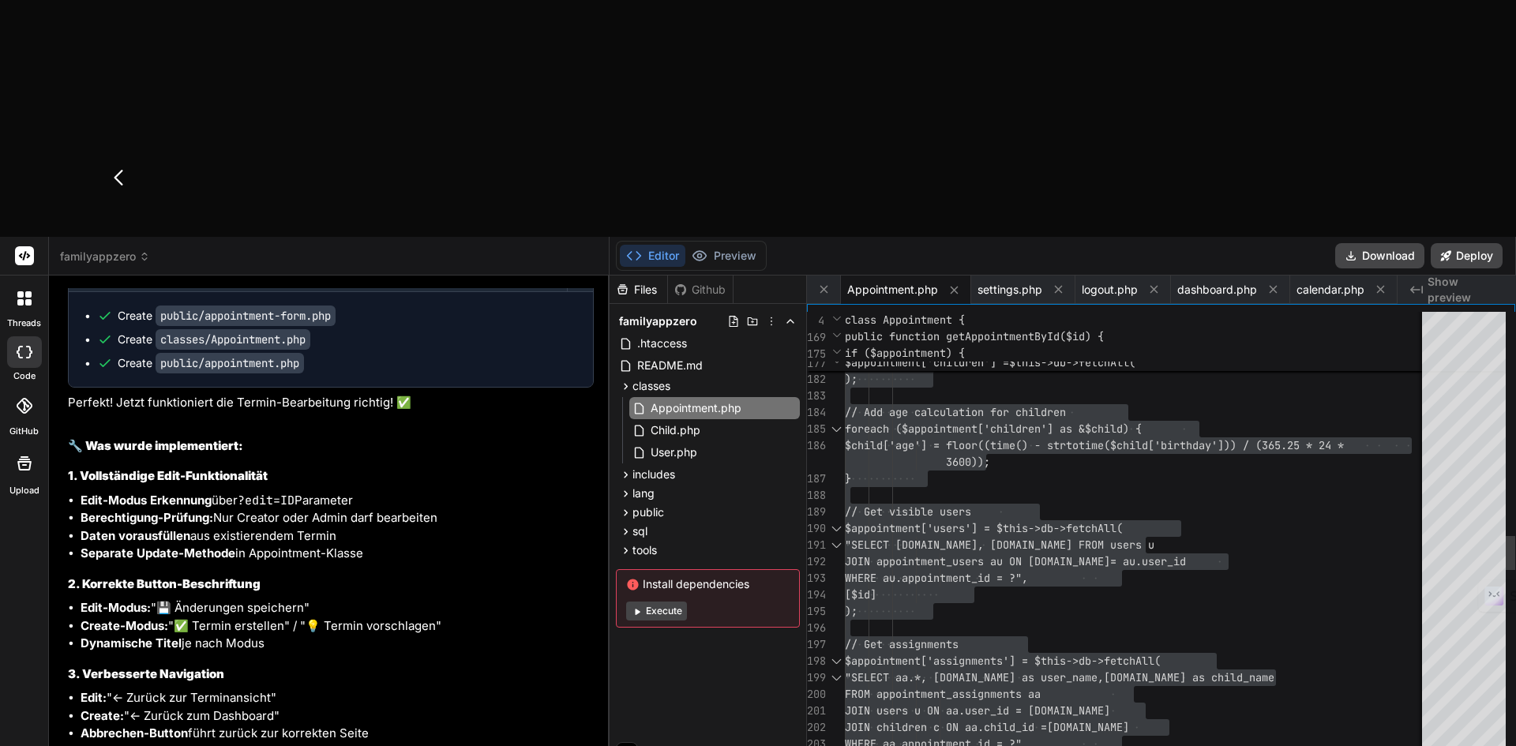
type textarea "- Als Admin kann ich einen Termin im Status "abgelehnt" auch wieder "öffnen". -…"
type textarea "x"
type textarea "- Als Admin kann ich einen Termin im Status "abgelehnt" auch wieder "öffnen". -…"
type textarea "x"
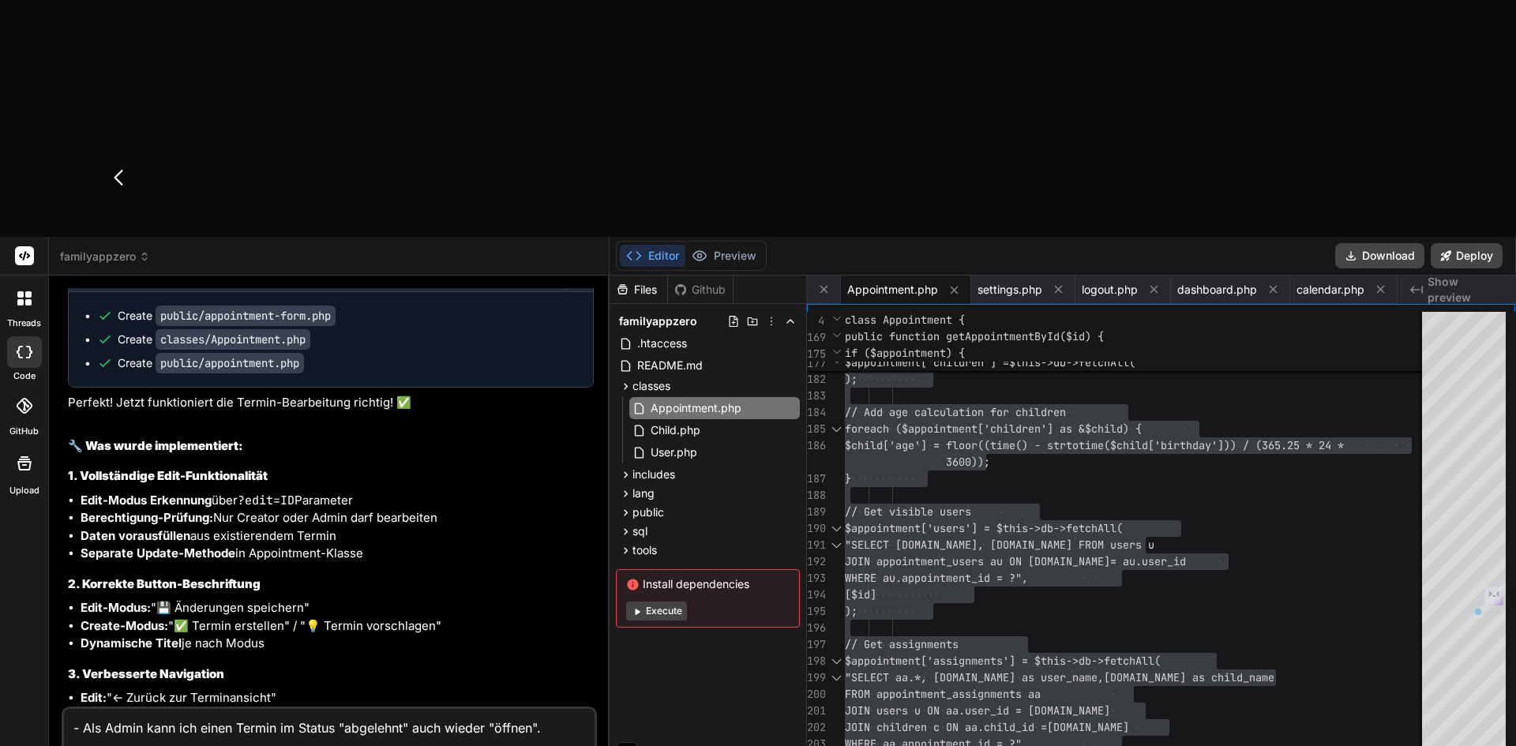
drag, startPoint x: 188, startPoint y: 643, endPoint x: 175, endPoint y: 637, distance: 13.8
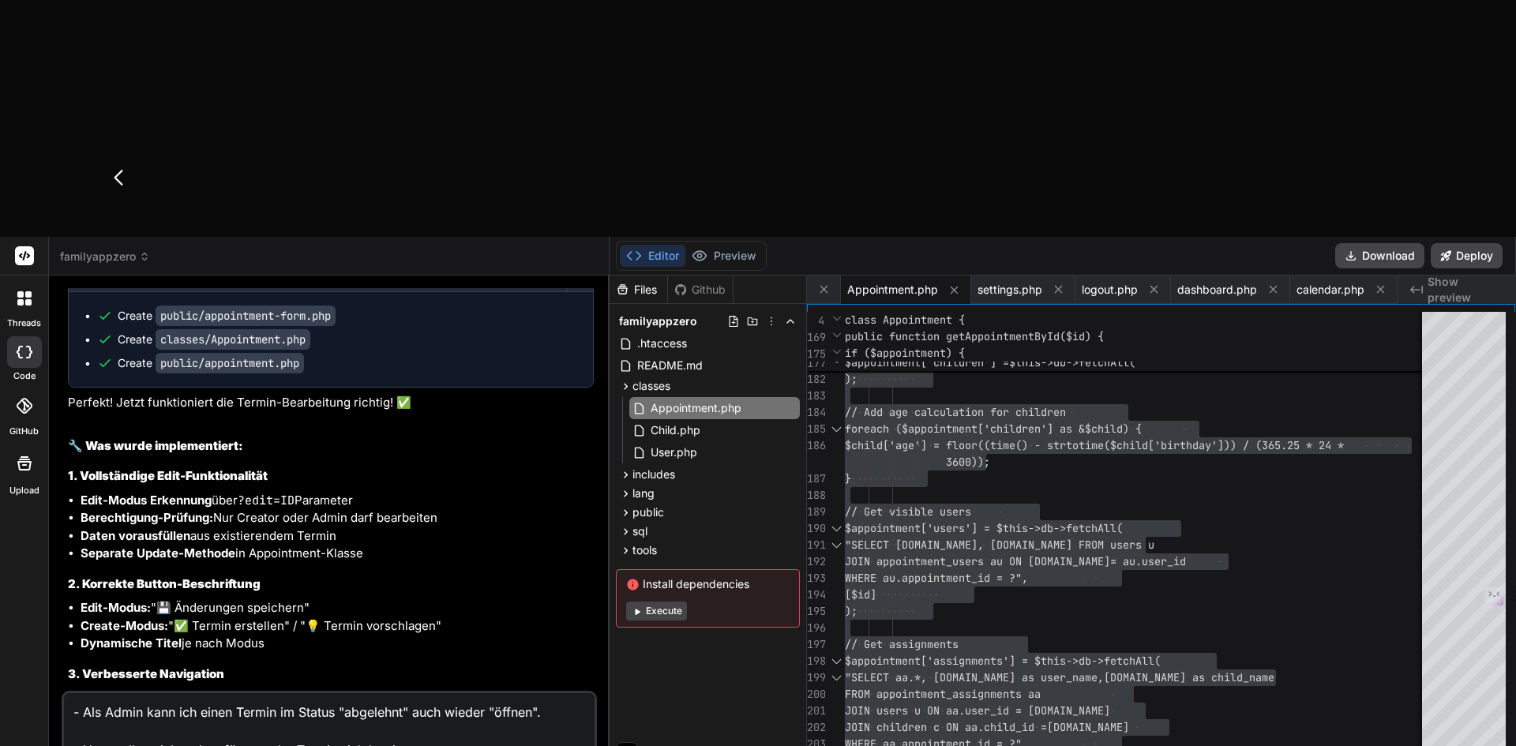
scroll to position [21, 0]
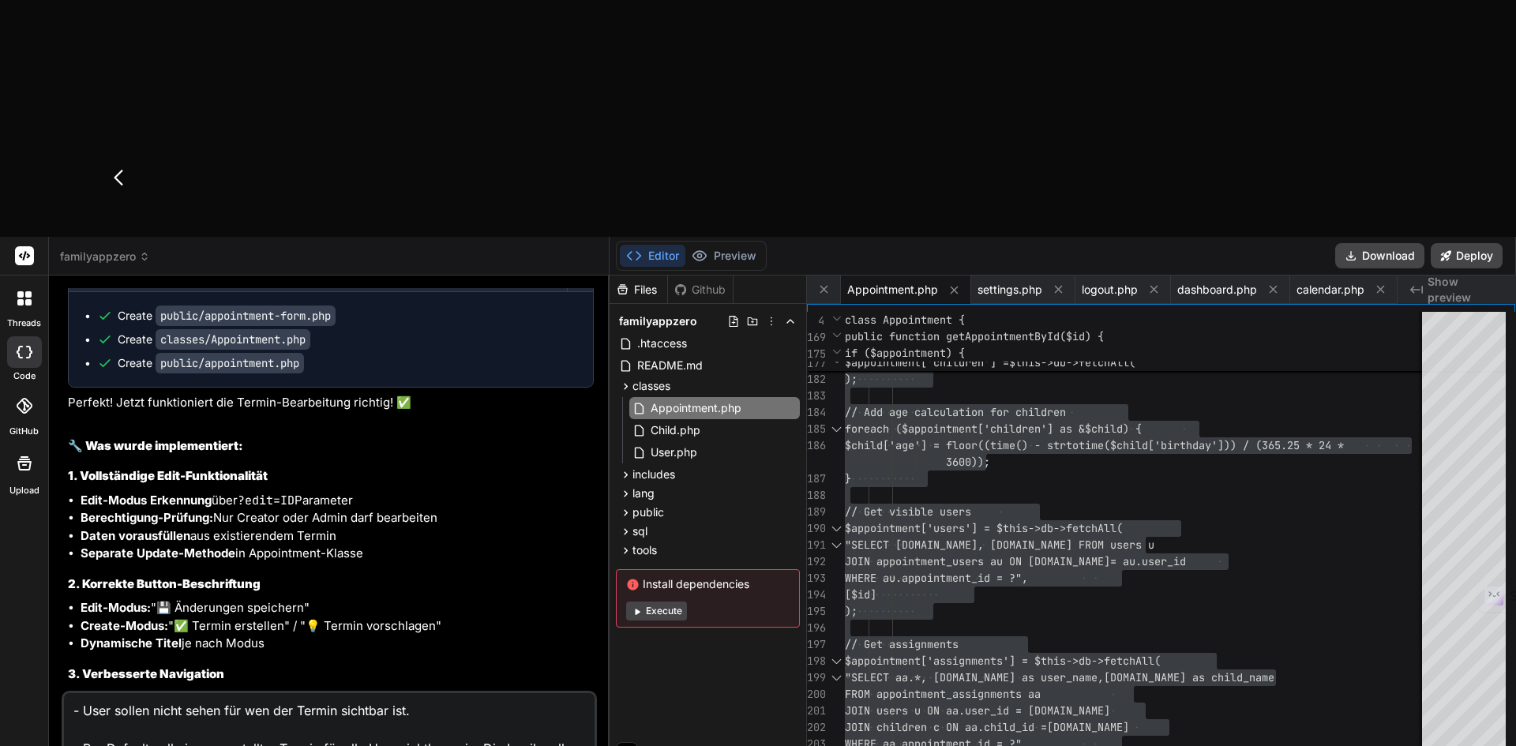
scroll to position [58, 0]
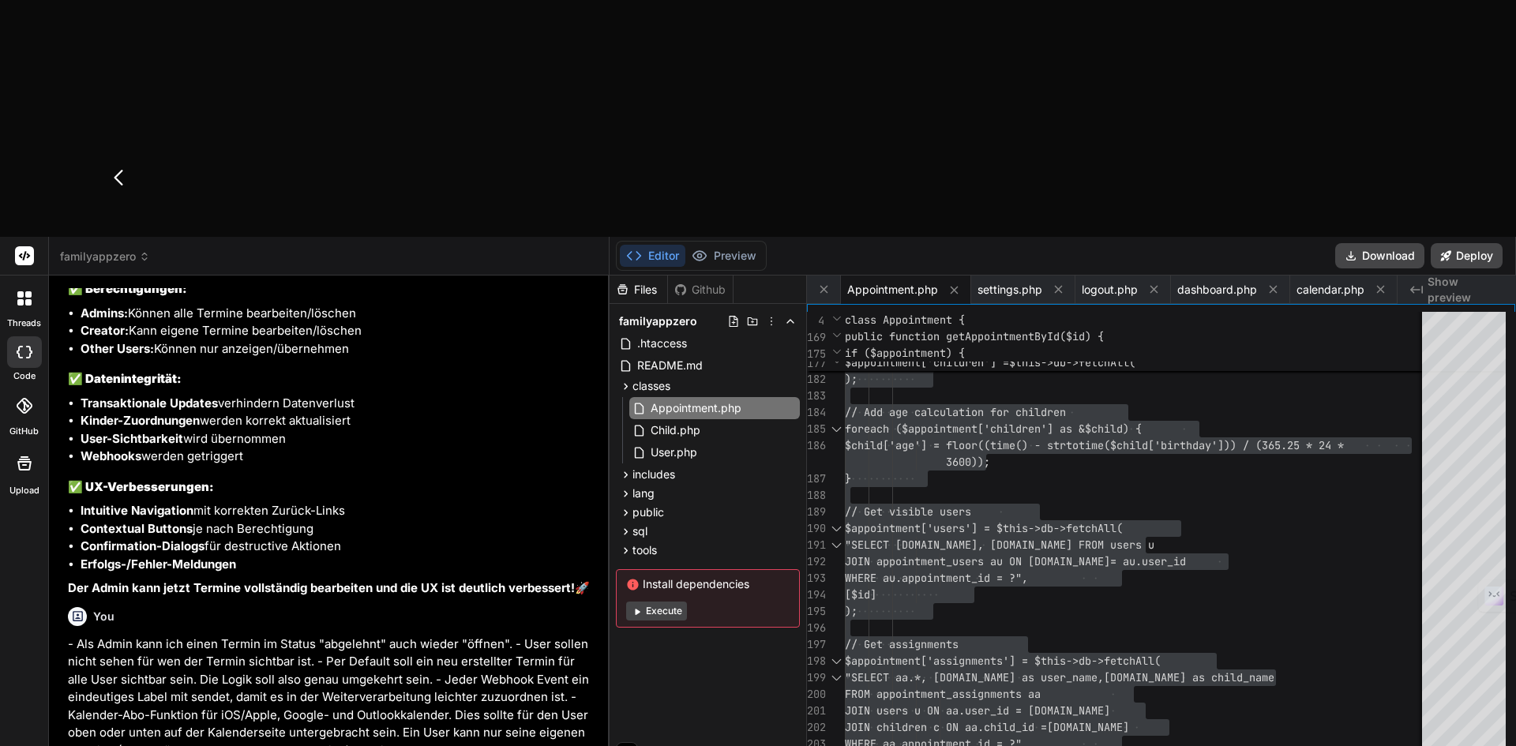
scroll to position [14557, 0]
click at [1369, 243] on button "Download" at bounding box center [1379, 255] width 89 height 25
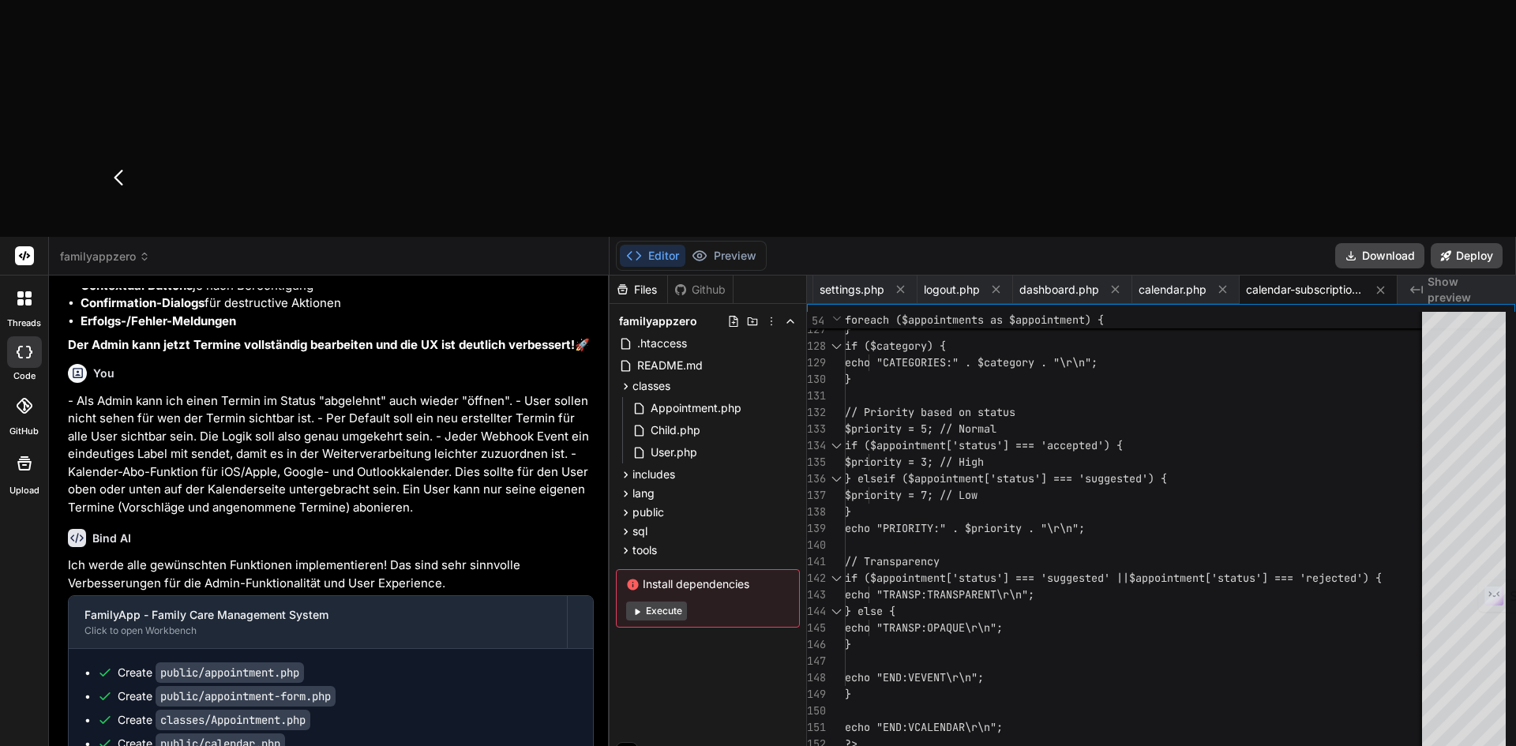
scroll to position [14800, 0]
click at [897, 283] on icon at bounding box center [900, 289] width 13 height 13
click at [897, 283] on icon at bounding box center [899, 289] width 13 height 13
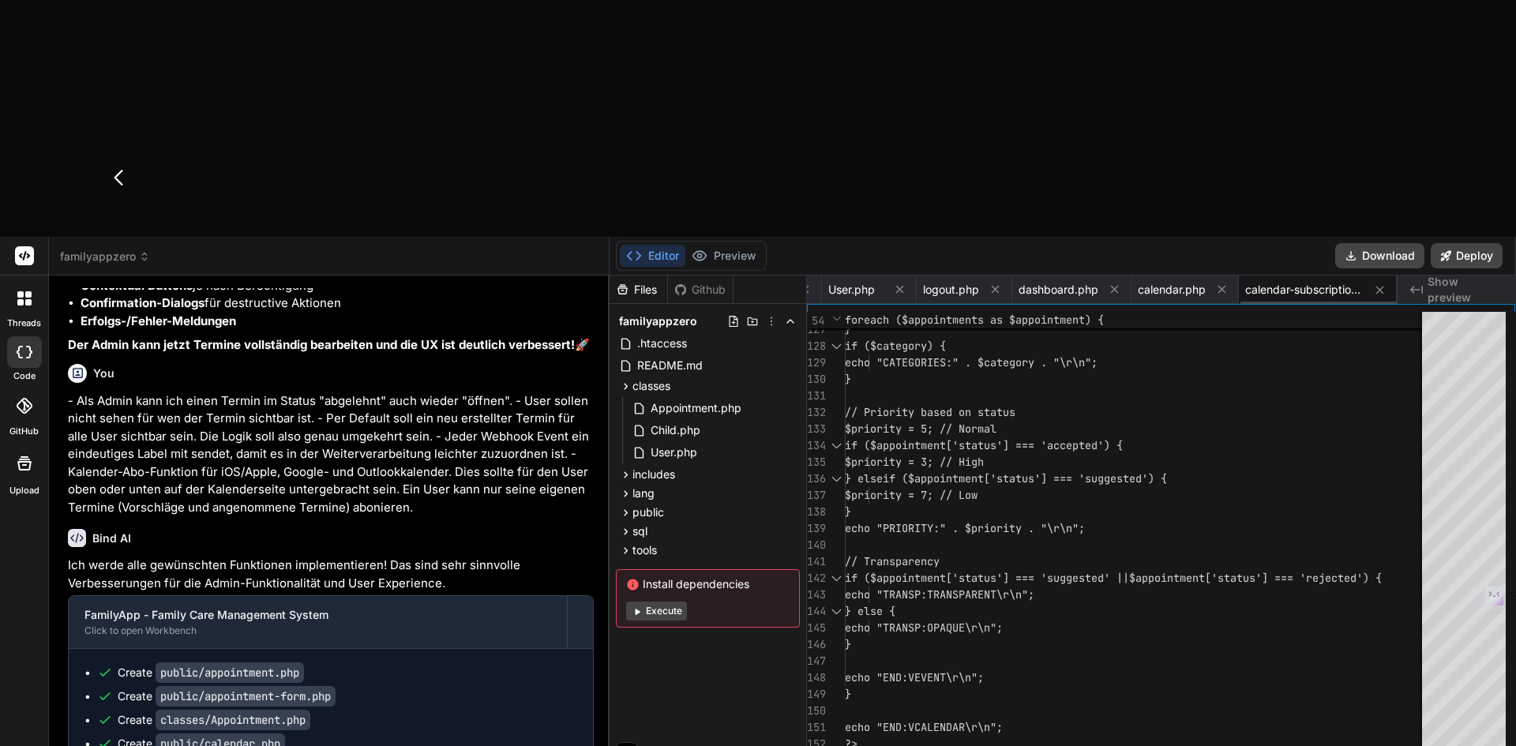
click at [897, 283] on icon at bounding box center [899, 289] width 13 height 13
click at [856, 282] on span "appointment.php" at bounding box center [838, 290] width 89 height 16
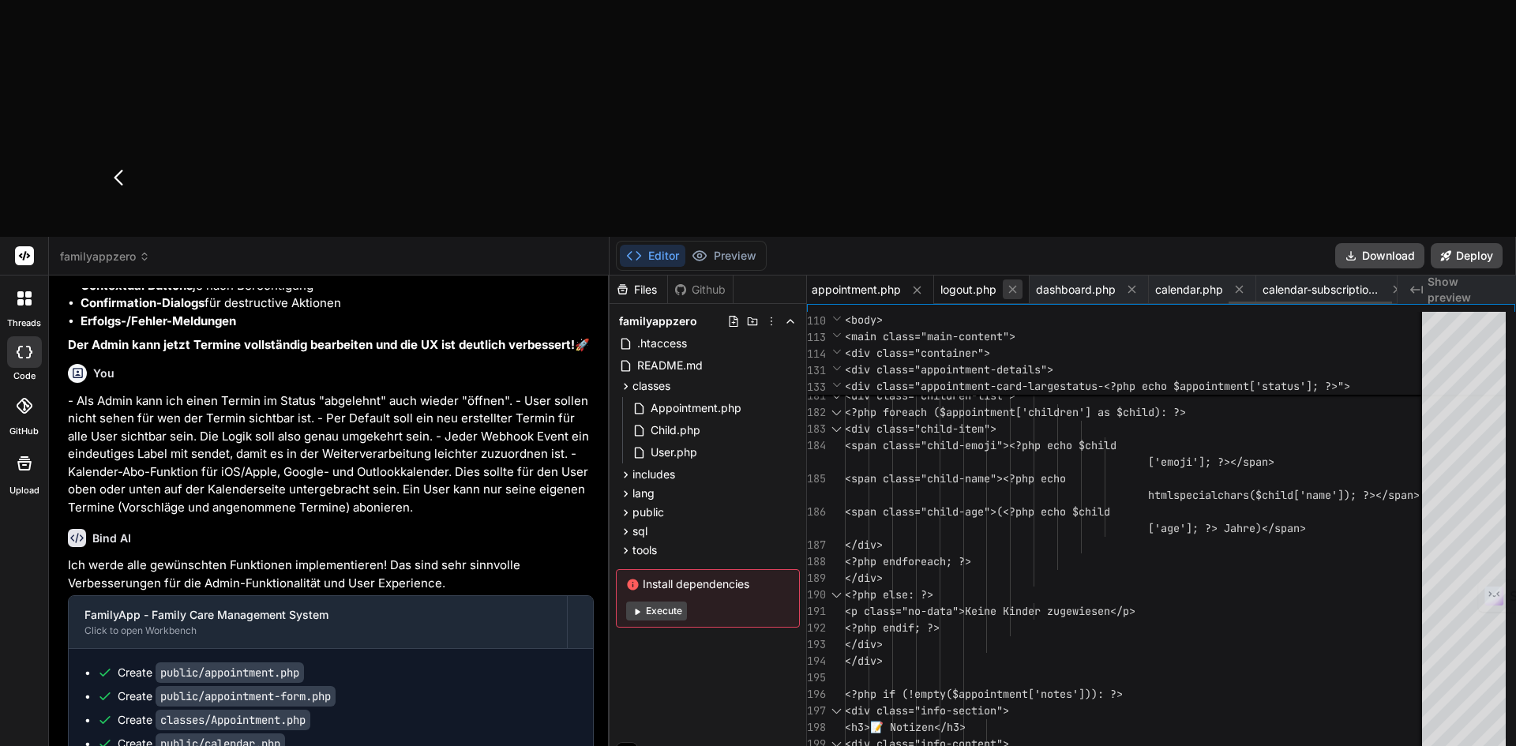
click at [1008, 283] on icon at bounding box center [1012, 289] width 13 height 13
click at [806, 276] on div "Files Github" at bounding box center [708, 290] width 197 height 28
click at [816, 282] on span "profile.php" at bounding box center [822, 290] width 56 height 16
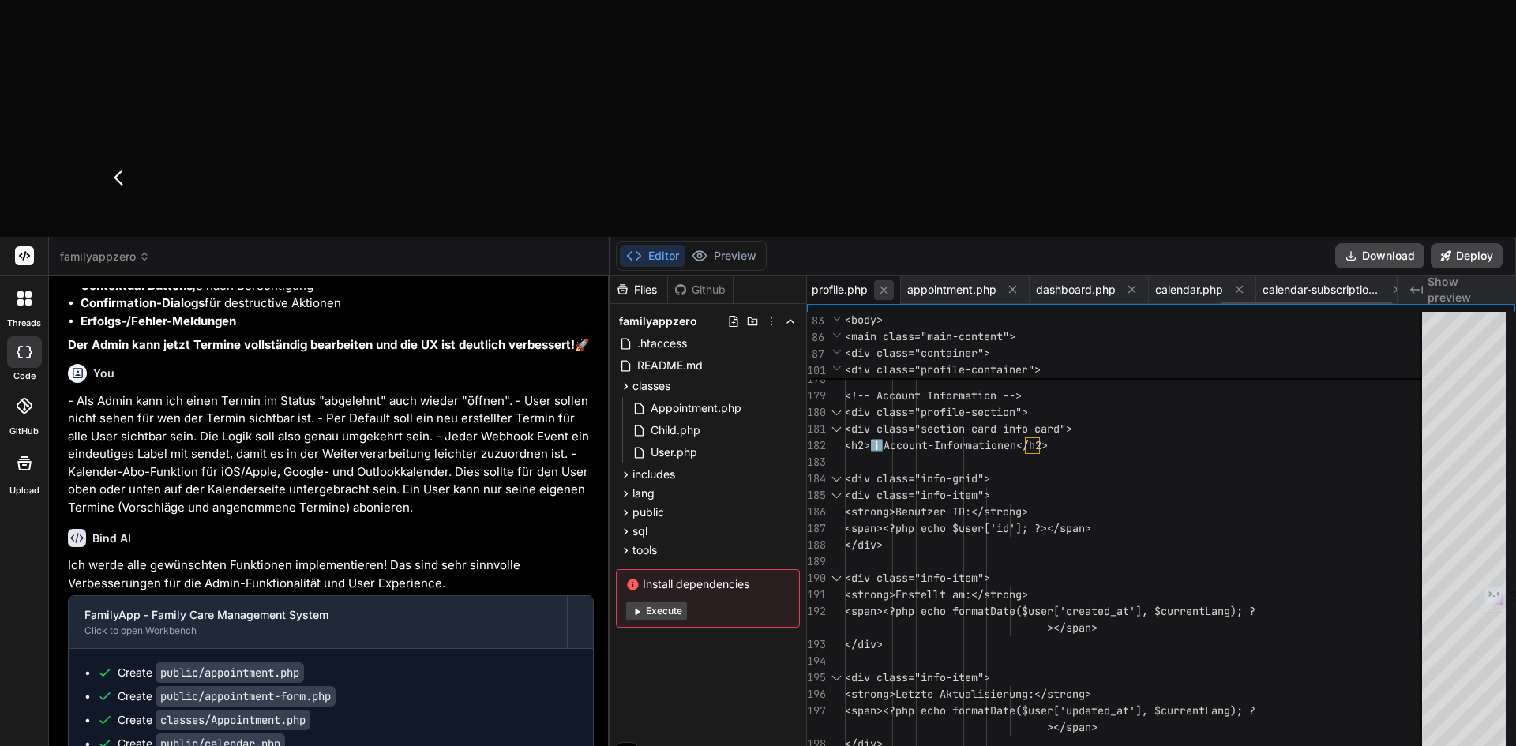
click at [886, 283] on icon at bounding box center [883, 289] width 13 height 13
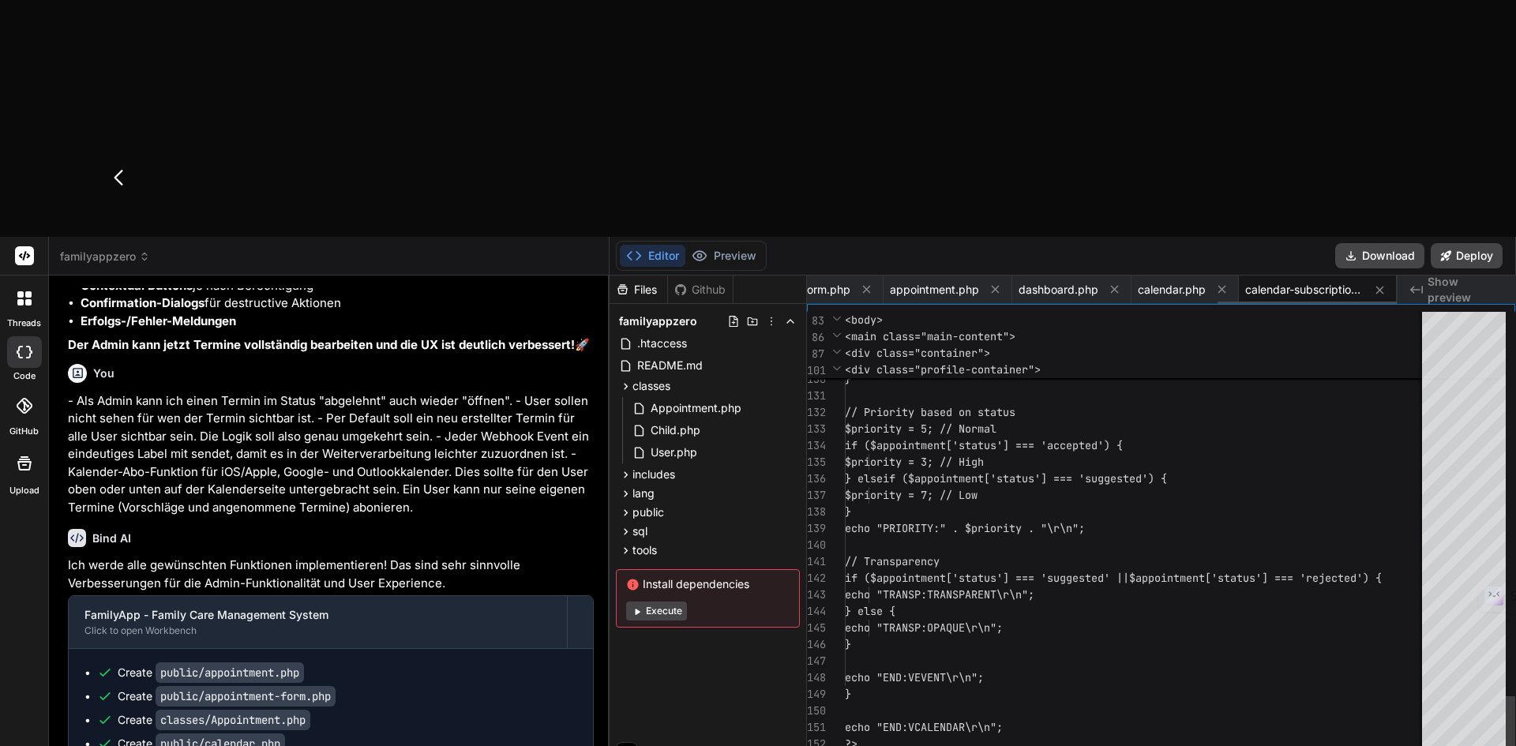
scroll to position [0, 1349]
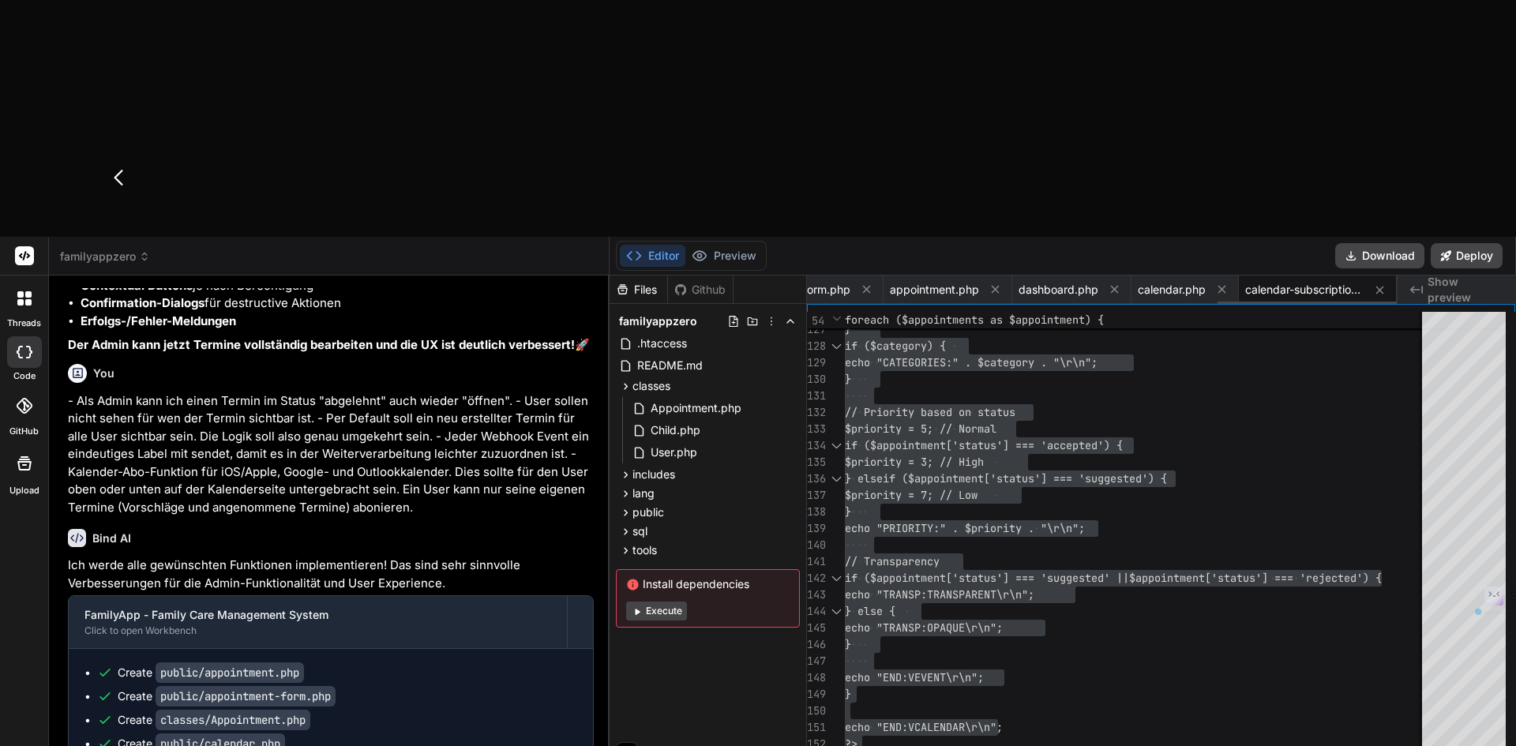
click at [1296, 282] on span "calendar-subscription.php" at bounding box center [1304, 290] width 118 height 16
click at [1029, 286] on icon at bounding box center [1026, 290] width 8 height 8
click at [1113, 283] on icon at bounding box center [1114, 289] width 13 height 13
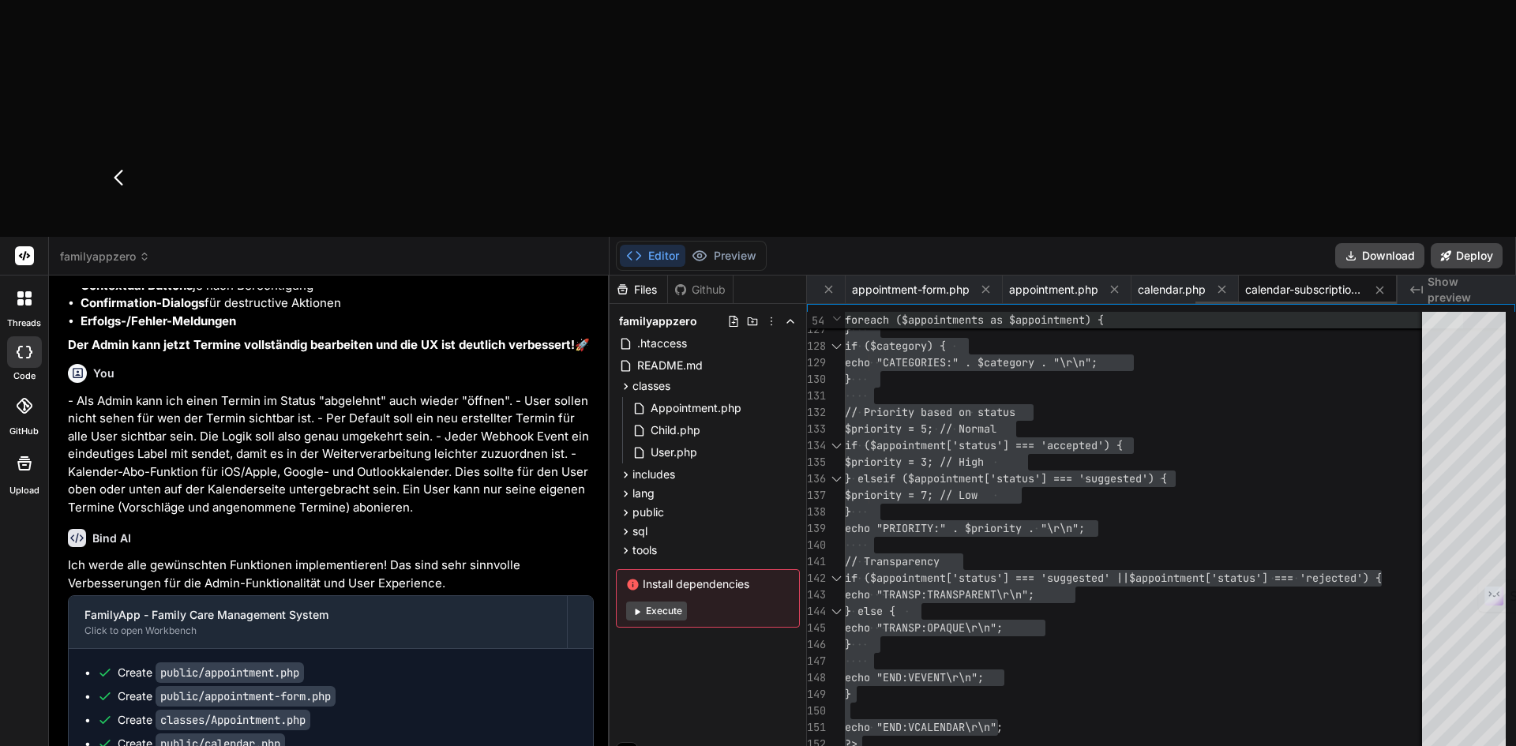
scroll to position [0, 1136]
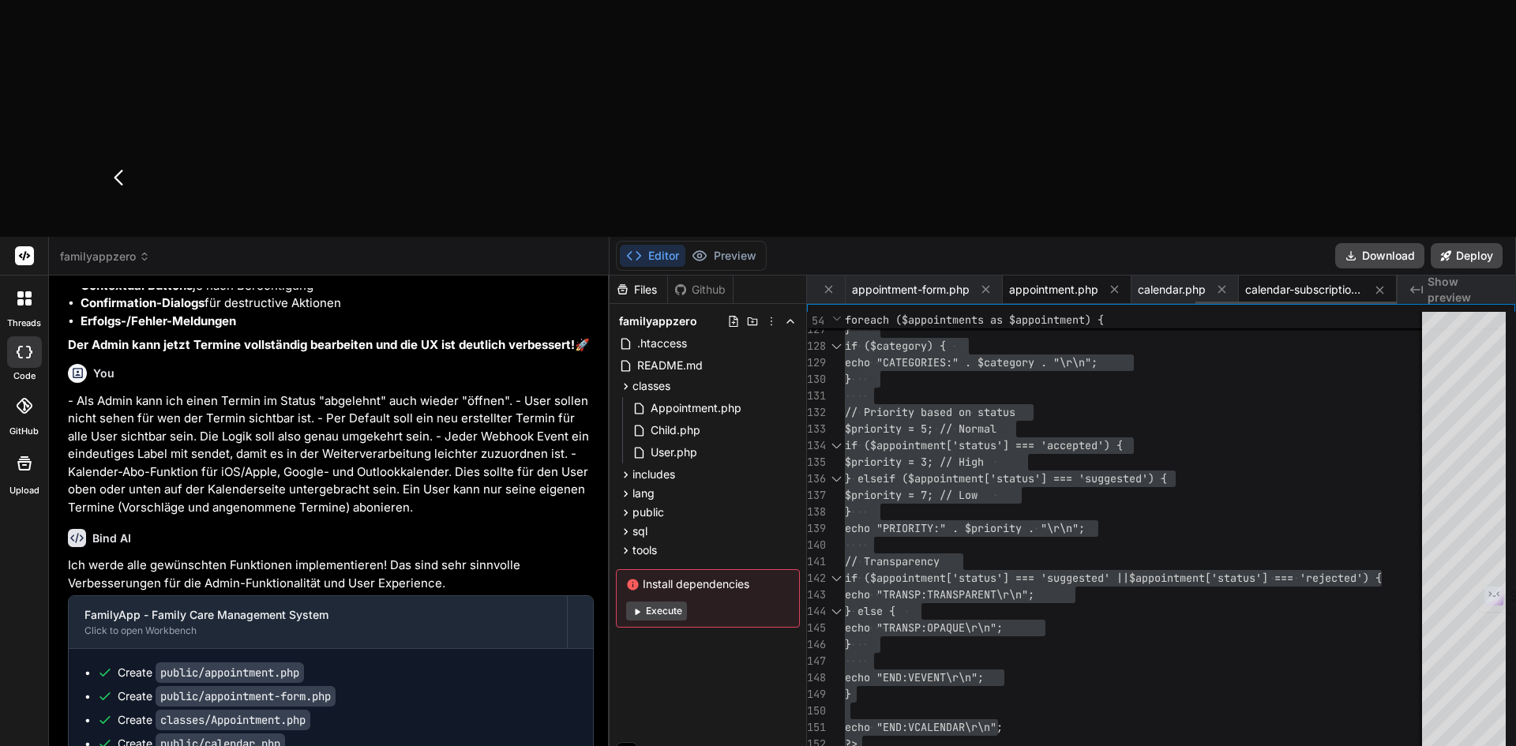
click at [1067, 282] on span "appointment.php" at bounding box center [1053, 290] width 89 height 16
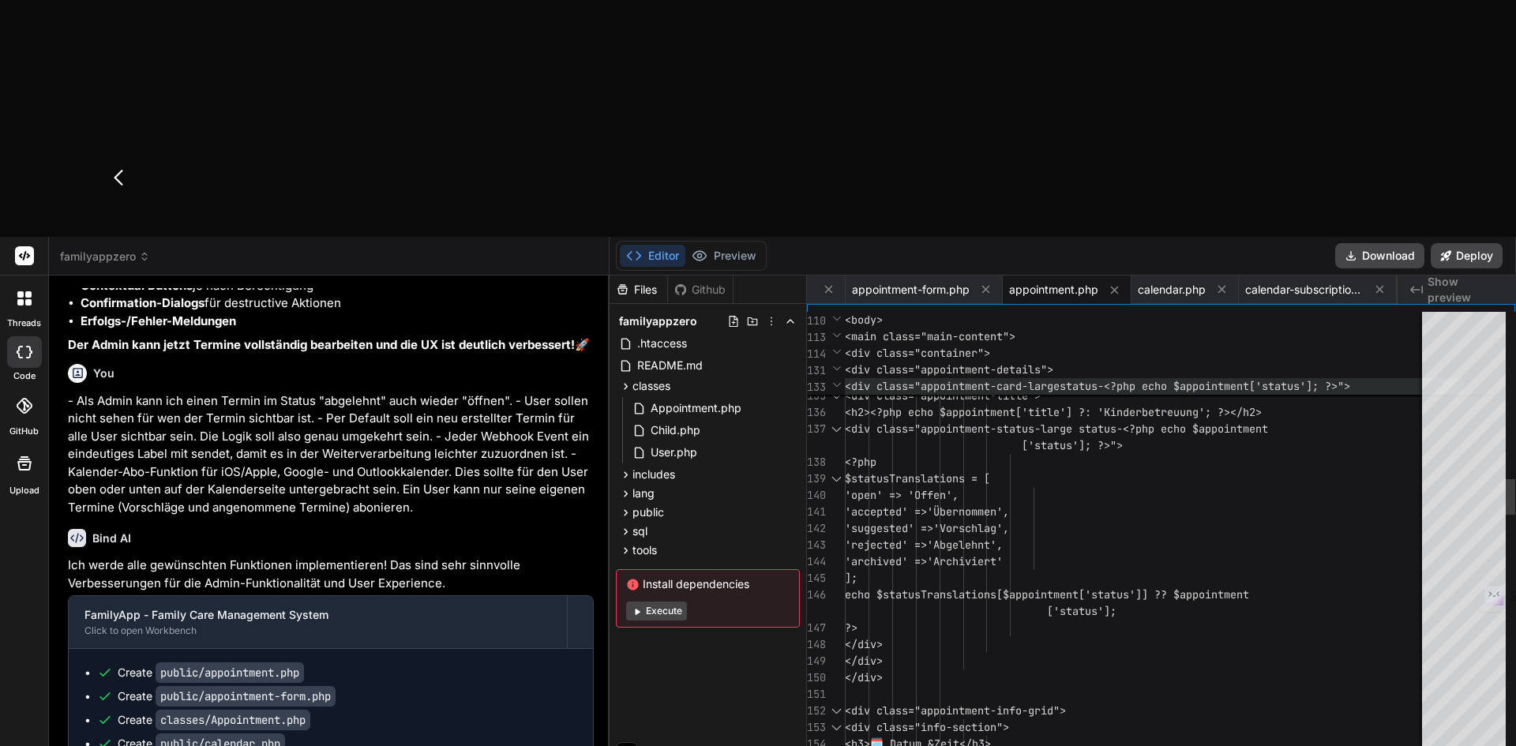
click at [1057, 378] on span "<div class="appointment-card-large status-<?php echo $appointment['status']; ?>…" at bounding box center [1154, 386] width 618 height 17
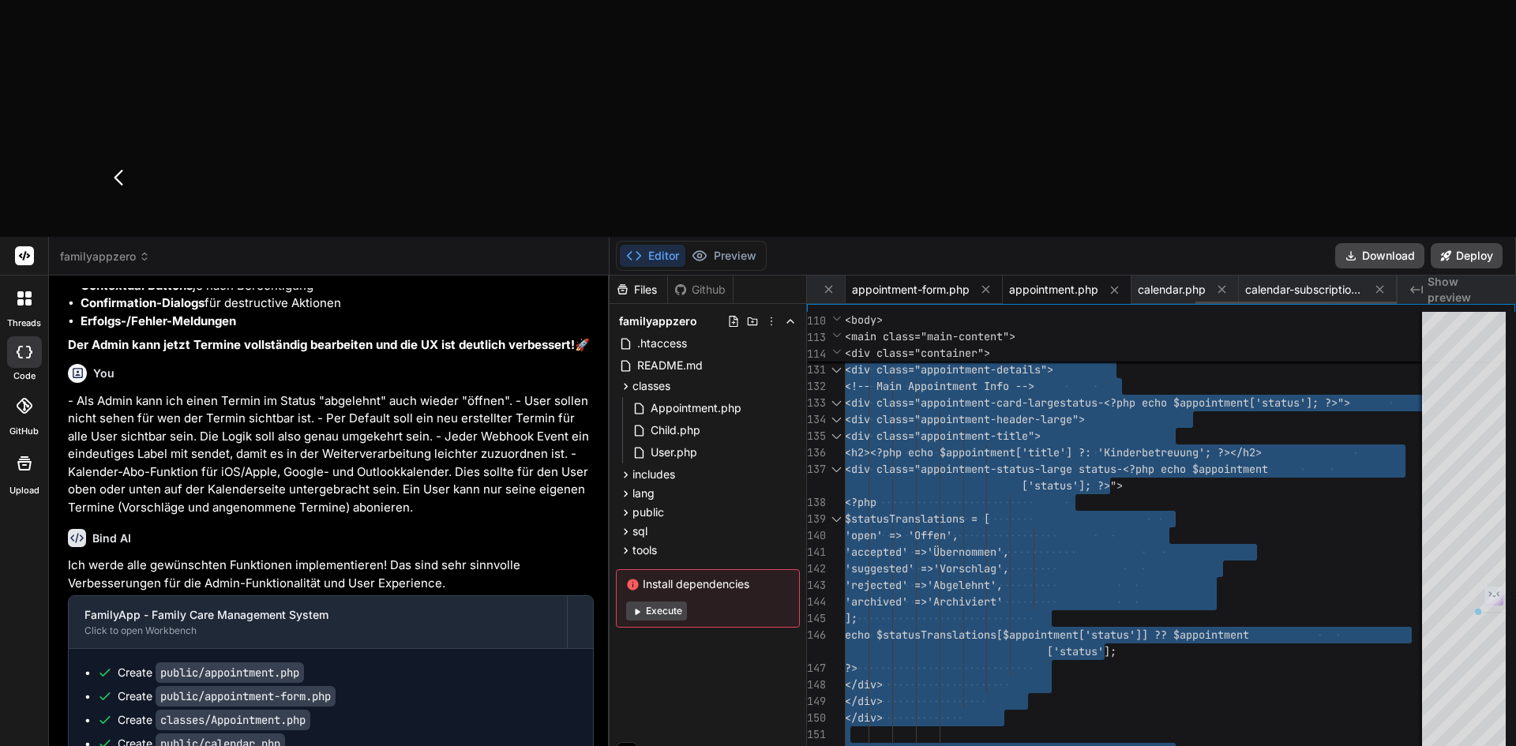
click at [900, 282] on span "appointment-form.php" at bounding box center [911, 290] width 118 height 16
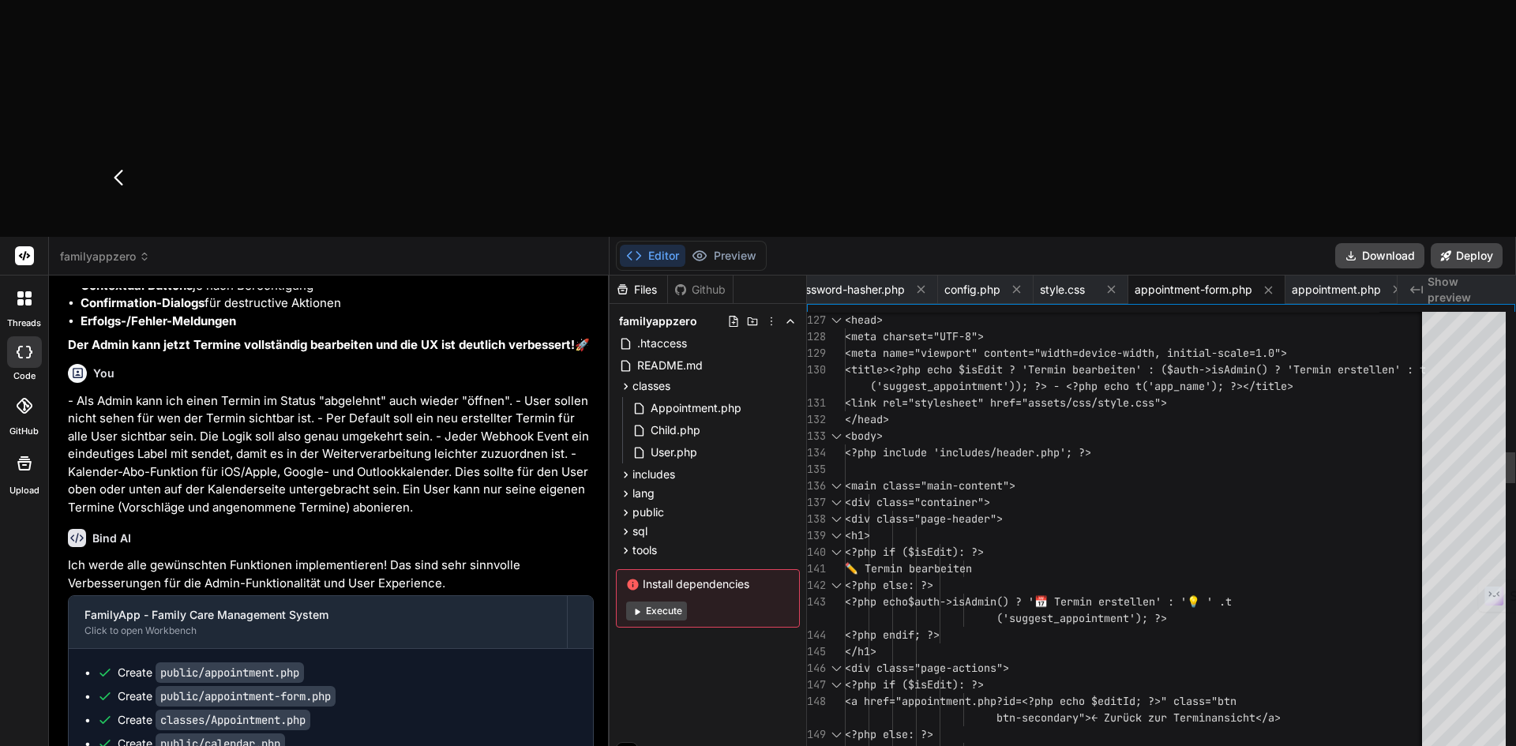
scroll to position [0, 852]
click at [1020, 286] on icon at bounding box center [1018, 290] width 8 height 8
click at [921, 286] on icon at bounding box center [922, 290] width 8 height 8
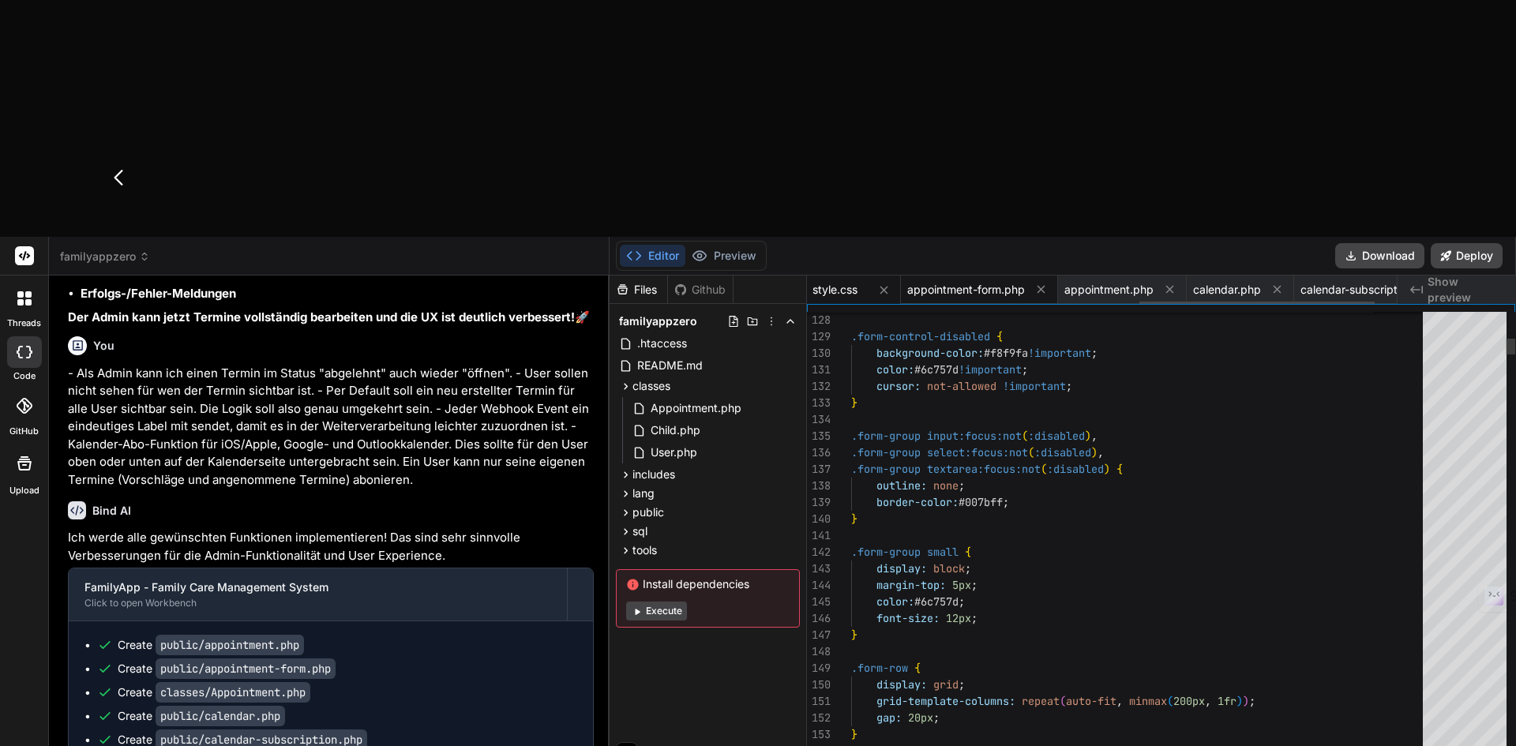
scroll to position [32, 0]
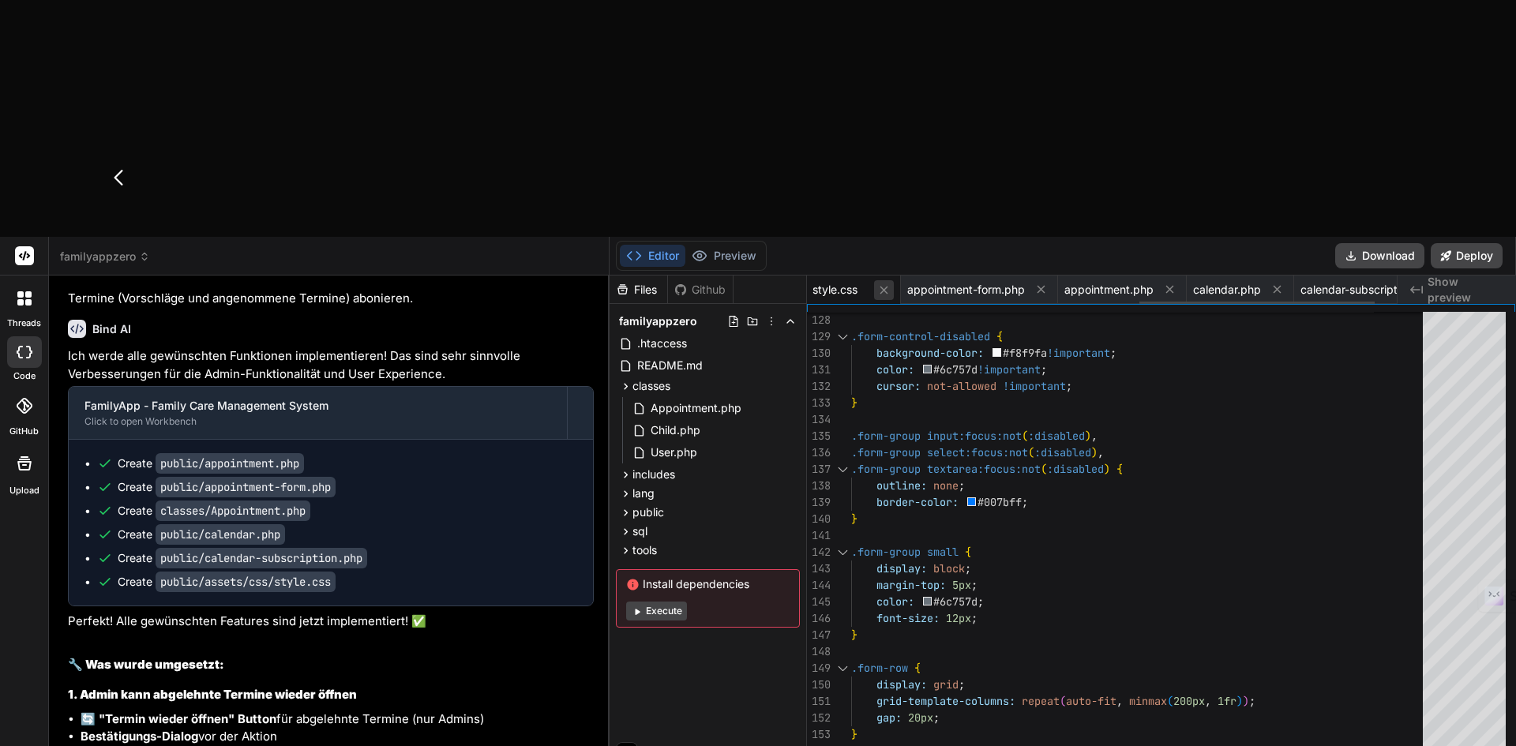
click at [883, 283] on icon at bounding box center [883, 289] width 13 height 13
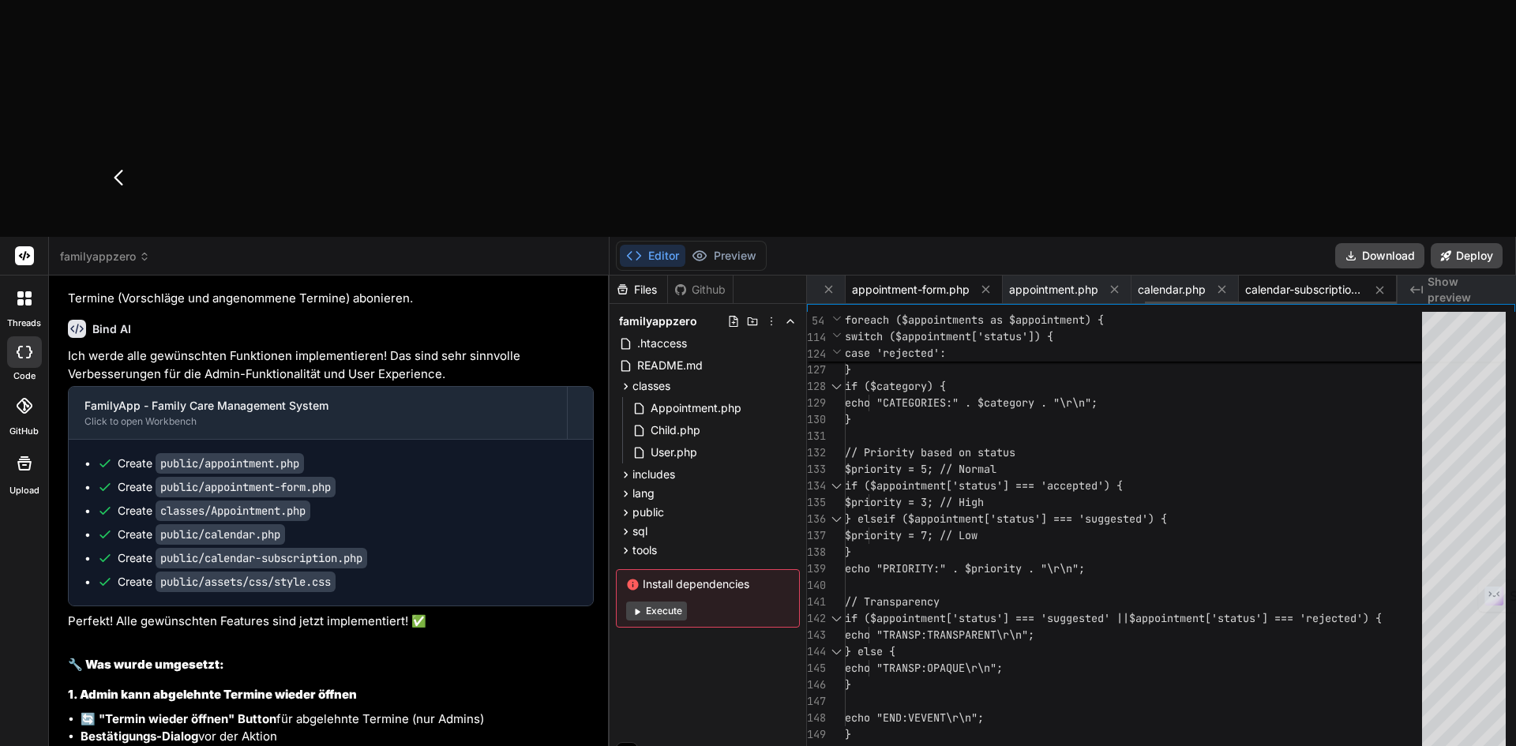
click at [889, 282] on span "appointment-form.php" at bounding box center [911, 290] width 118 height 16
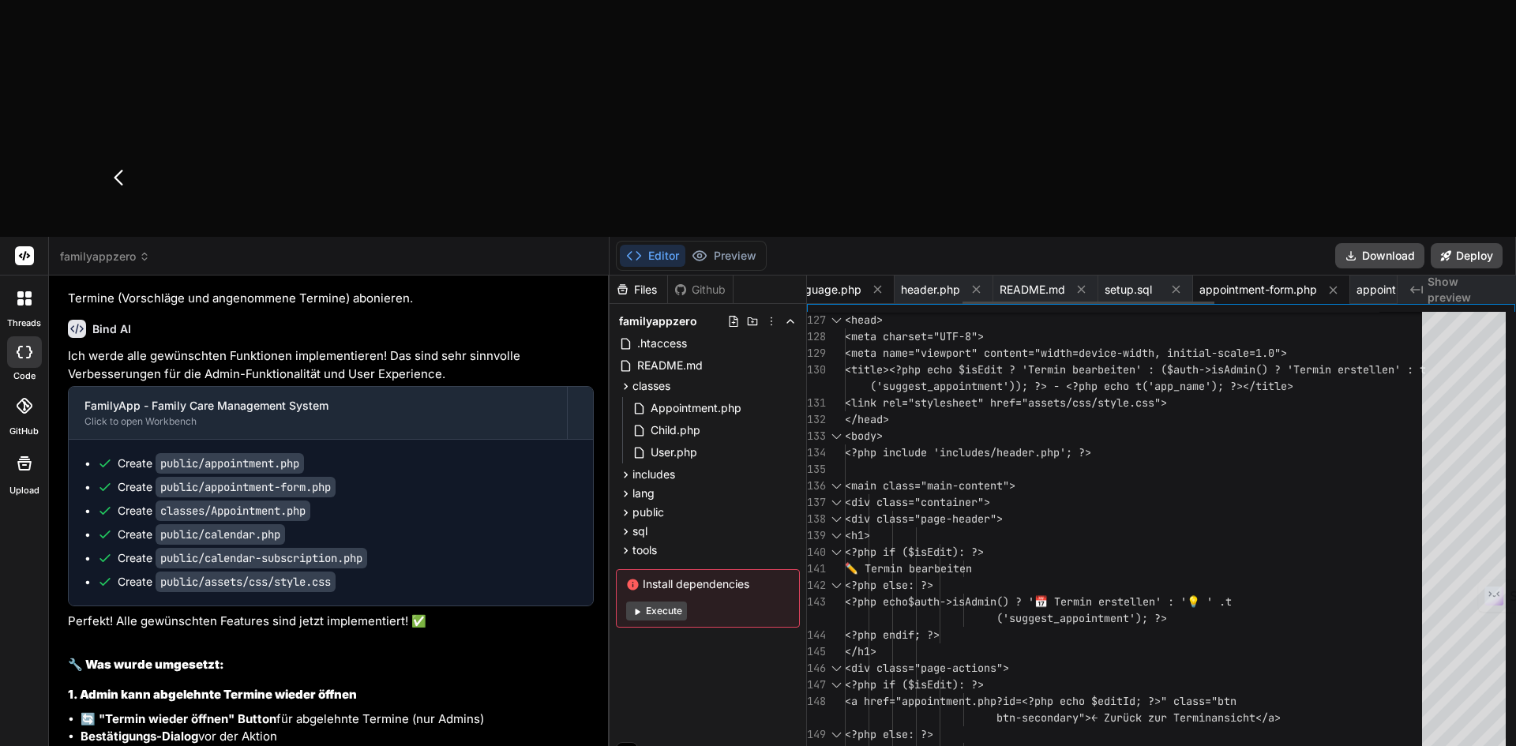
scroll to position [0, 351]
click at [973, 283] on icon at bounding box center [972, 289] width 13 height 13
click at [946, 283] on icon at bounding box center [938, 289] width 13 height 13
click at [945, 283] on icon at bounding box center [945, 289] width 13 height 13
click at [934, 283] on icon at bounding box center [934, 289] width 13 height 13
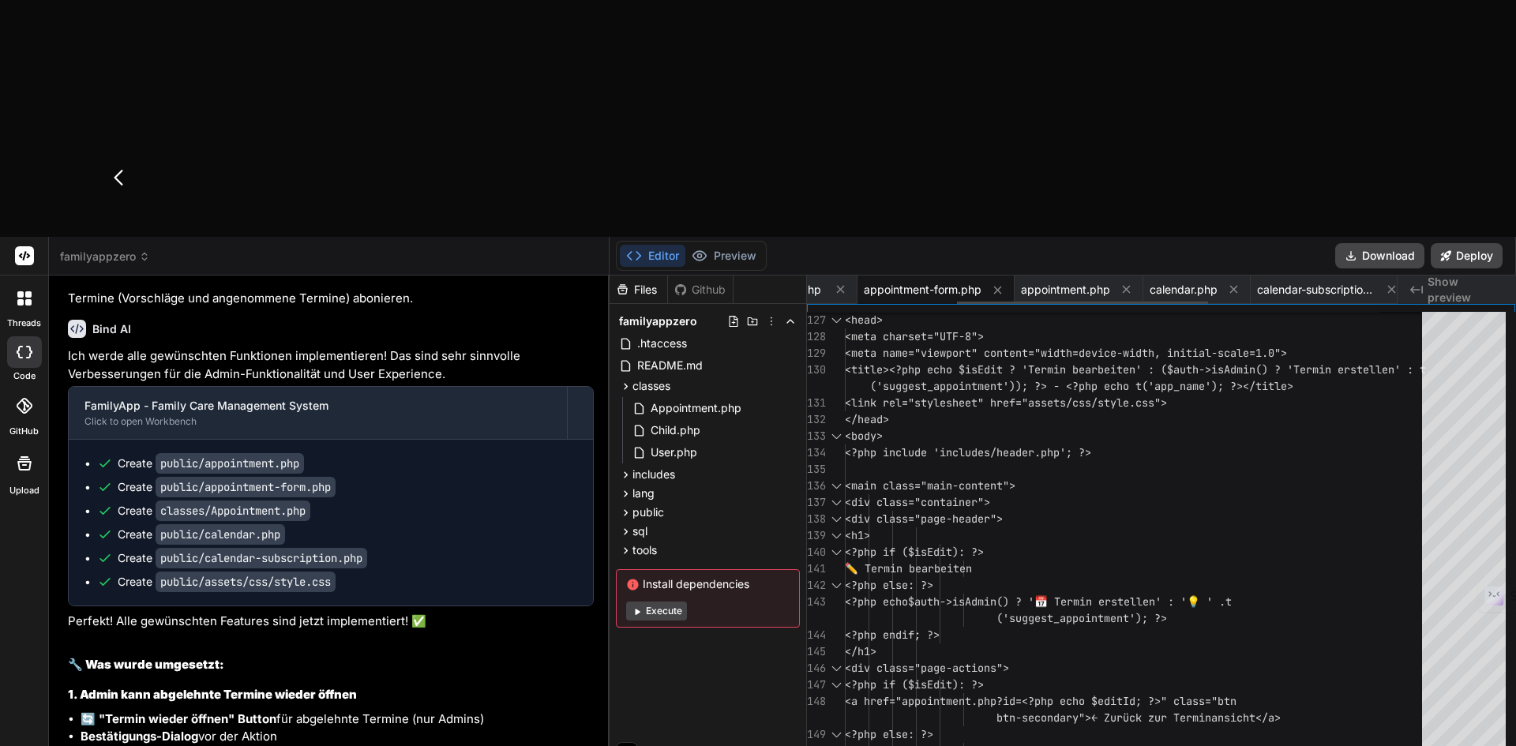
click at [881, 282] on span "appointment-form.php" at bounding box center [923, 290] width 118 height 16
click at [1099, 283] on icon at bounding box center [1092, 289] width 13 height 13
click at [985, 283] on icon at bounding box center [985, 289] width 13 height 13
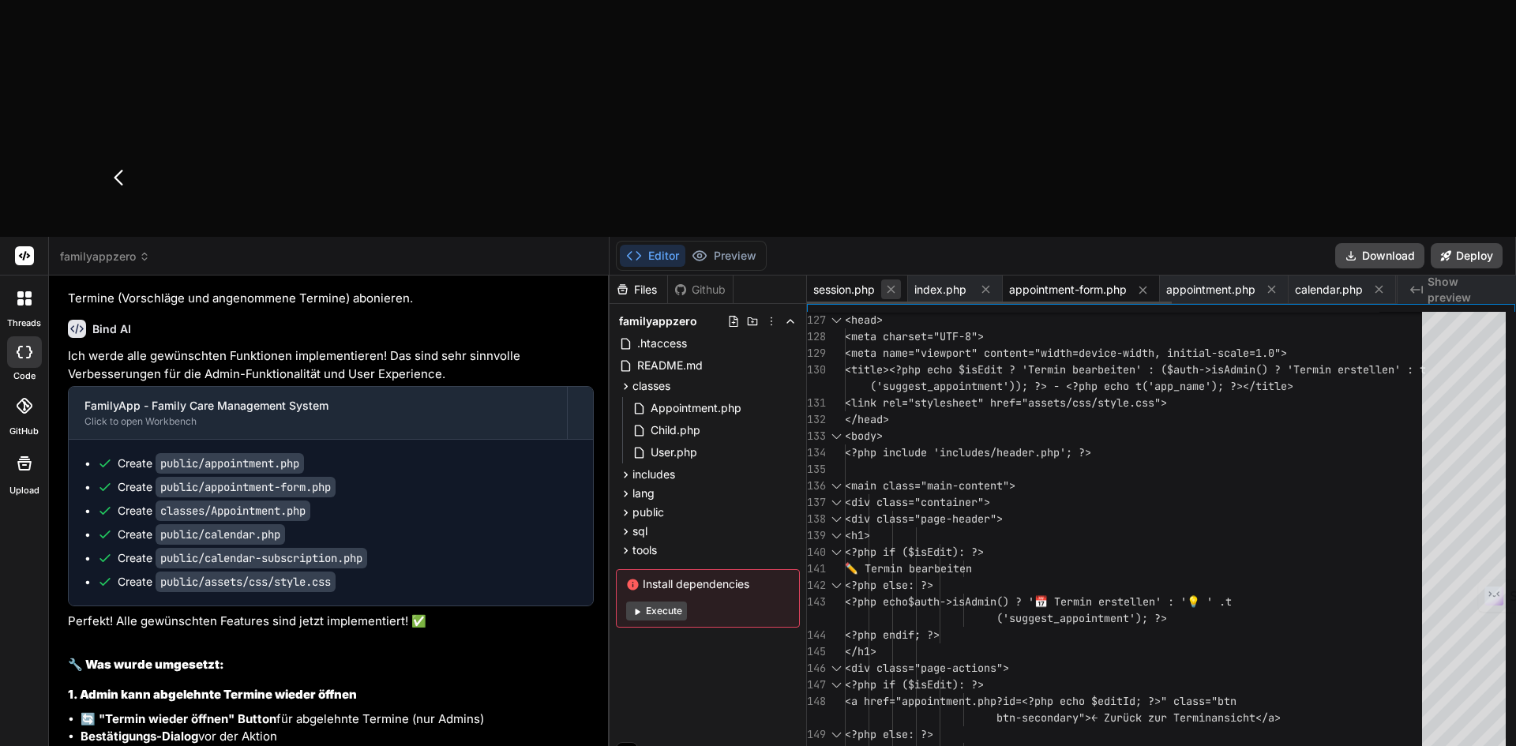
click at [894, 286] on icon at bounding box center [891, 290] width 8 height 8
click at [891, 283] on icon at bounding box center [884, 289] width 13 height 13
click at [1235, 282] on span "calendar-subscription.php" at bounding box center [1265, 290] width 118 height 16
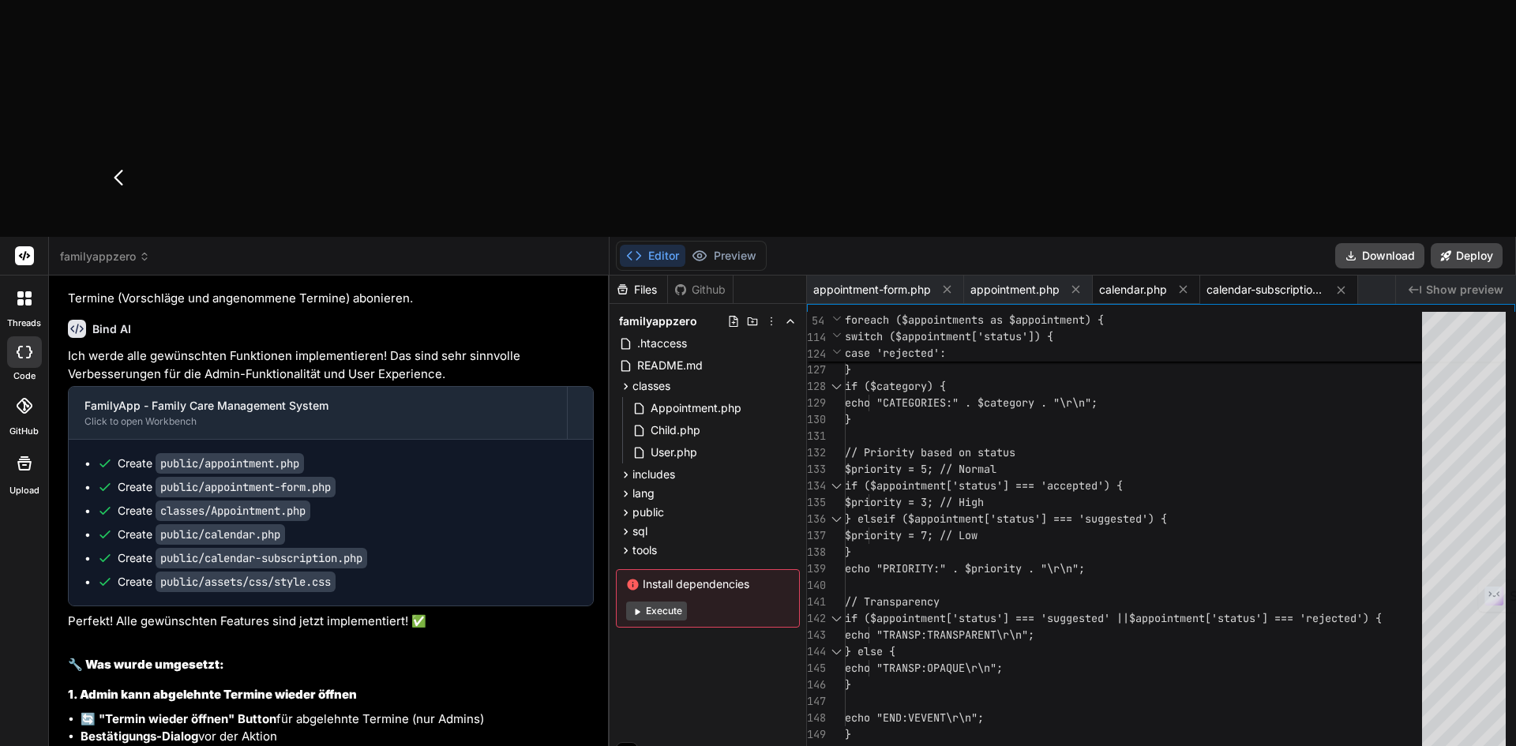
click at [1110, 282] on span "calendar.php" at bounding box center [1133, 290] width 68 height 16
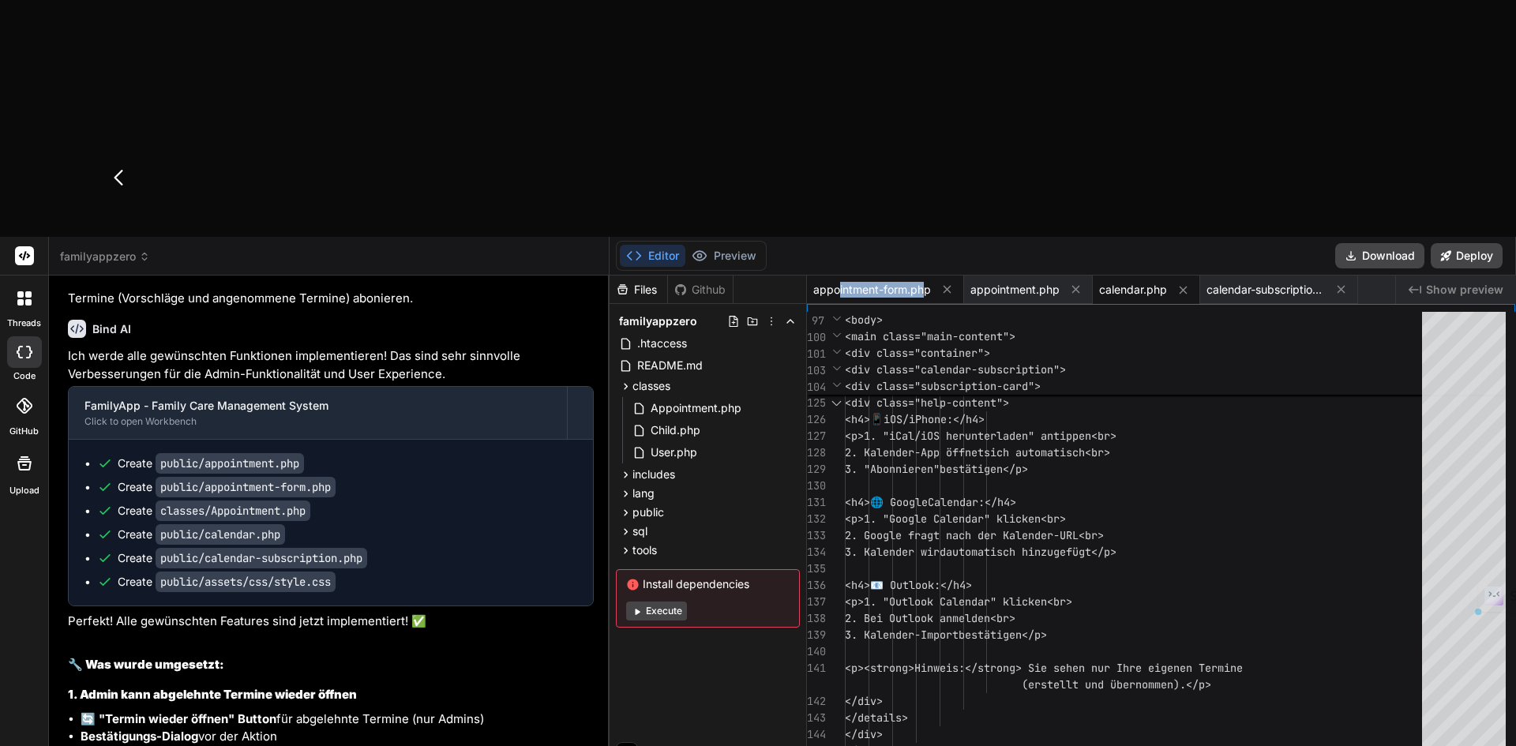
drag, startPoint x: 838, startPoint y: 57, endPoint x: 924, endPoint y: 57, distance: 86.1
click at [924, 282] on span "appointment-form.php" at bounding box center [872, 290] width 118 height 16
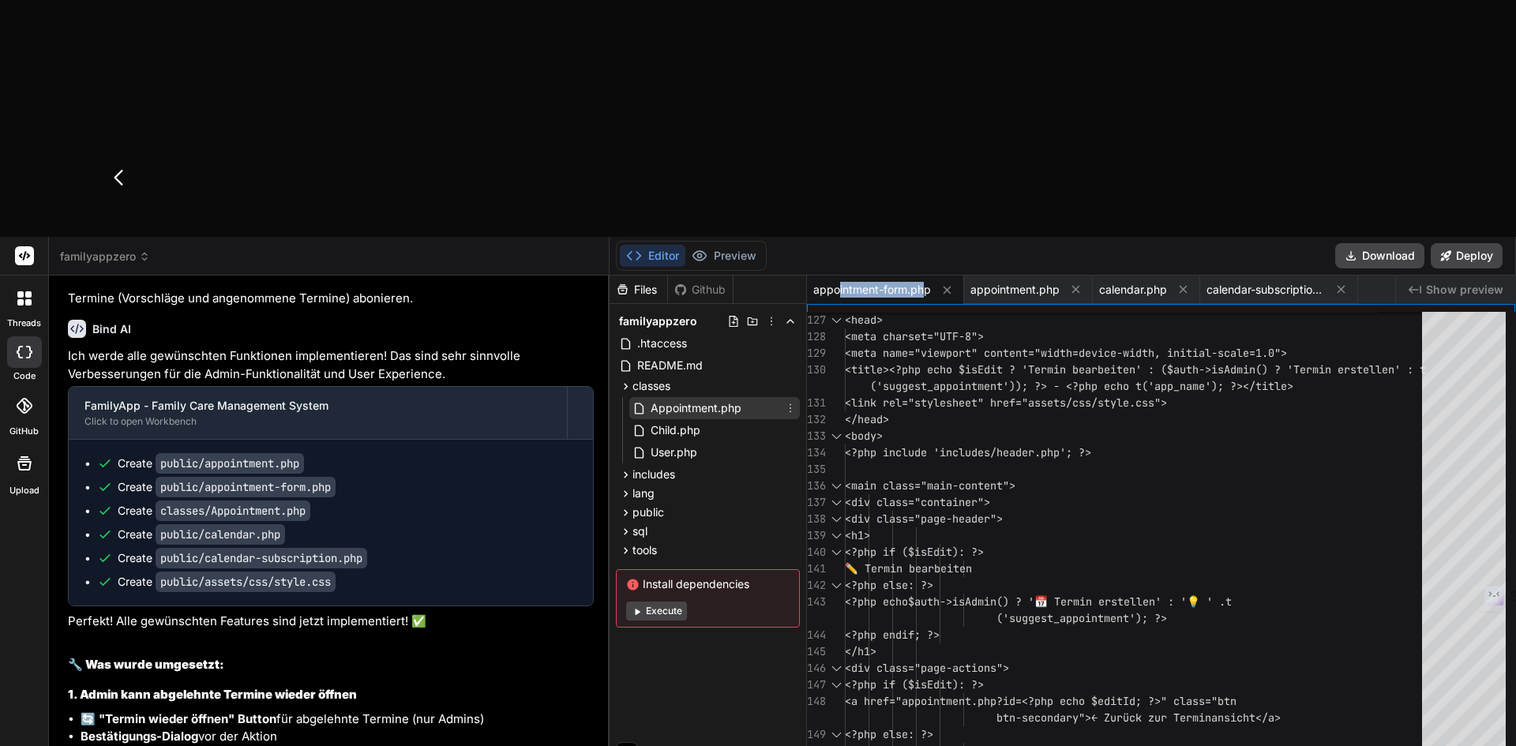
click at [687, 399] on span "Appointment.php" at bounding box center [696, 408] width 94 height 19
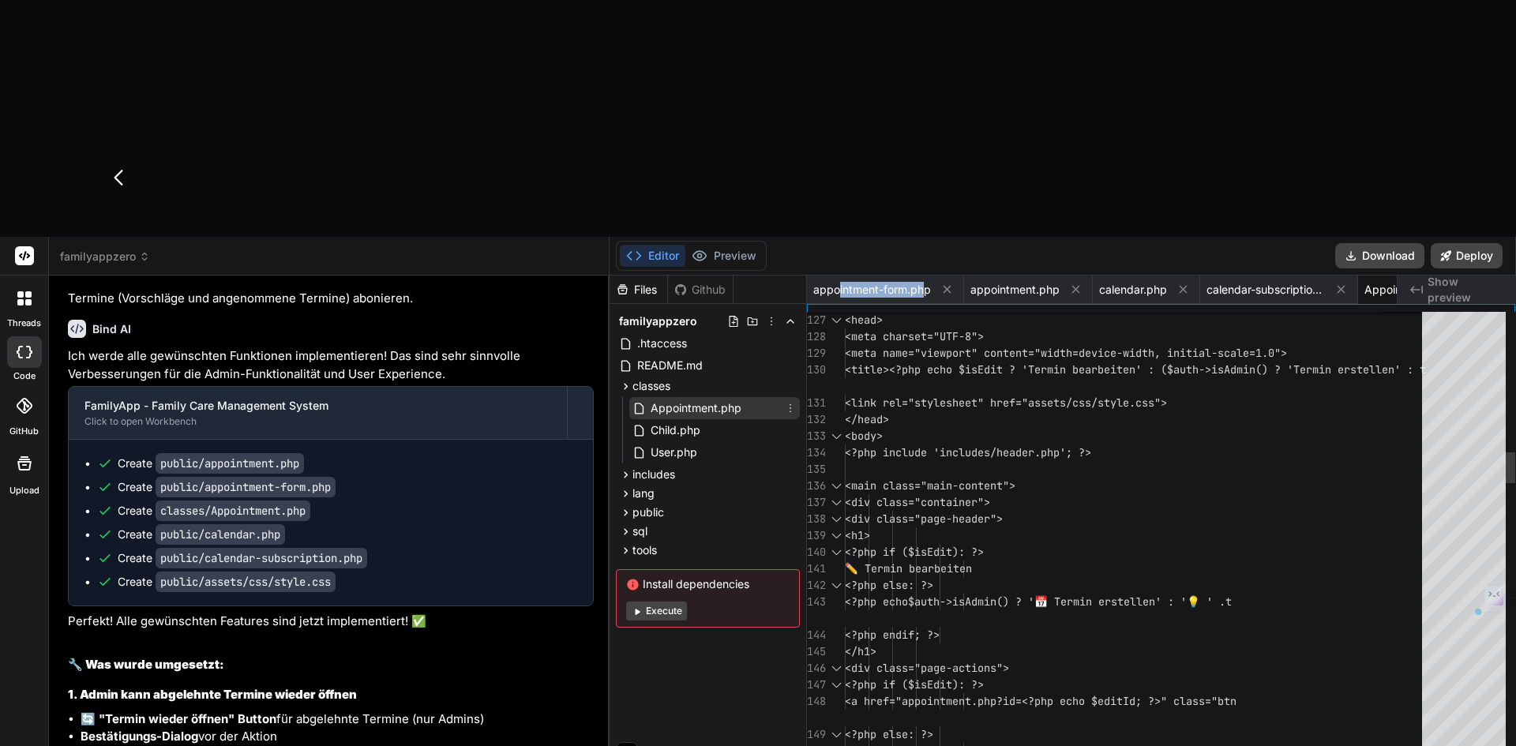
scroll to position [0, 91]
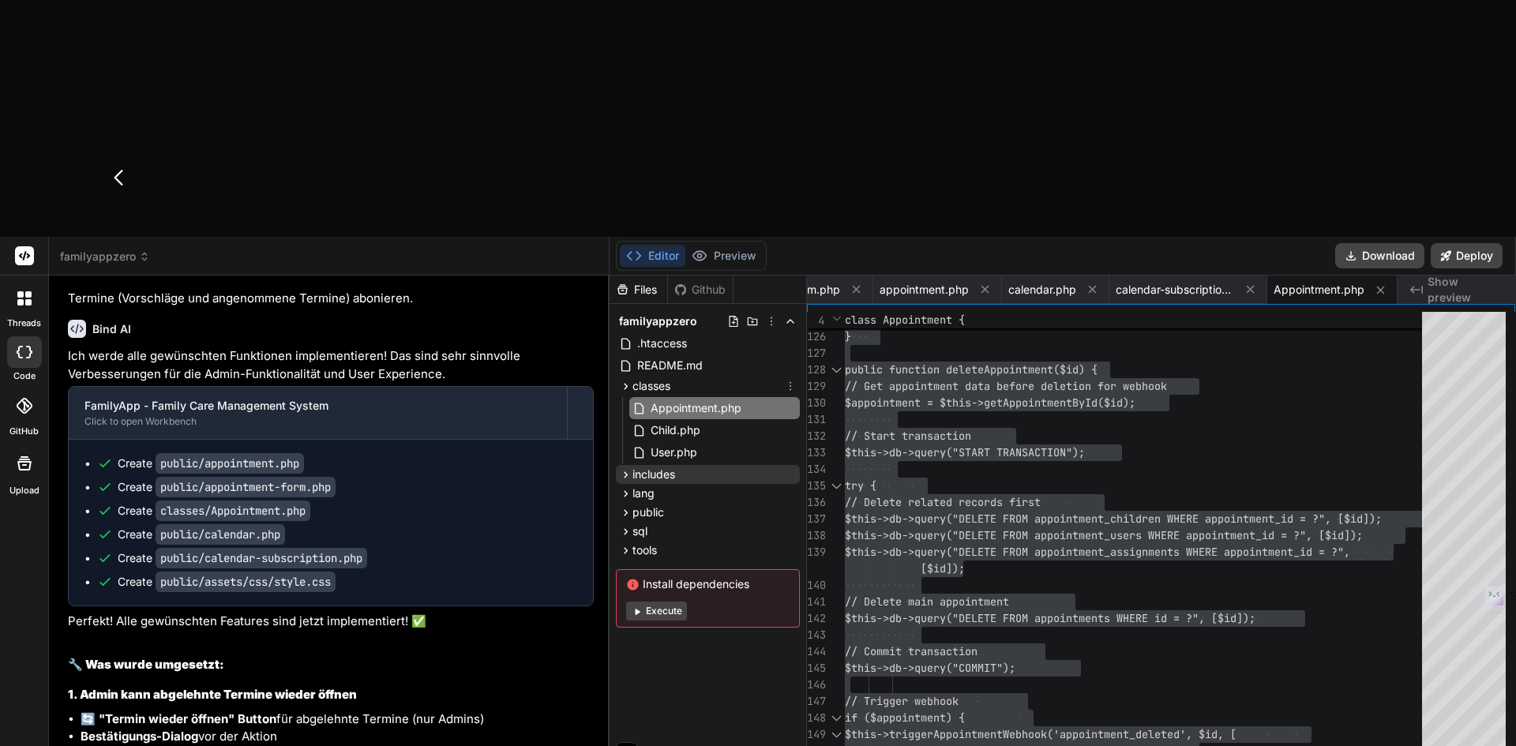
drag, startPoint x: 622, startPoint y: 152, endPoint x: 625, endPoint y: 167, distance: 15.2
click at [622, 380] on icon at bounding box center [625, 386] width 13 height 13
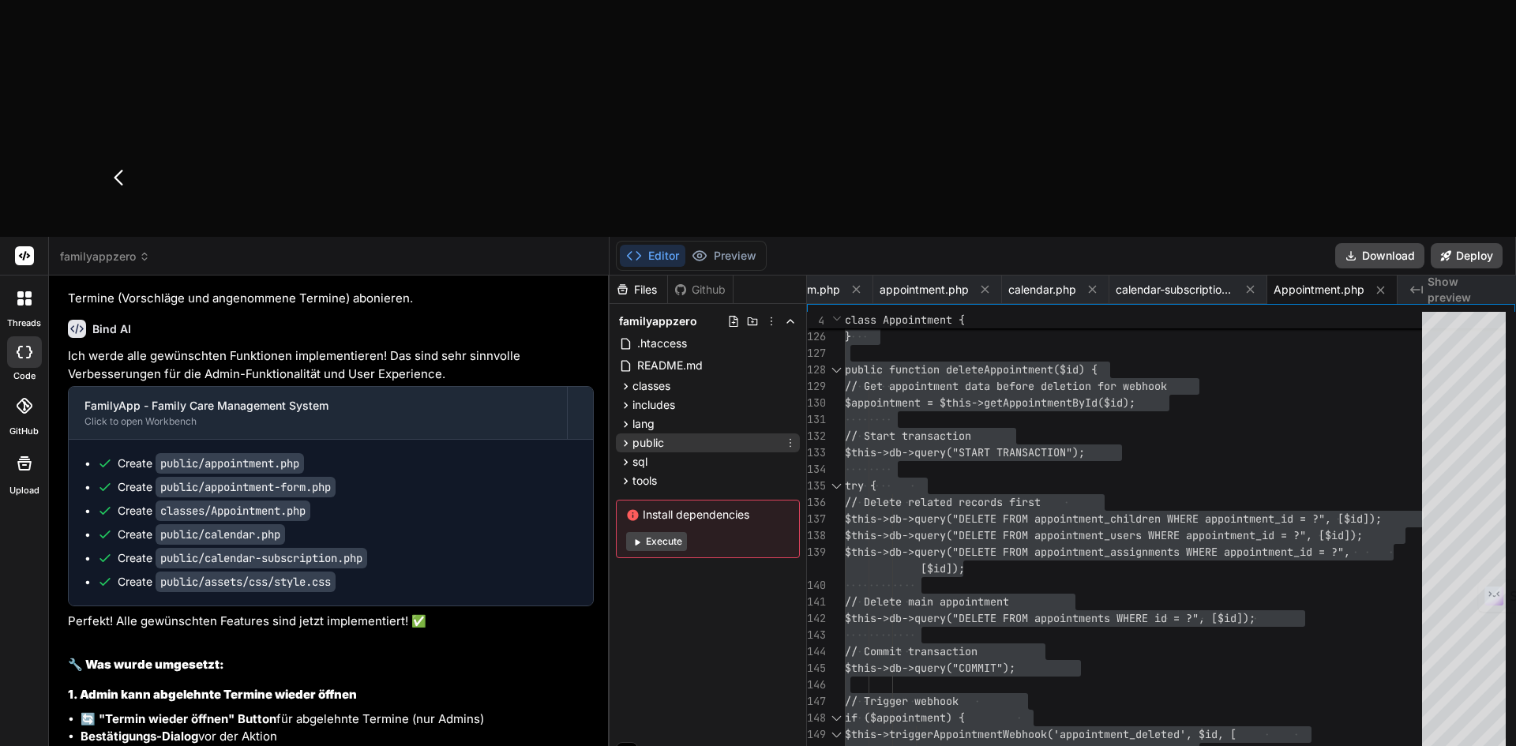
click at [625, 437] on icon at bounding box center [625, 443] width 13 height 13
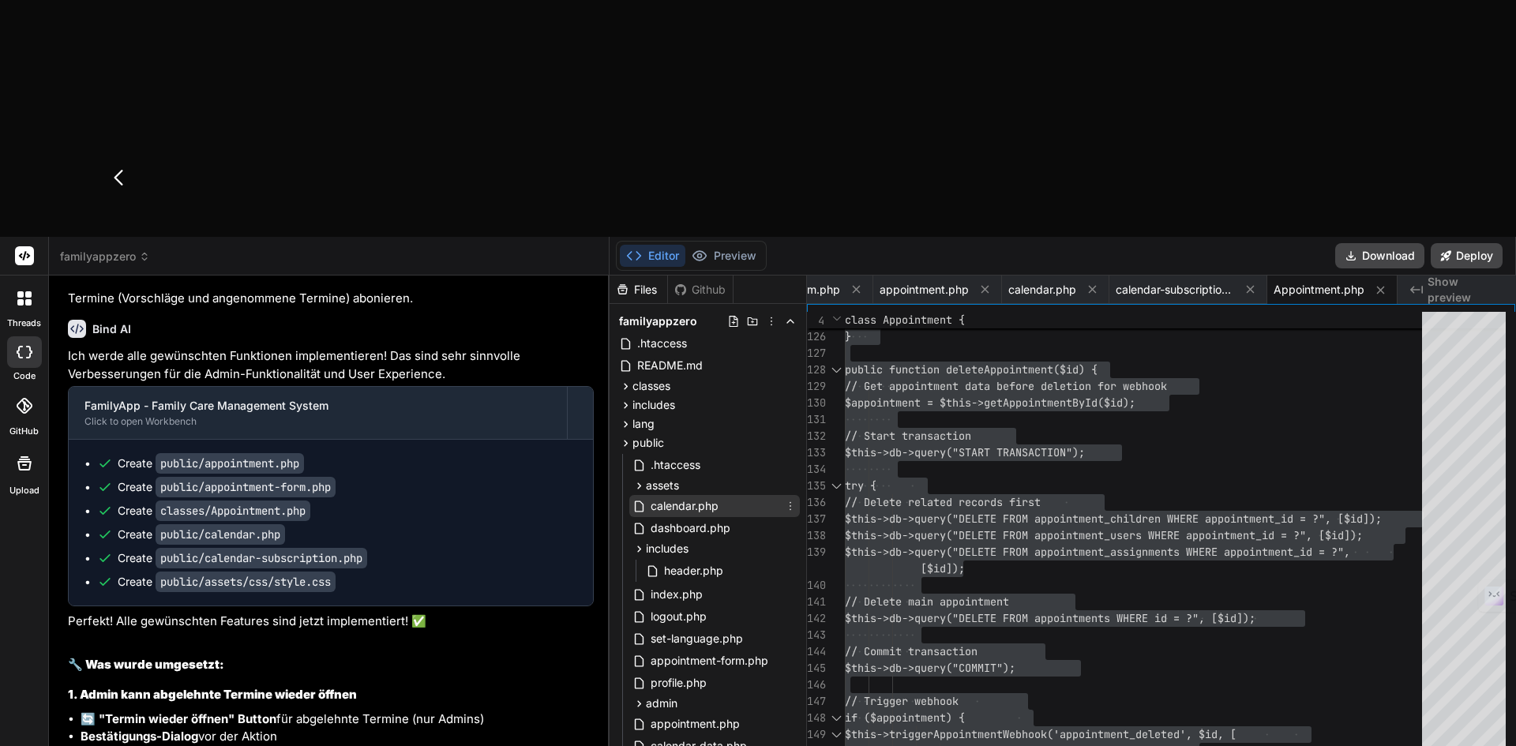
click at [707, 497] on span "calendar.php" at bounding box center [684, 506] width 71 height 19
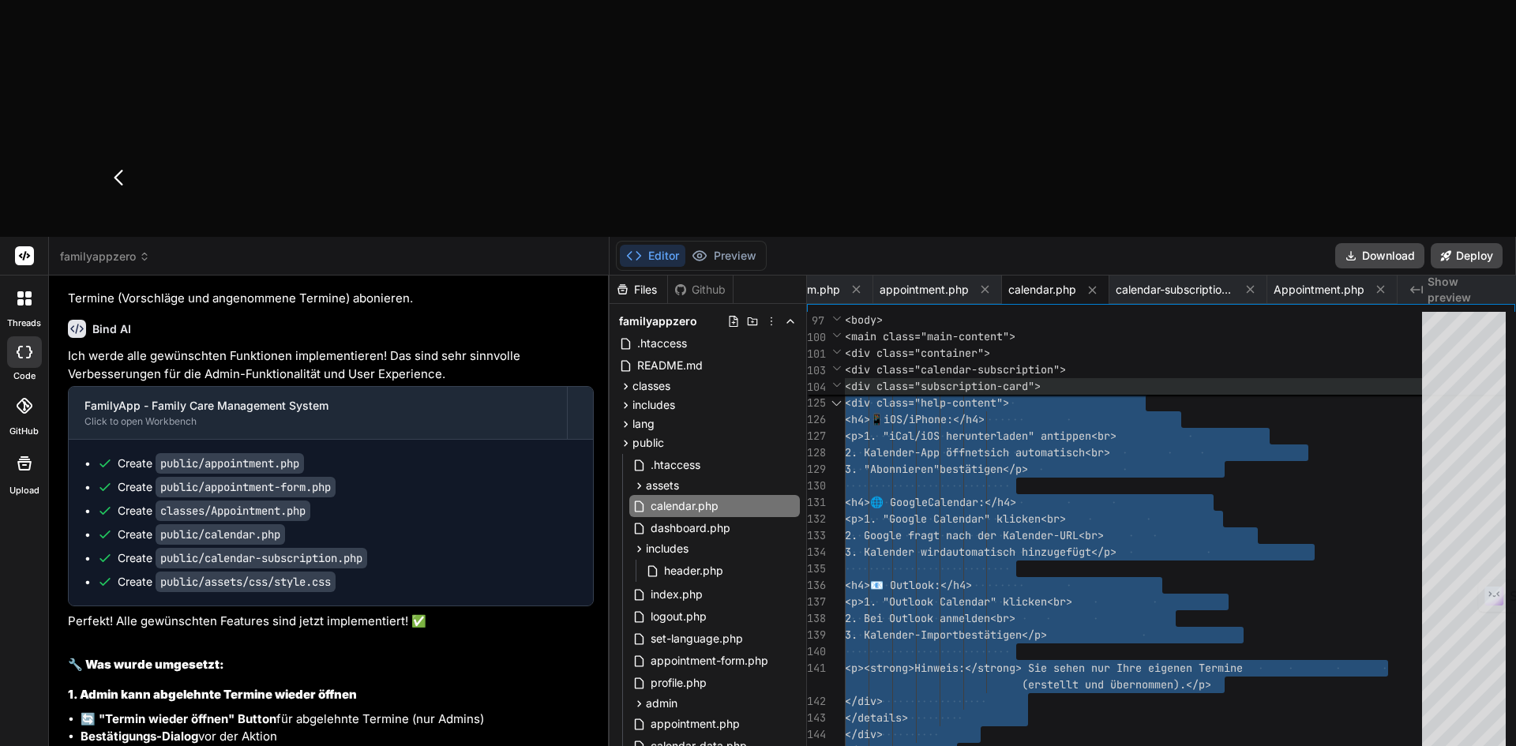
drag, startPoint x: 1094, startPoint y: 54, endPoint x: 1036, endPoint y: 151, distance: 112.7
click at [1094, 286] on icon at bounding box center [1093, 290] width 8 height 8
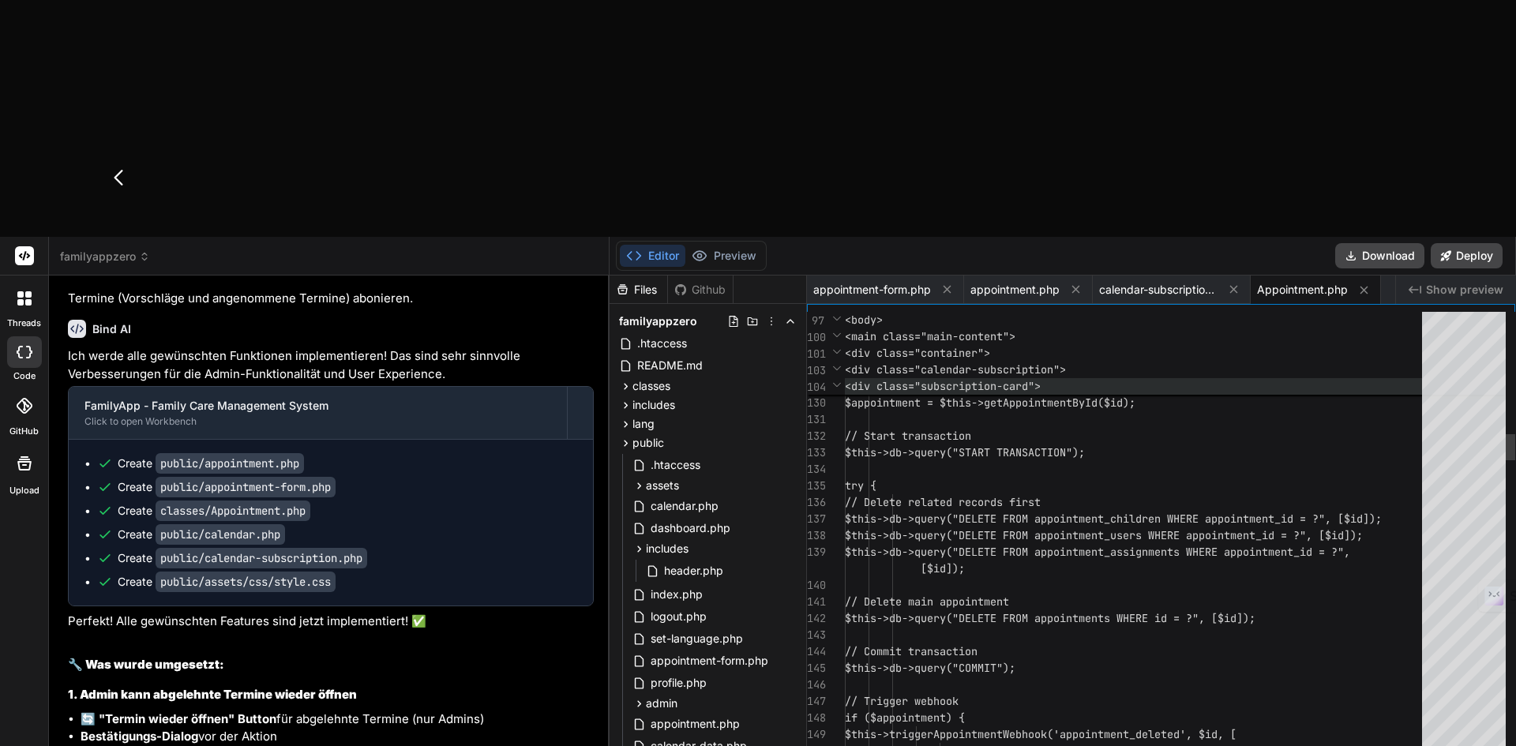
scroll to position [0, 0]
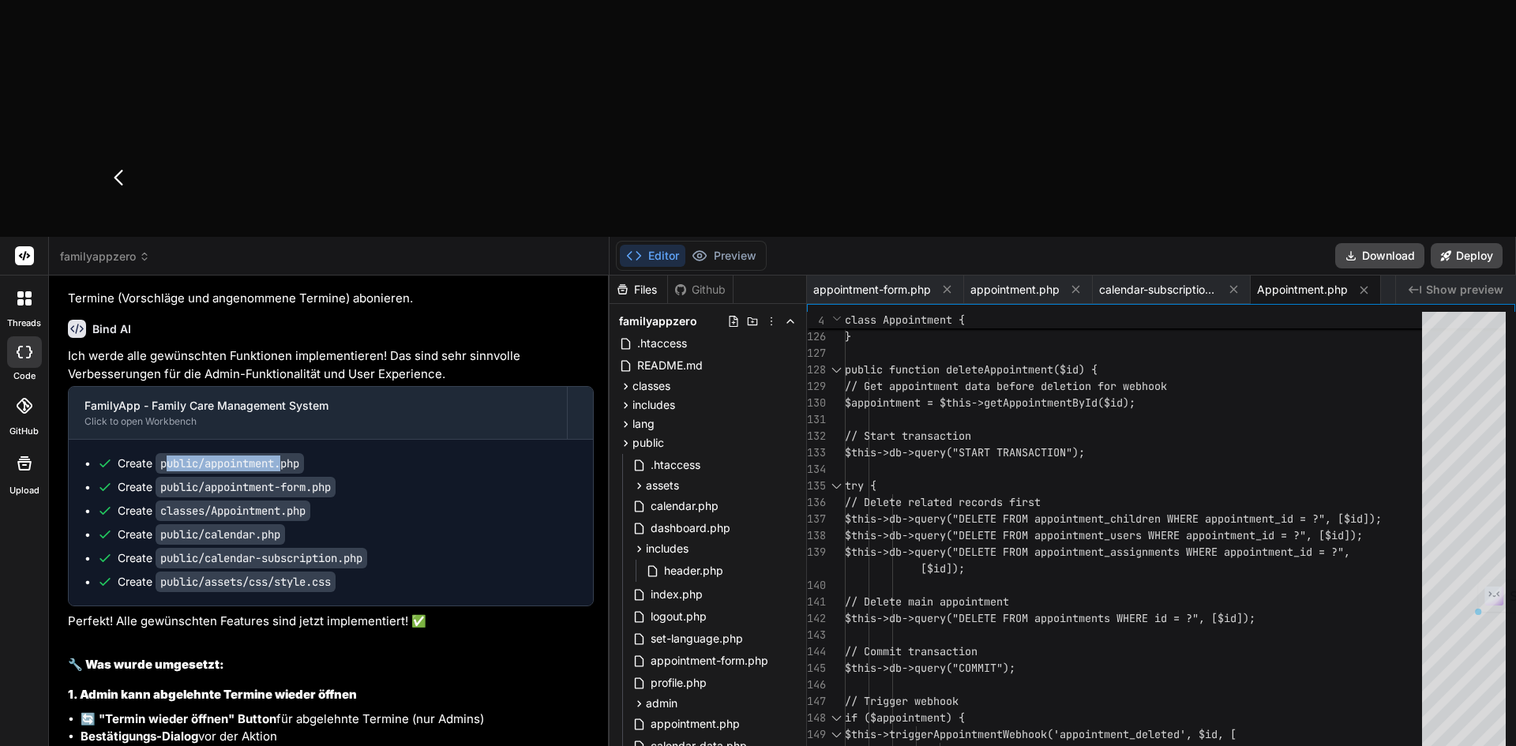
drag, startPoint x: 170, startPoint y: 430, endPoint x: 285, endPoint y: 443, distance: 116.0
click at [285, 453] on code "public/appointment.php" at bounding box center [230, 463] width 148 height 21
click at [674, 715] on span "appointment.php" at bounding box center [695, 724] width 92 height 19
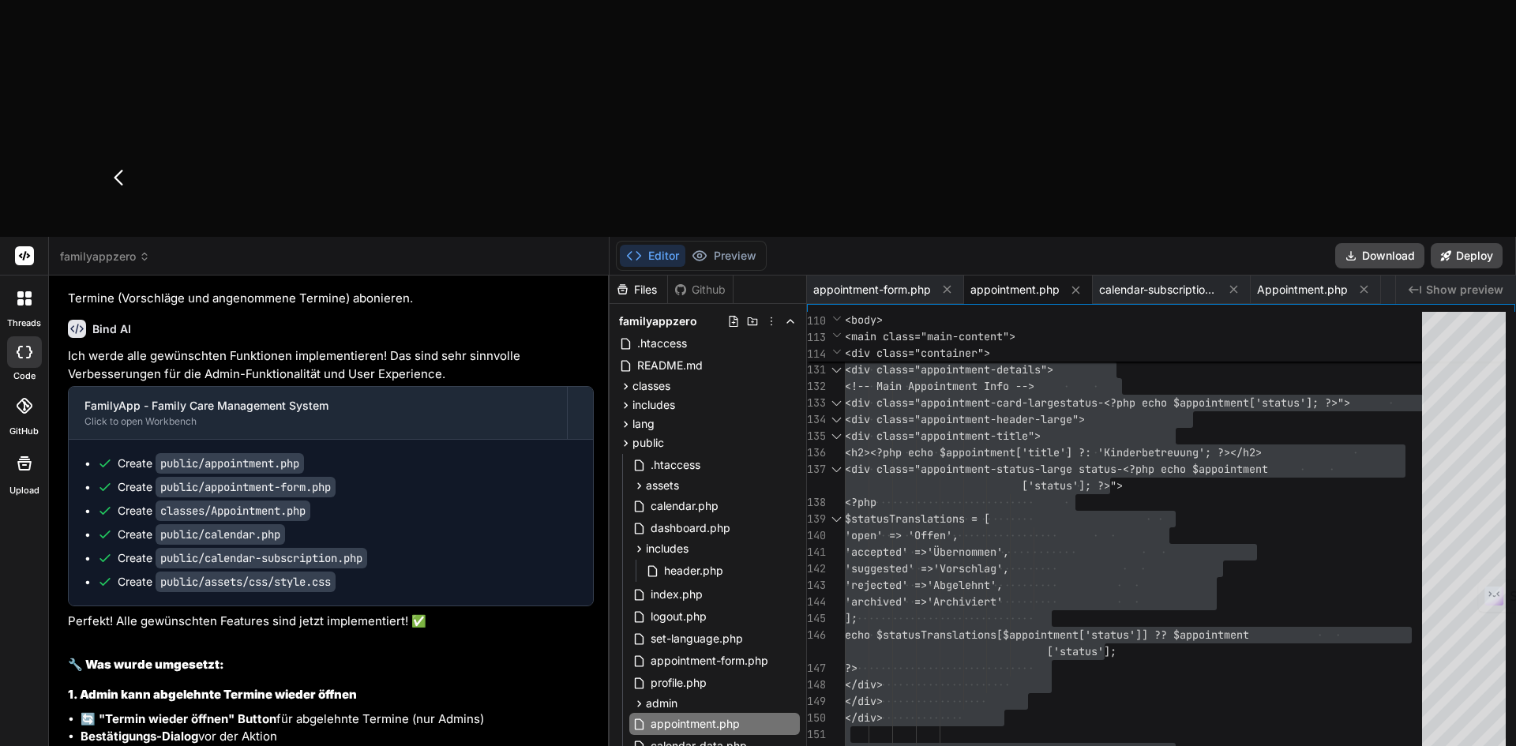
drag, startPoint x: 1074, startPoint y: 51, endPoint x: 1004, endPoint y: 74, distance: 74.2
click at [1074, 286] on icon at bounding box center [1076, 290] width 8 height 8
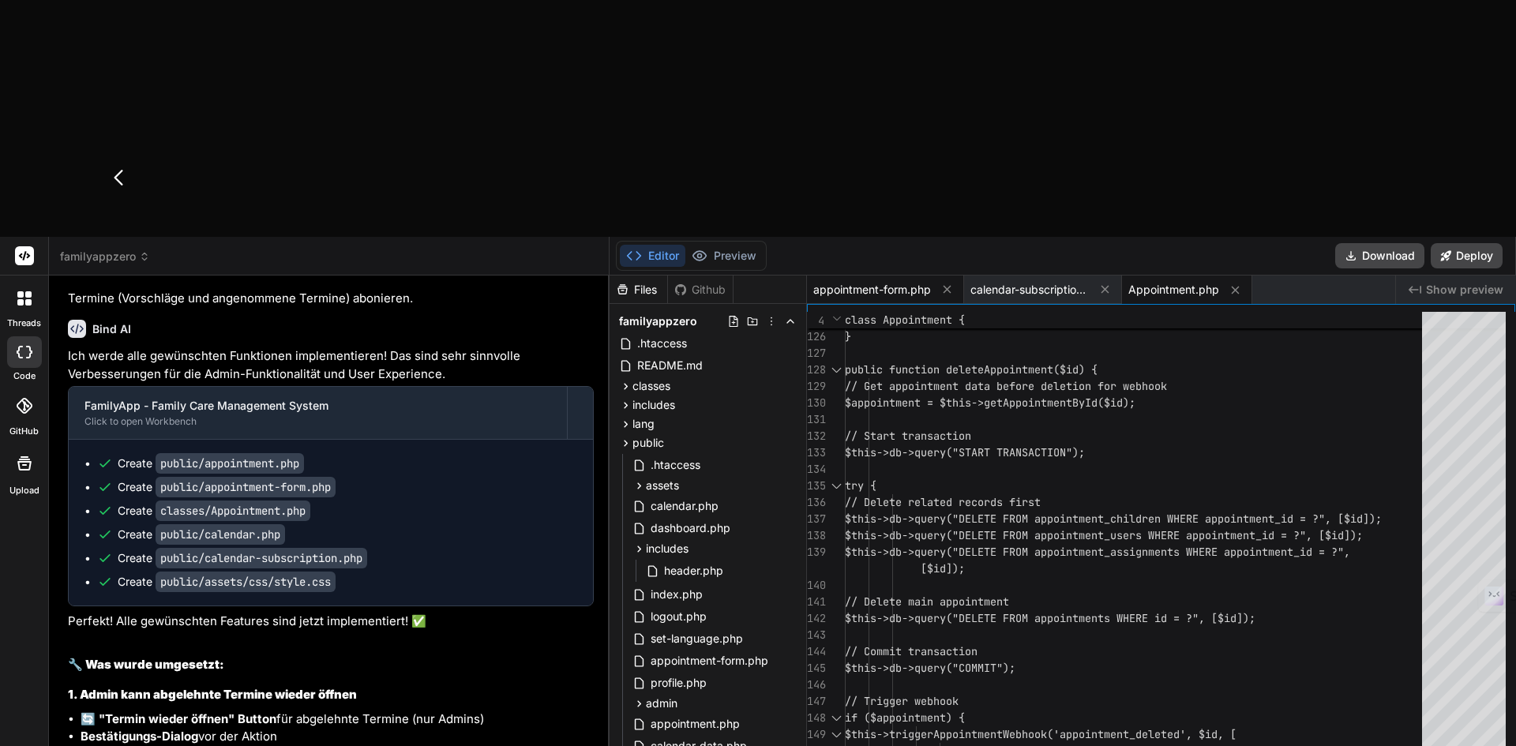
click at [895, 276] on div "appointment-form.php" at bounding box center [885, 290] width 157 height 28
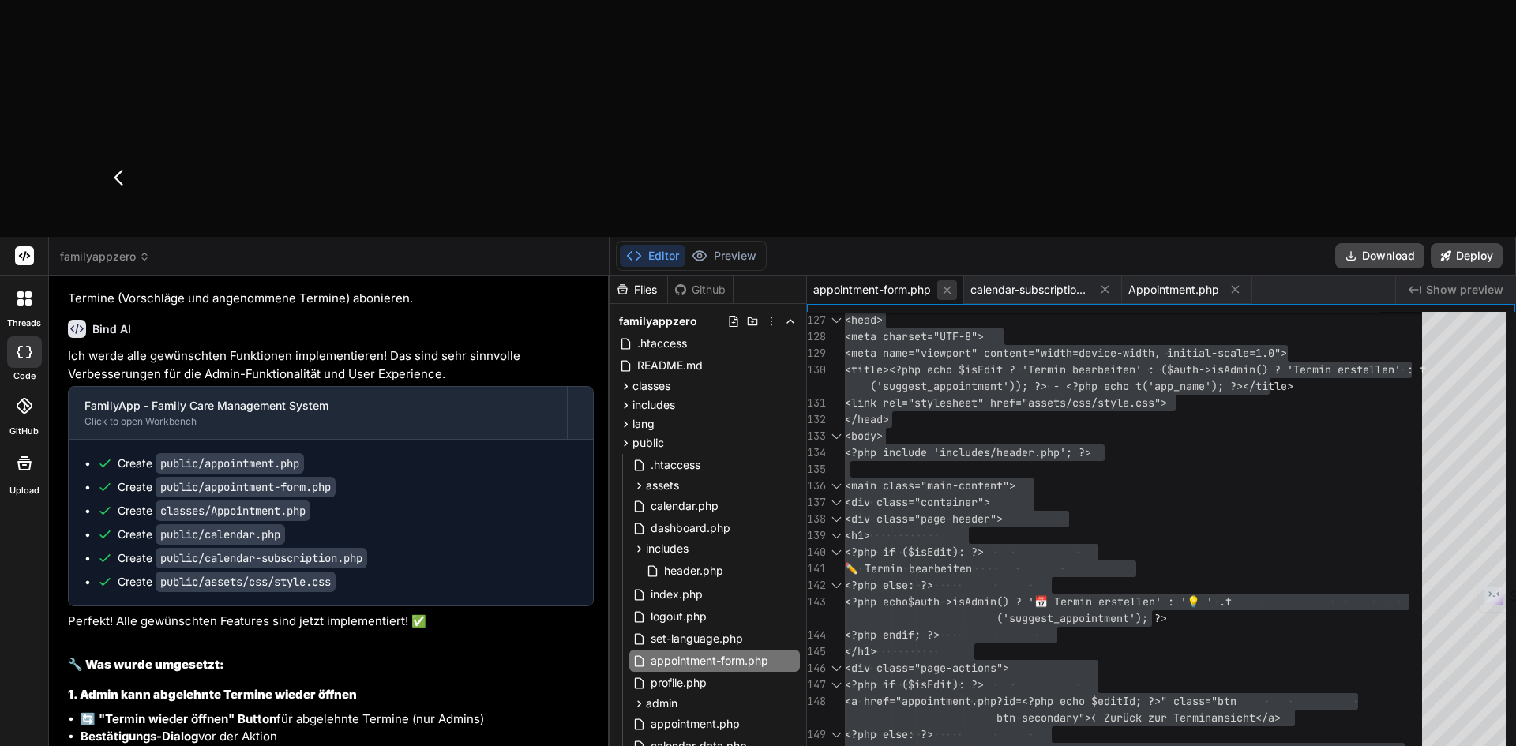
click at [951, 283] on icon at bounding box center [946, 289] width 13 height 13
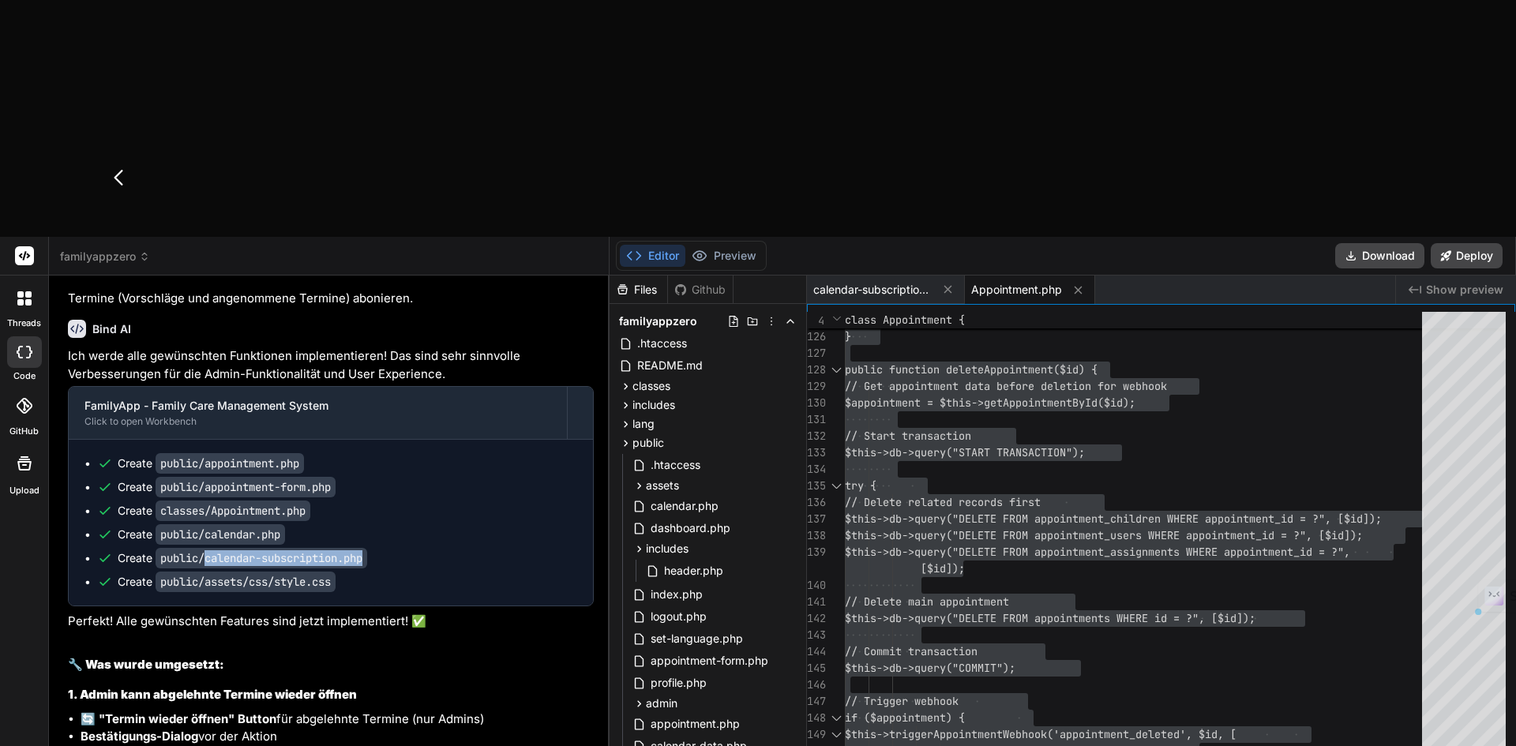
drag, startPoint x: 372, startPoint y: 535, endPoint x: 207, endPoint y: 531, distance: 165.1
click at [207, 548] on code "public/calendar-subscription.php" at bounding box center [262, 558] width 212 height 21
copy code "calendar-subscription.php"
drag, startPoint x: 1070, startPoint y: 53, endPoint x: 974, endPoint y: 66, distance: 97.1
click at [1071, 280] on button at bounding box center [1078, 290] width 20 height 20
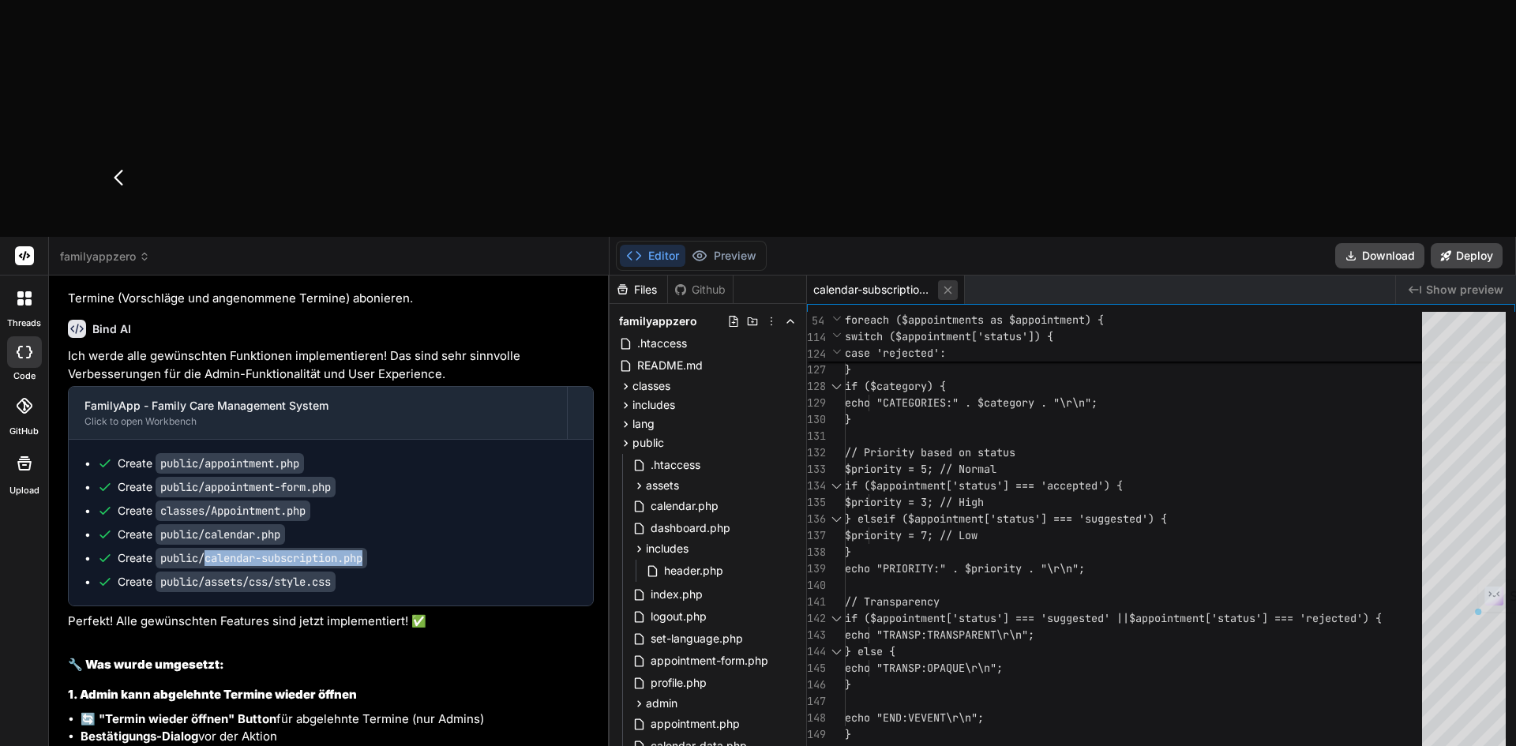
click at [949, 280] on button at bounding box center [948, 290] width 20 height 20
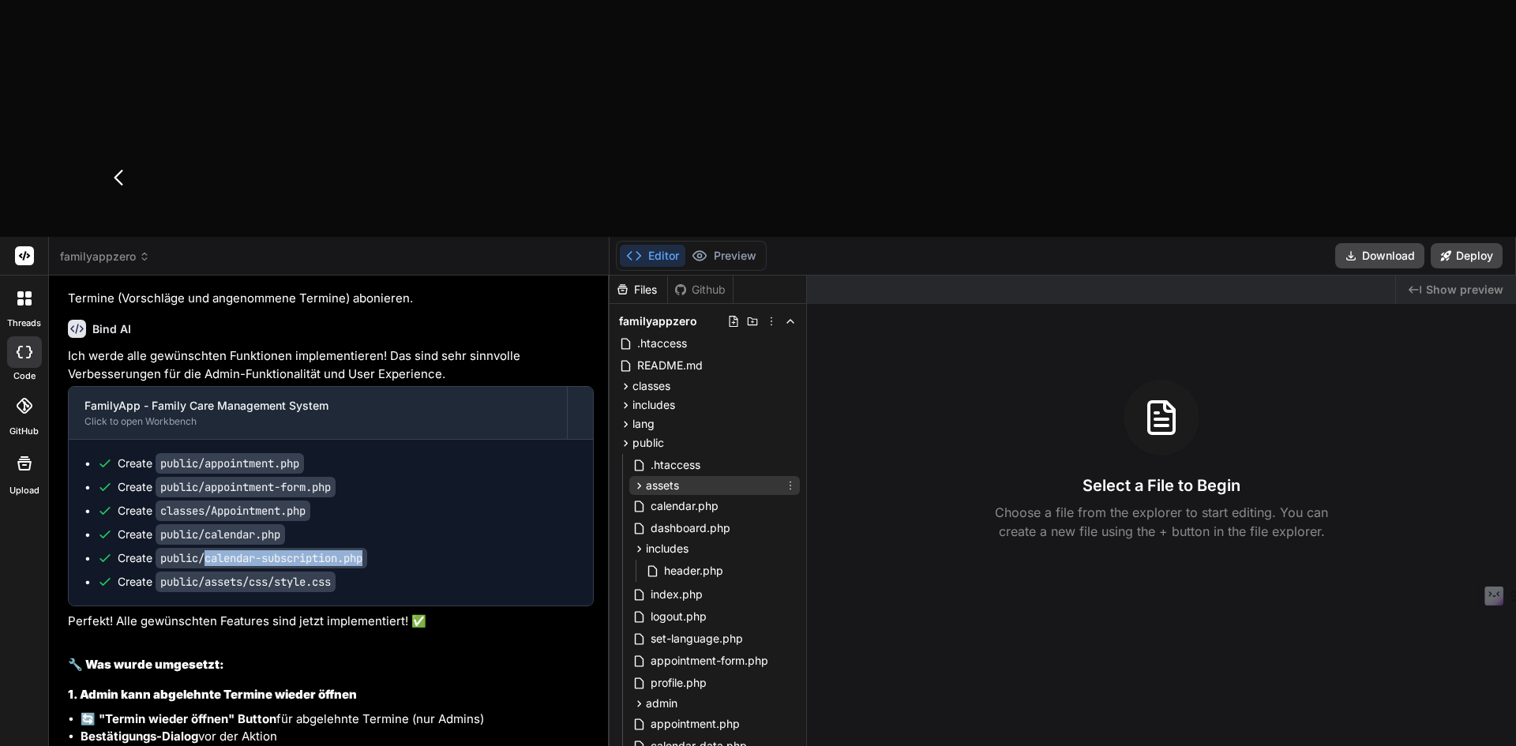
click at [638, 479] on icon at bounding box center [638, 485] width 13 height 13
click at [698, 519] on span "style.css" at bounding box center [700, 528] width 48 height 19
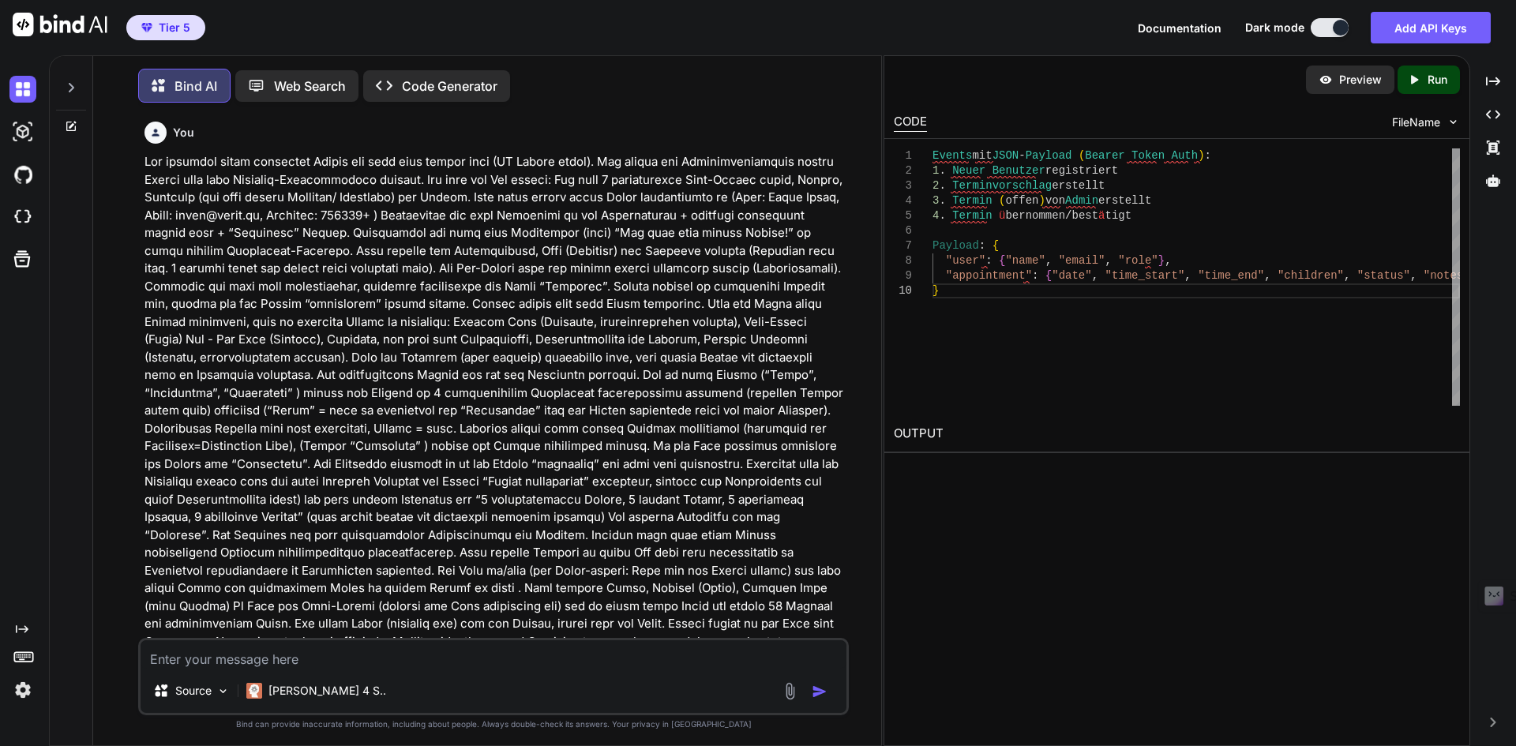
scroll to position [9430, 0]
